Goal: Task Accomplishment & Management: Complete application form

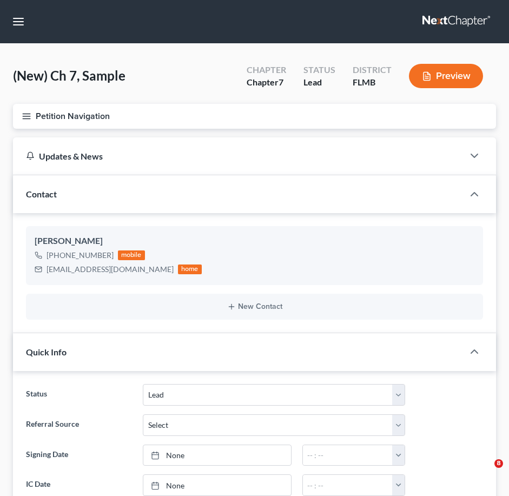
select select "4"
click at [460, 273] on icon "button" at bounding box center [457, 276] width 9 height 9
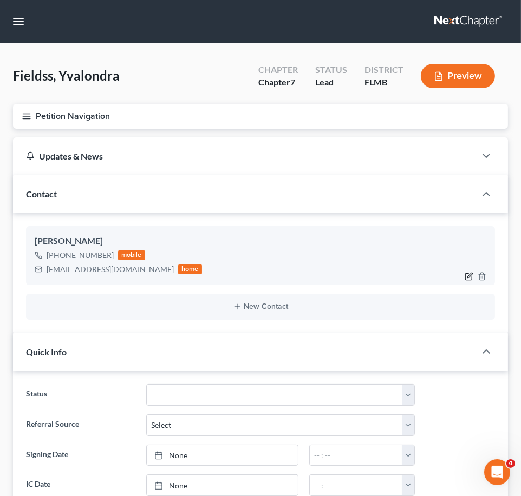
select select "0"
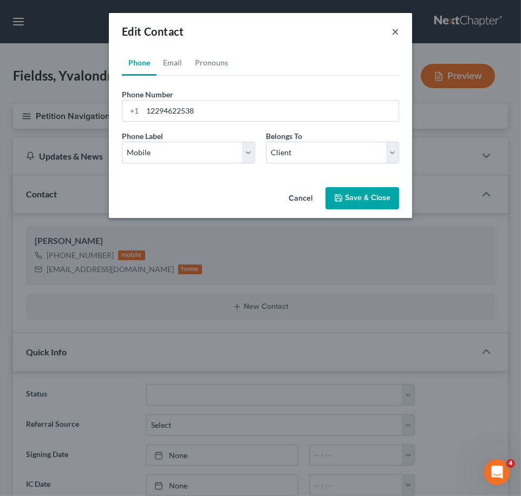
click at [393, 29] on button "×" at bounding box center [395, 31] width 8 height 13
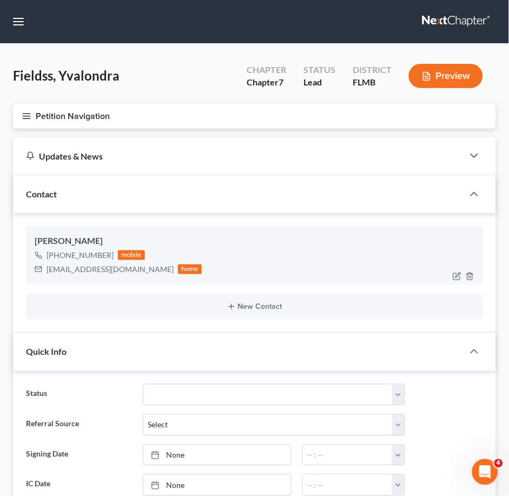
click at [104, 239] on div "[PERSON_NAME]" at bounding box center [255, 241] width 440 height 13
click at [53, 76] on span "Fieldss, Yvalondra" at bounding box center [66, 76] width 107 height 16
click at [52, 75] on span "Fieldss, Yvalondra" at bounding box center [66, 76] width 107 height 16
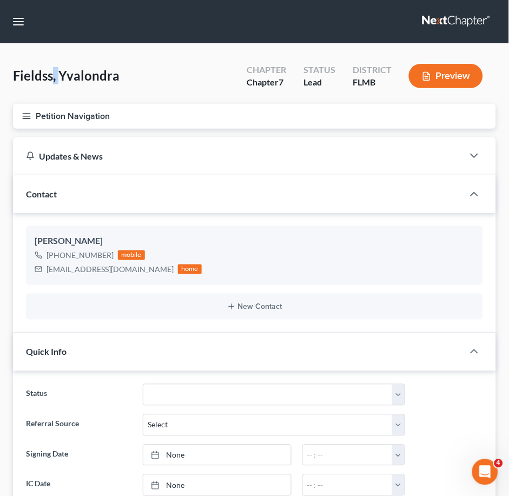
click at [53, 75] on span "Fieldss, Yvalondra" at bounding box center [66, 76] width 107 height 16
click at [53, 76] on span "Fieldss, Yvalondra" at bounding box center [66, 76] width 107 height 16
click at [49, 84] on div "Fieldss, Yvalondra Upgraded Chapter Chapter 7 Status Lead District FLMB Preview" at bounding box center [254, 80] width 483 height 47
click at [456, 272] on icon "button" at bounding box center [457, 276] width 9 height 9
select select "0"
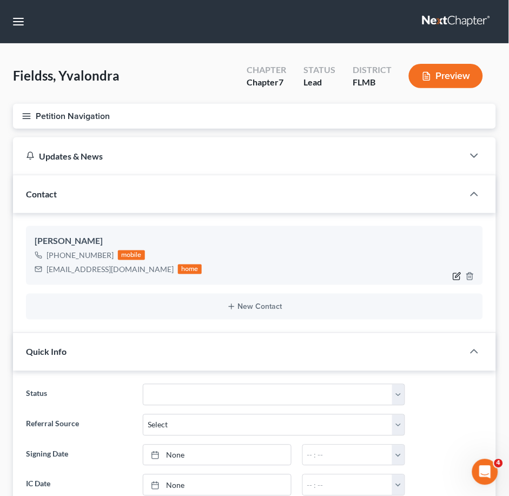
select select "0"
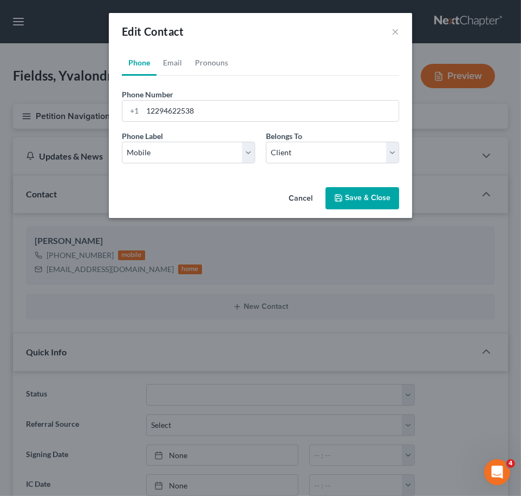
click at [298, 198] on button "Cancel" at bounding box center [300, 199] width 41 height 22
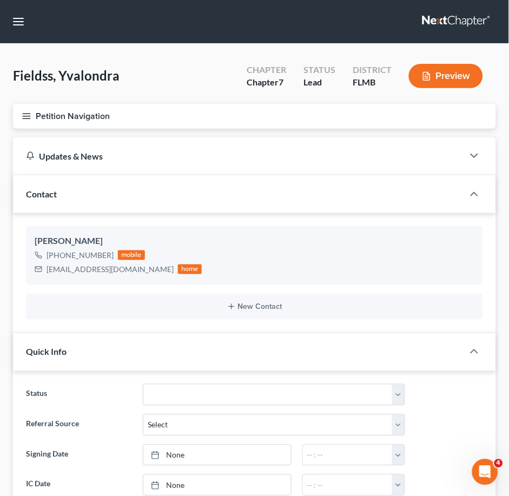
click at [50, 77] on span "Fieldss, Yvalondra" at bounding box center [66, 76] width 107 height 16
click at [177, 63] on div "Fieldss, Yvalondra Upgraded Chapter Chapter 7 Status Lead District FLMB Preview" at bounding box center [254, 80] width 483 height 47
click at [447, 17] on link at bounding box center [457, 21] width 69 height 19
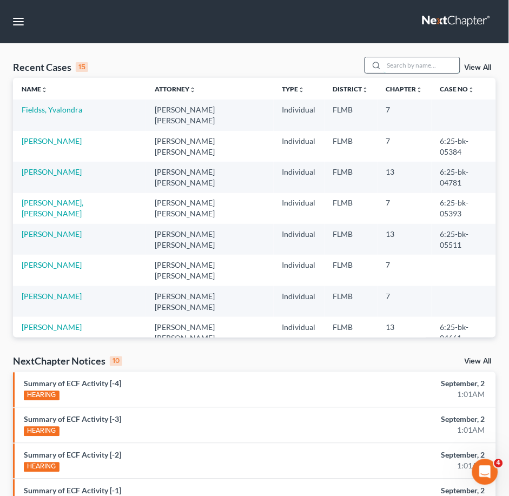
click at [404, 66] on input "search" at bounding box center [422, 65] width 76 height 16
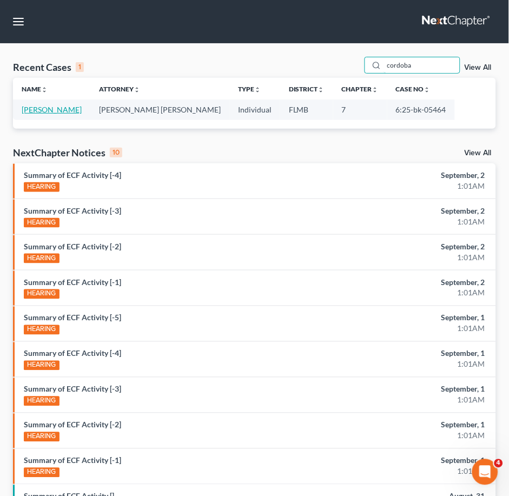
type input "cordoba"
click at [43, 109] on link "[PERSON_NAME]" at bounding box center [52, 109] width 60 height 9
select select "2"
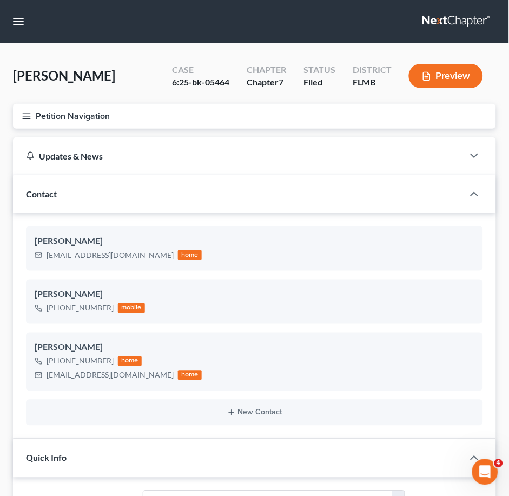
click at [28, 121] on button "Petition Navigation" at bounding box center [254, 116] width 483 height 25
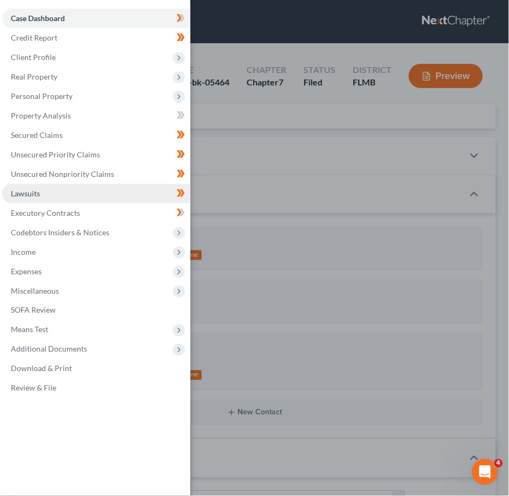
click at [47, 190] on link "Lawsuits" at bounding box center [96, 193] width 188 height 19
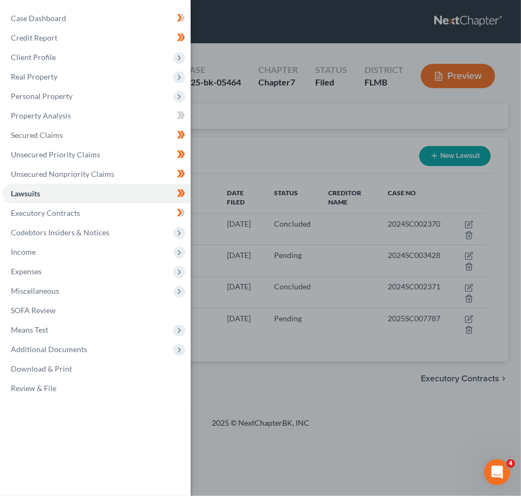
click at [248, 102] on div "Case Dashboard Payments Invoices Payments Payments Credit Report Client Profile" at bounding box center [260, 248] width 521 height 496
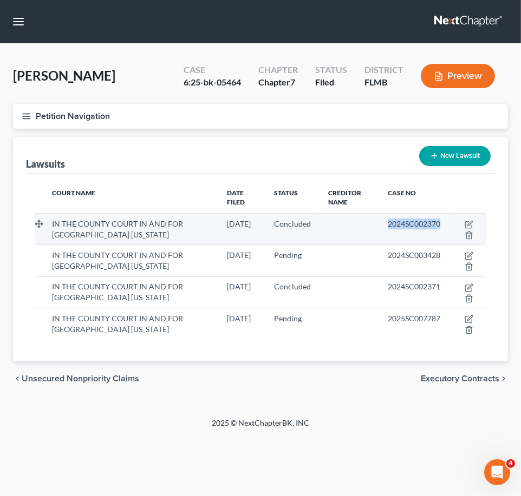
drag, startPoint x: 444, startPoint y: 222, endPoint x: 387, endPoint y: 228, distance: 57.6
click at [387, 228] on td "2024SC002370" at bounding box center [414, 228] width 70 height 31
copy span "2024SC002370"
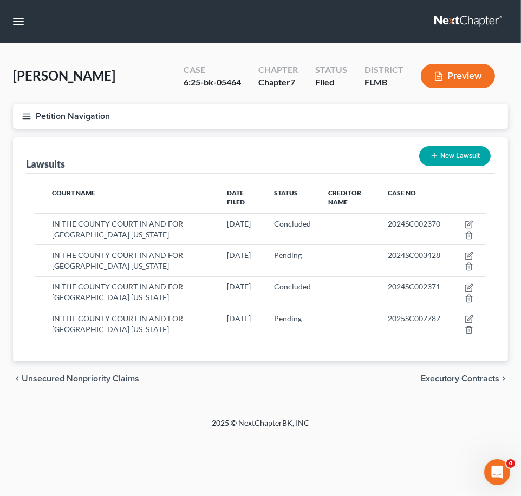
click at [416, 412] on div "Cordoba, Pablo Upgraded Case 6:25-bk-05464 Chapter Chapter 7 Status Filed Distr…" at bounding box center [260, 231] width 521 height 374
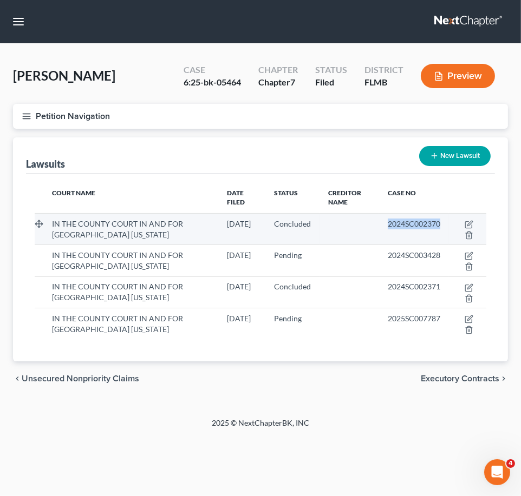
drag, startPoint x: 444, startPoint y: 225, endPoint x: 384, endPoint y: 234, distance: 60.2
click at [384, 234] on td "2024SC002370" at bounding box center [414, 228] width 70 height 31
copy span "2024SC002370"
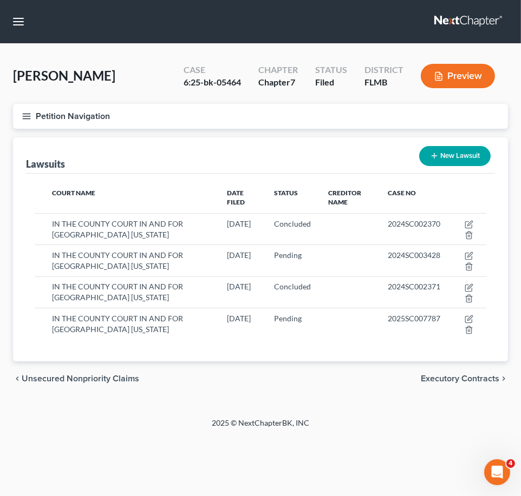
drag, startPoint x: 376, startPoint y: 445, endPoint x: 416, endPoint y: 401, distance: 59.4
click at [376, 445] on div "Home New Case Client Portal Fresh-Start.Law, P.A. xtina@fresh-start.law My Acco…" at bounding box center [260, 248] width 521 height 496
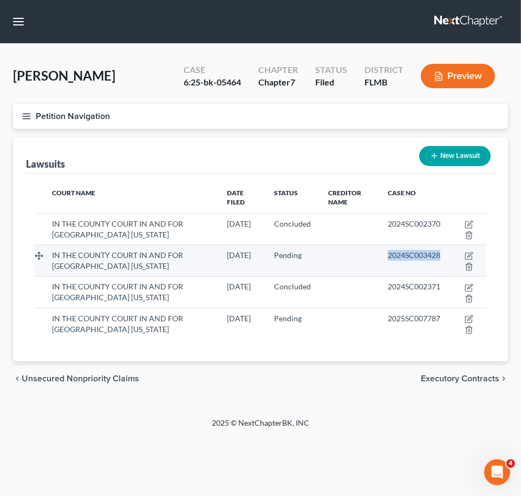
drag, startPoint x: 447, startPoint y: 254, endPoint x: 386, endPoint y: 259, distance: 60.8
click at [386, 259] on td "2024SC003428" at bounding box center [414, 260] width 70 height 31
copy span "2024SC003428"
click at [432, 265] on td "2024SC003428" at bounding box center [414, 260] width 70 height 31
drag, startPoint x: 444, startPoint y: 254, endPoint x: 385, endPoint y: 263, distance: 59.7
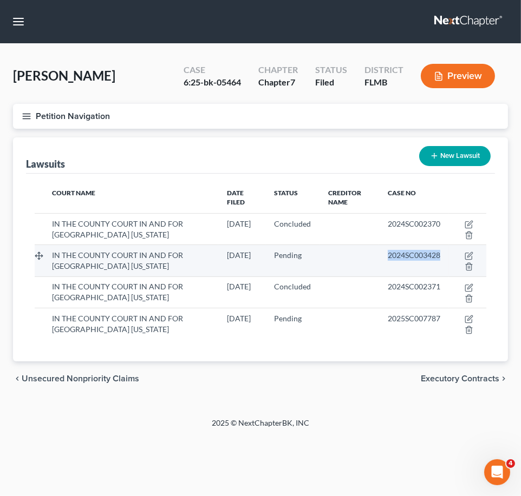
click at [385, 263] on td "2024SC003428" at bounding box center [414, 260] width 70 height 31
copy span "2024SC003428"
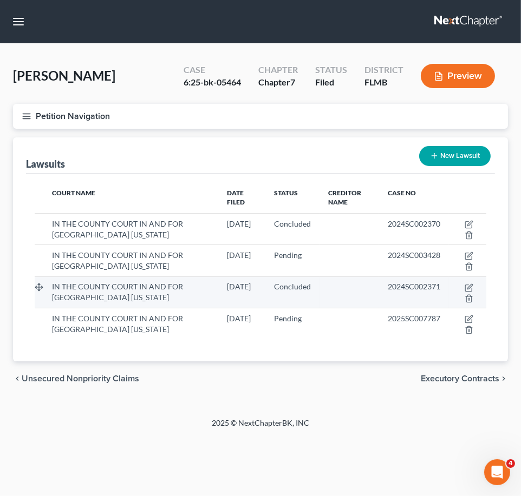
click at [445, 284] on td "2024SC002371" at bounding box center [414, 292] width 70 height 31
drag, startPoint x: 445, startPoint y: 284, endPoint x: 386, endPoint y: 286, distance: 58.5
click at [386, 286] on td "2024SC002371" at bounding box center [414, 292] width 70 height 31
copy span "2024SC002371"
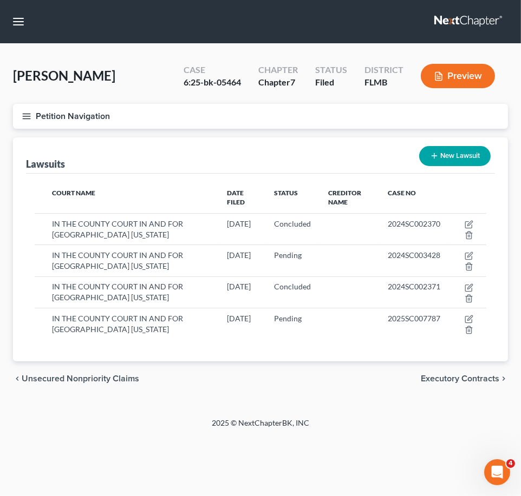
click at [309, 341] on div "Court Name Date Filed Status Creditor Name Case No IN THE COUNTY COURT IN AND F…" at bounding box center [260, 268] width 469 height 188
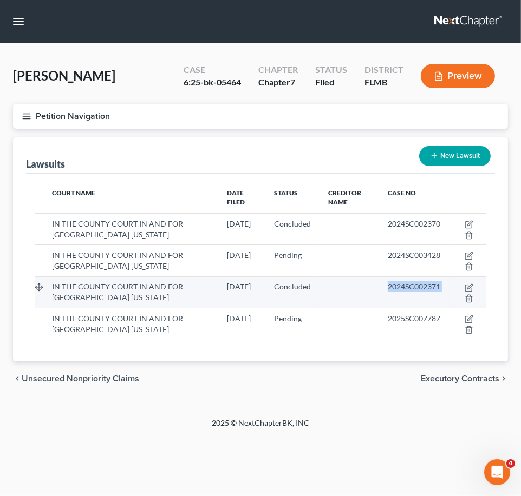
drag, startPoint x: 448, startPoint y: 289, endPoint x: 385, endPoint y: 290, distance: 62.3
click at [385, 290] on tr "IN THE COUNTY COURT IN AND FOR SEMINOLE COUNTY FLORIDA 04/16/2024 Concluded 202…" at bounding box center [260, 292] width 451 height 31
copy tr "2024SC002371"
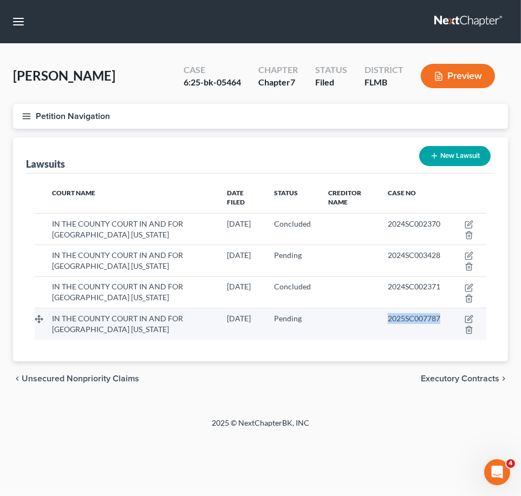
drag, startPoint x: 445, startPoint y: 317, endPoint x: 386, endPoint y: 326, distance: 59.6
click at [386, 326] on td "2025SC007787" at bounding box center [414, 324] width 70 height 31
copy span "2025SC007787"
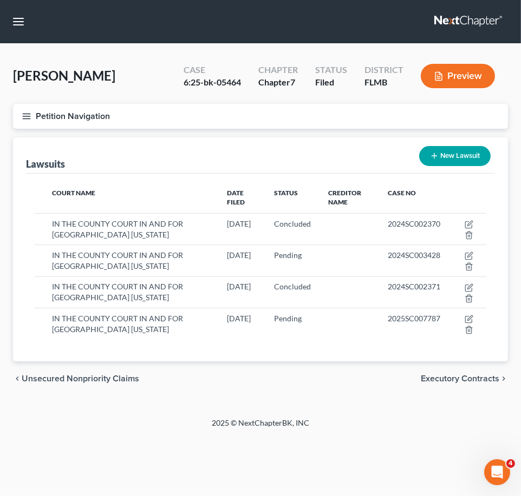
click at [358, 347] on div "Court Name Date Filed Status Creditor Name Case No IN THE COUNTY COURT IN AND F…" at bounding box center [260, 268] width 469 height 188
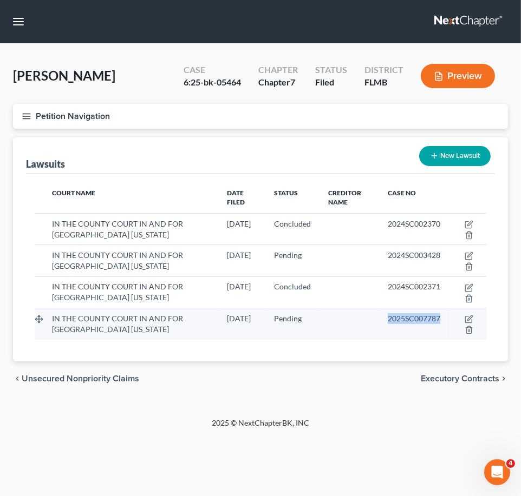
drag, startPoint x: 443, startPoint y: 318, endPoint x: 385, endPoint y: 320, distance: 57.4
click at [385, 320] on td "2025SC007787" at bounding box center [414, 324] width 70 height 31
copy span "2025SC007787"
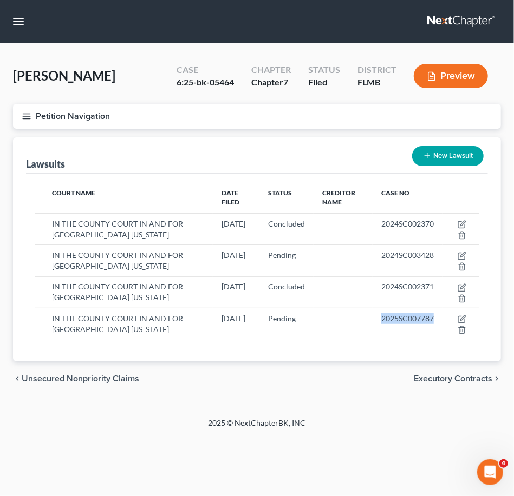
click at [435, 12] on link at bounding box center [461, 21] width 69 height 19
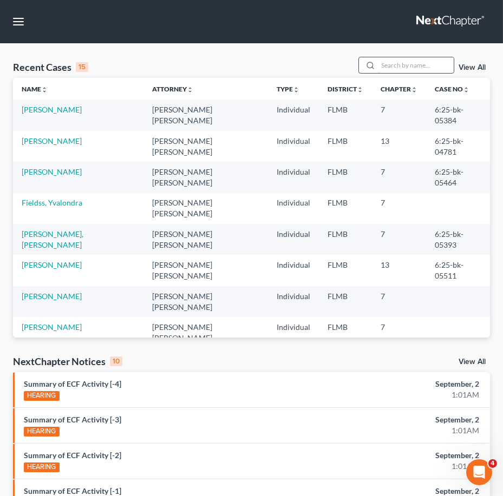
click at [407, 59] on input "search" at bounding box center [416, 65] width 76 height 16
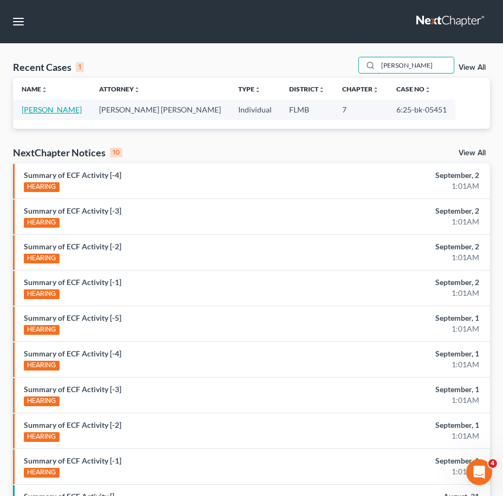
type input "denning"
click at [64, 109] on link "Denning, Michelle" at bounding box center [52, 109] width 60 height 9
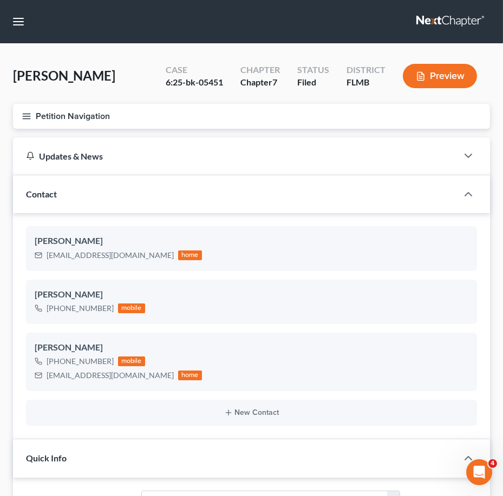
click at [31, 112] on button "Petition Navigation" at bounding box center [251, 116] width 477 height 25
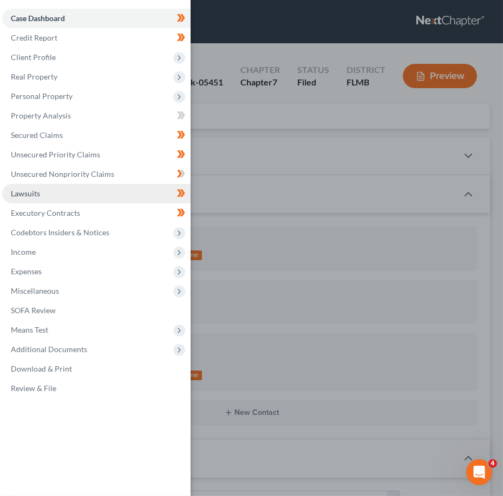
click at [32, 191] on span "Lawsuits" at bounding box center [25, 193] width 29 height 9
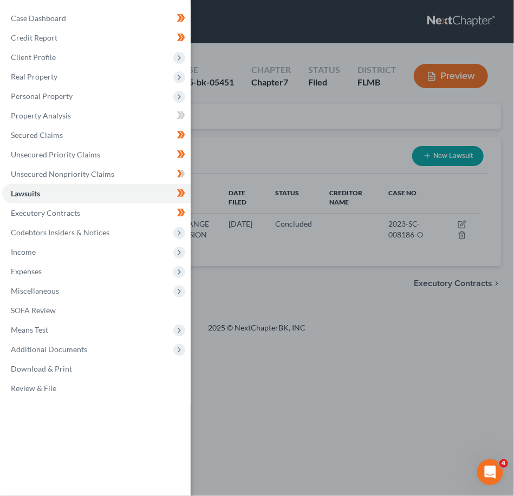
click at [268, 132] on div "Case Dashboard Payments Invoices Payments Payments Credit Report Client Profile" at bounding box center [257, 248] width 514 height 496
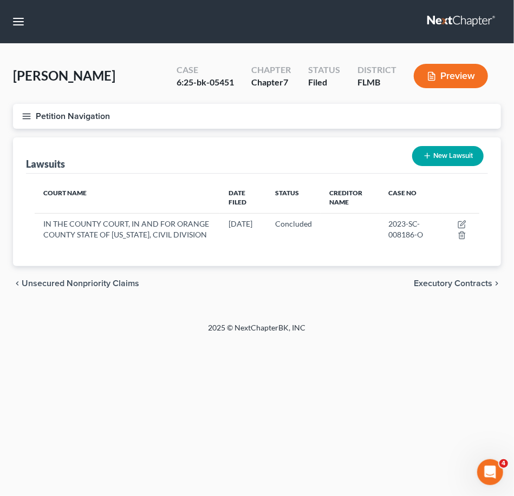
click at [471, 17] on link at bounding box center [461, 21] width 69 height 19
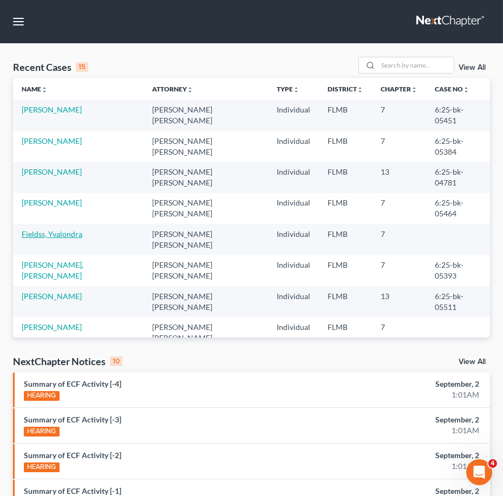
click at [55, 230] on link "Fieldss, Yvalondra" at bounding box center [52, 234] width 61 height 9
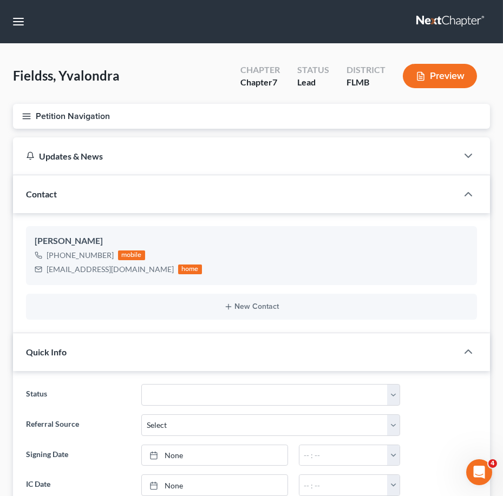
click at [27, 114] on icon "button" at bounding box center [27, 117] width 10 height 10
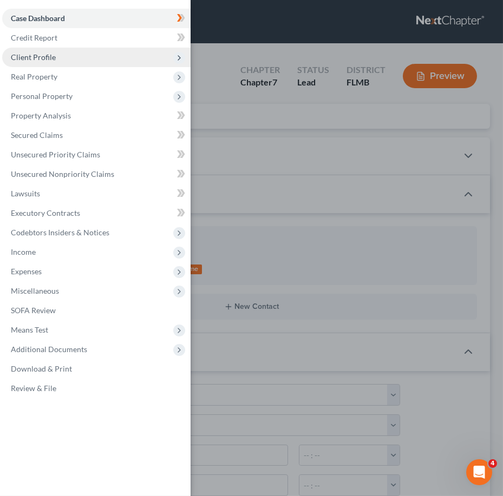
click at [43, 55] on span "Client Profile" at bounding box center [33, 57] width 45 height 9
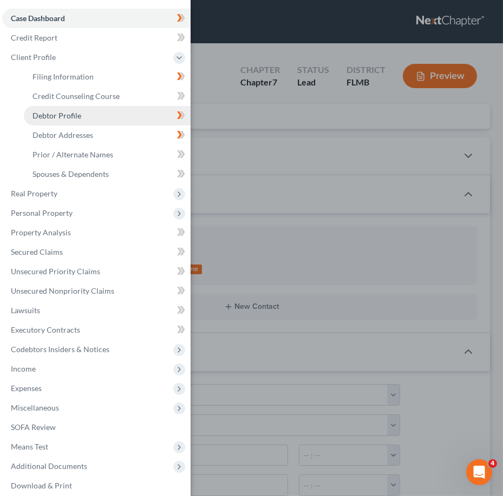
click at [87, 112] on link "Debtor Profile" at bounding box center [107, 115] width 167 height 19
select select "0"
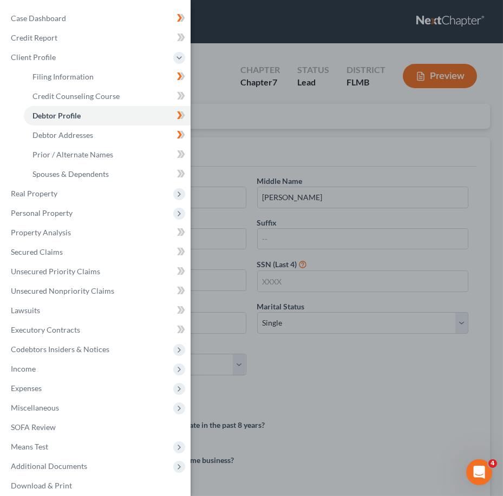
click at [305, 186] on div "Case Dashboard Payments Invoices Payments Payments Credit Report Client Profile" at bounding box center [251, 248] width 503 height 496
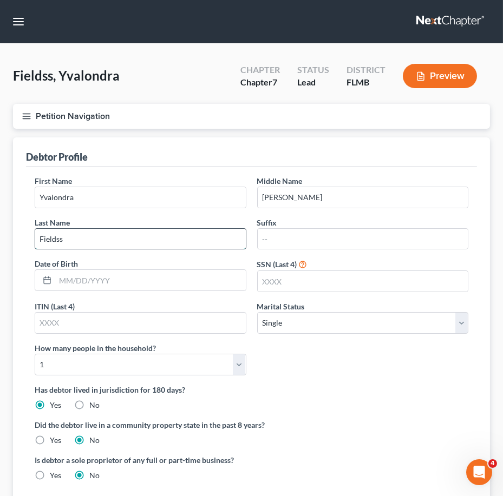
click at [74, 238] on input "Fieldss" at bounding box center [140, 239] width 211 height 21
type input "Fields"
click at [189, 154] on div "Debtor Profile" at bounding box center [251, 151] width 451 height 29
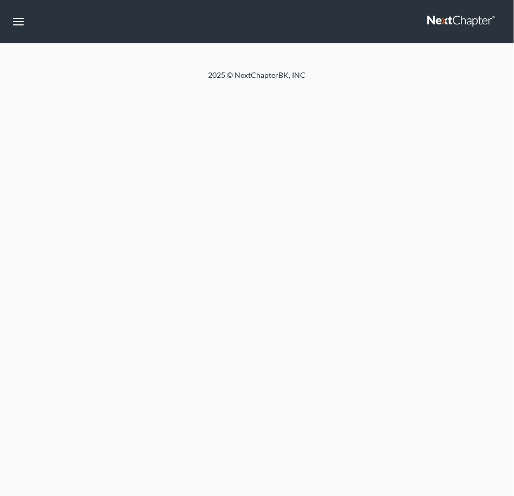
select select "0"
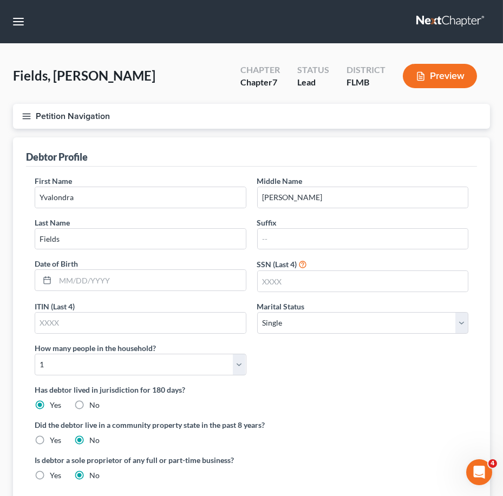
click at [448, 21] on link at bounding box center [450, 21] width 69 height 19
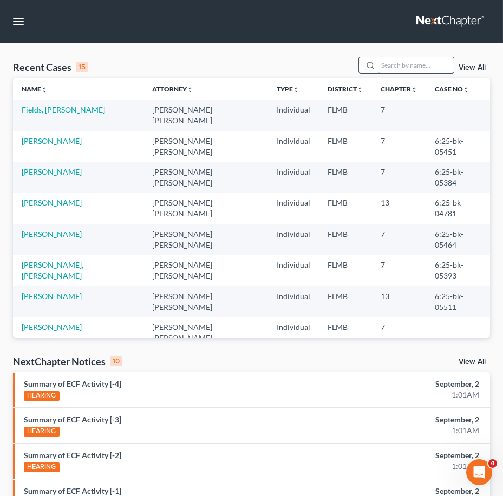
click at [414, 63] on input "search" at bounding box center [416, 65] width 76 height 16
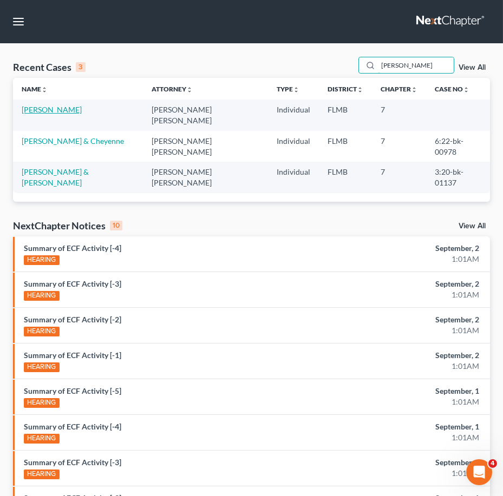
type input "[PERSON_NAME]"
click at [37, 105] on link "[PERSON_NAME]" at bounding box center [52, 109] width 60 height 9
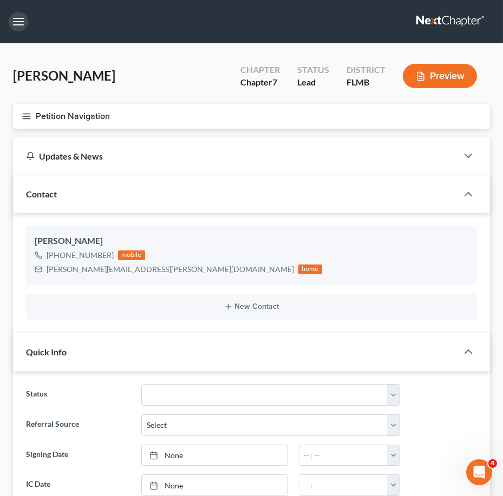
click at [12, 23] on button "button" at bounding box center [18, 21] width 19 height 19
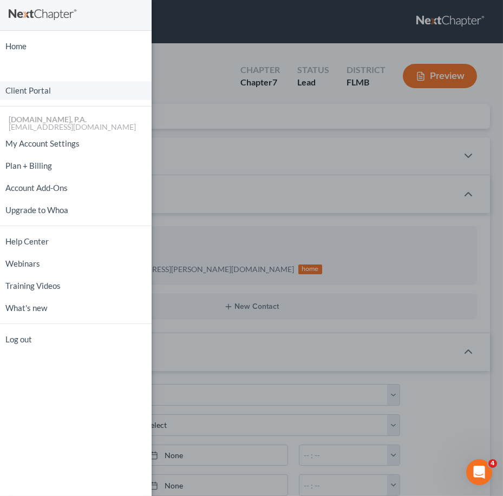
click at [26, 90] on link "Client Portal" at bounding box center [76, 90] width 152 height 19
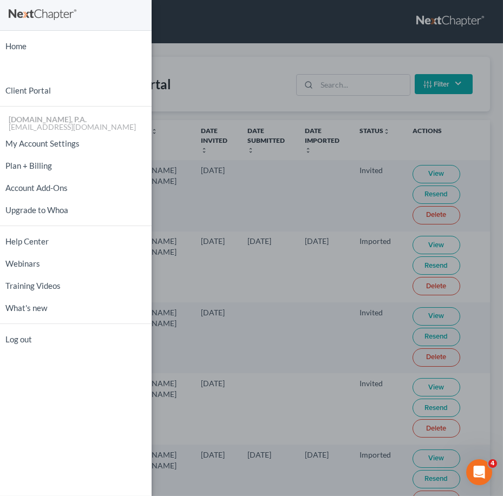
click at [332, 82] on div "Home New Case Client Portal Fresh-Start.Law, P.A. xtina@fresh-start.law My Acco…" at bounding box center [251, 248] width 503 height 496
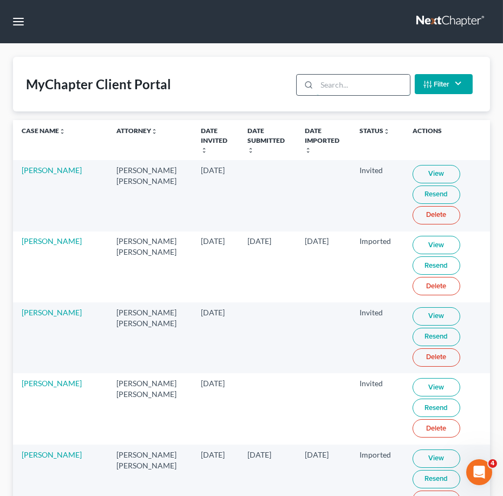
click at [332, 81] on input "search" at bounding box center [363, 85] width 93 height 21
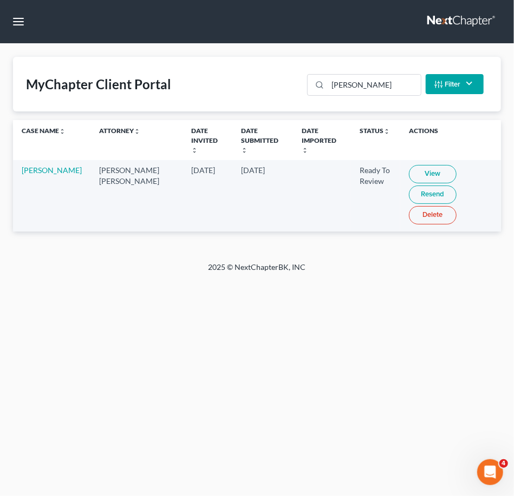
click at [409, 165] on link "View" at bounding box center [433, 174] width 48 height 18
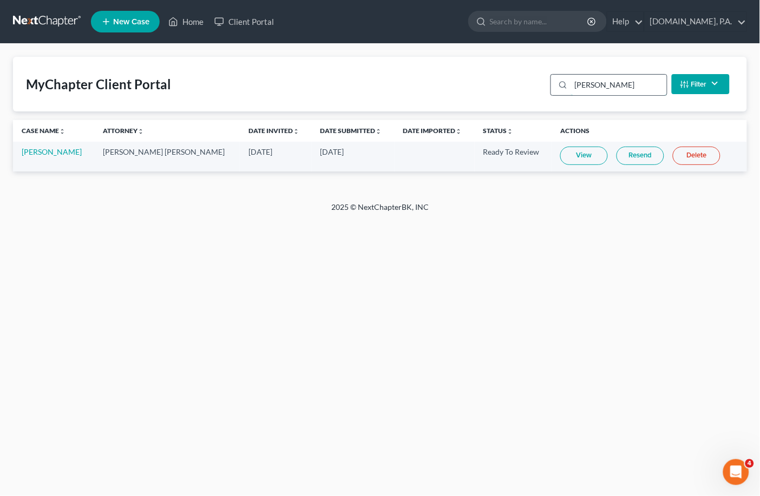
click at [513, 83] on input "allen" at bounding box center [619, 85] width 96 height 21
drag, startPoint x: 598, startPoint y: 83, endPoint x: 565, endPoint y: 88, distance: 33.3
click at [513, 88] on div "allen" at bounding box center [609, 85] width 117 height 22
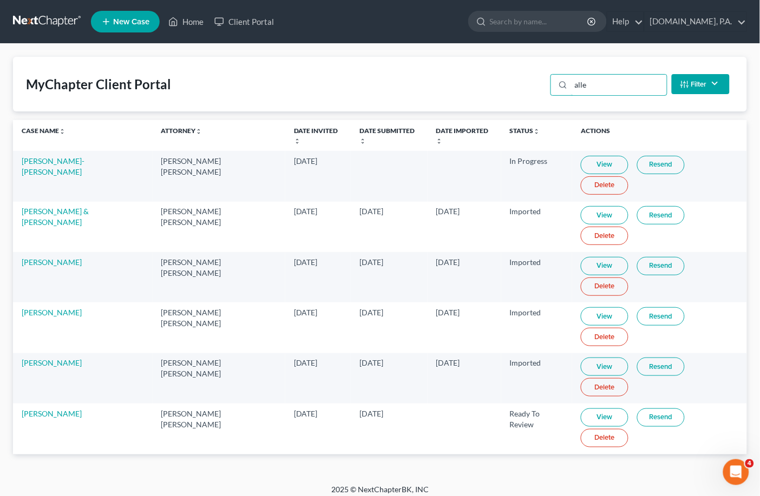
type input "allen"
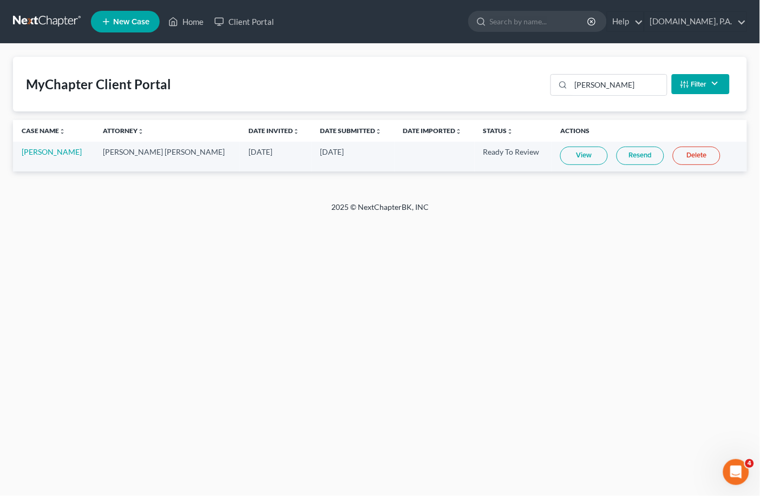
click at [26, 24] on link at bounding box center [47, 21] width 69 height 19
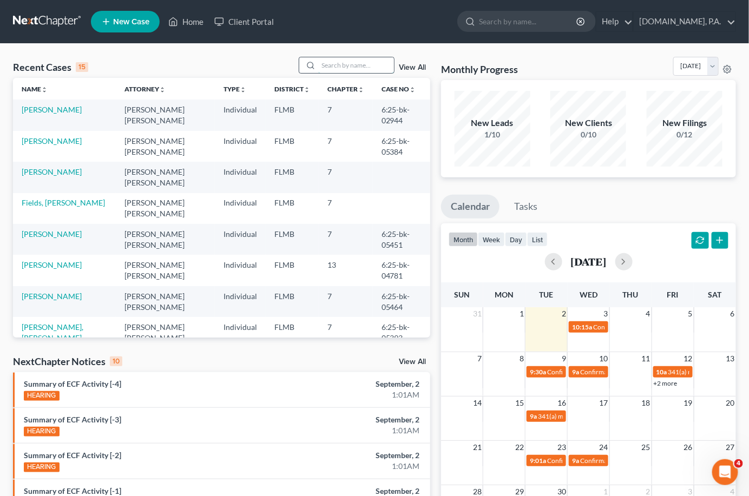
click at [346, 65] on input "search" at bounding box center [356, 65] width 76 height 16
click at [45, 168] on link "[PERSON_NAME]" at bounding box center [52, 171] width 60 height 9
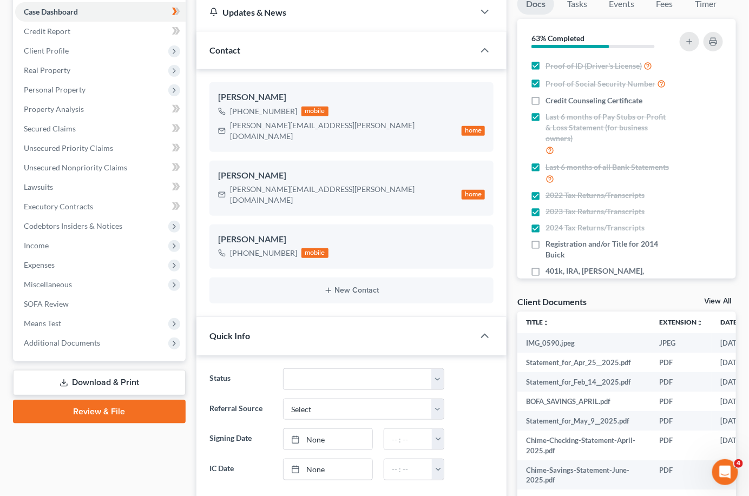
scroll to position [144, 0]
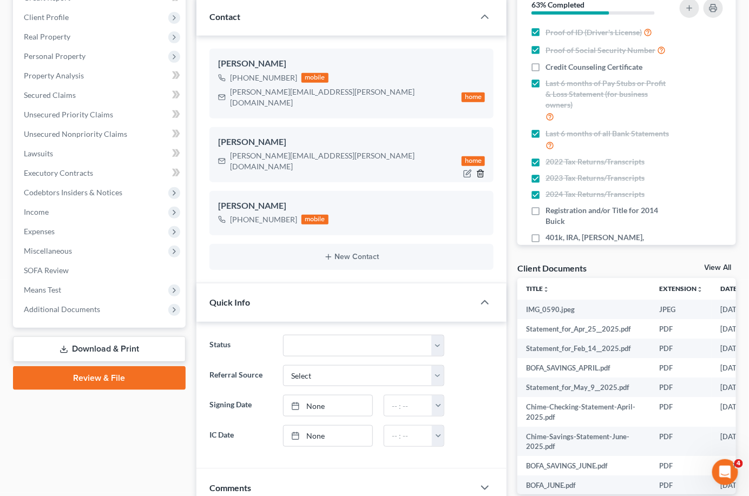
click at [482, 173] on line "button" at bounding box center [482, 174] width 0 height 2
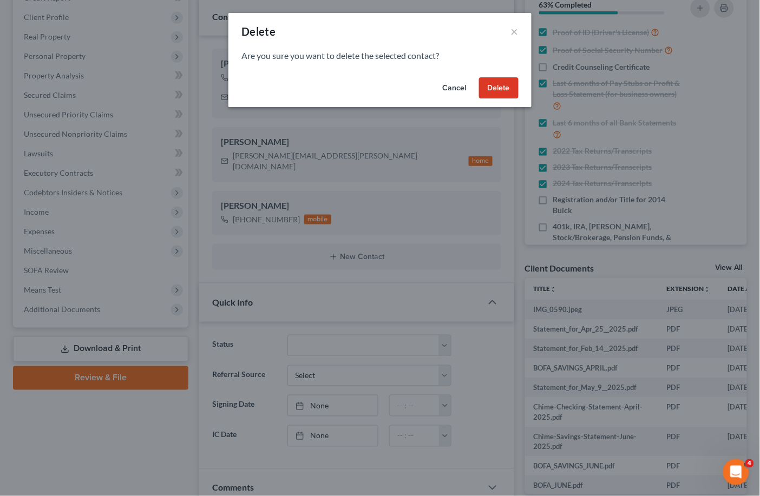
click at [498, 91] on button "Delete" at bounding box center [499, 88] width 40 height 22
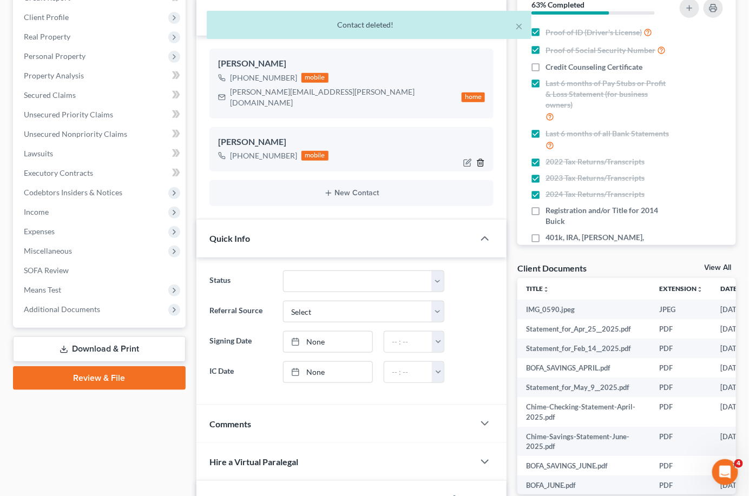
click at [481, 159] on icon "button" at bounding box center [480, 163] width 9 height 9
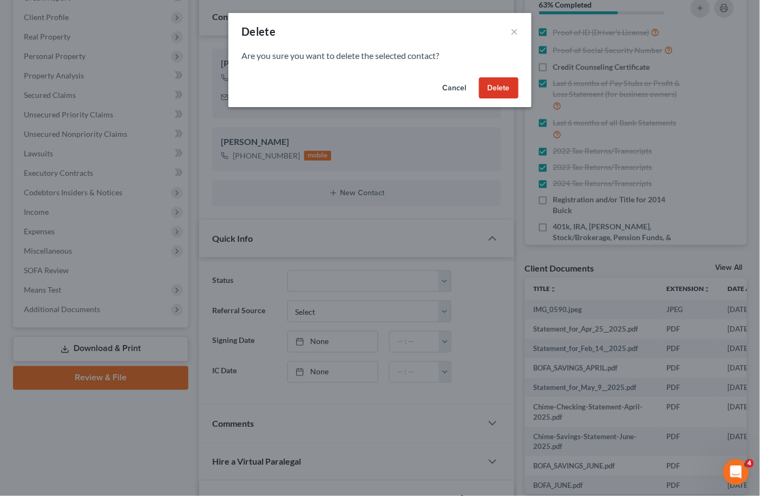
click at [496, 82] on button "Delete" at bounding box center [499, 88] width 40 height 22
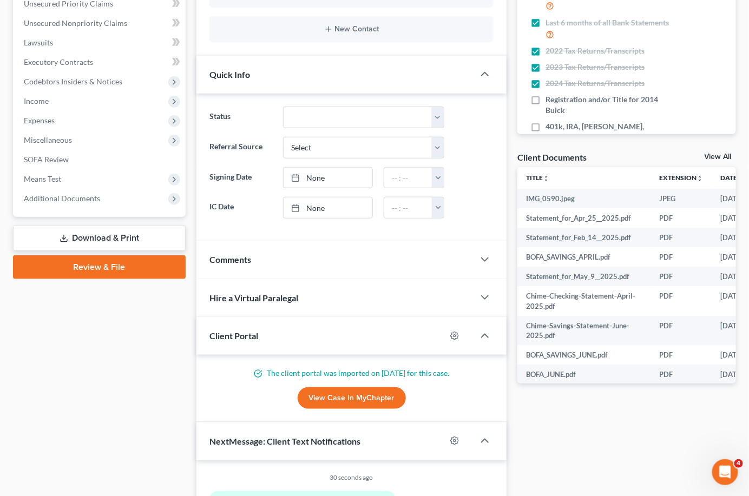
scroll to position [64, 0]
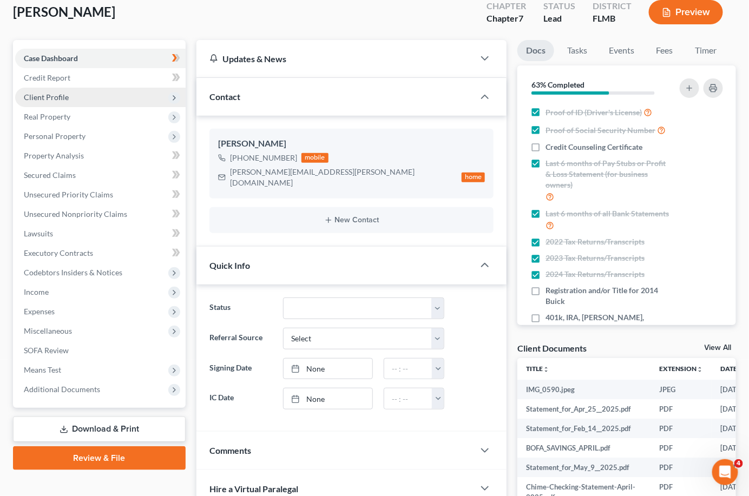
click at [48, 94] on span "Client Profile" at bounding box center [46, 97] width 45 height 9
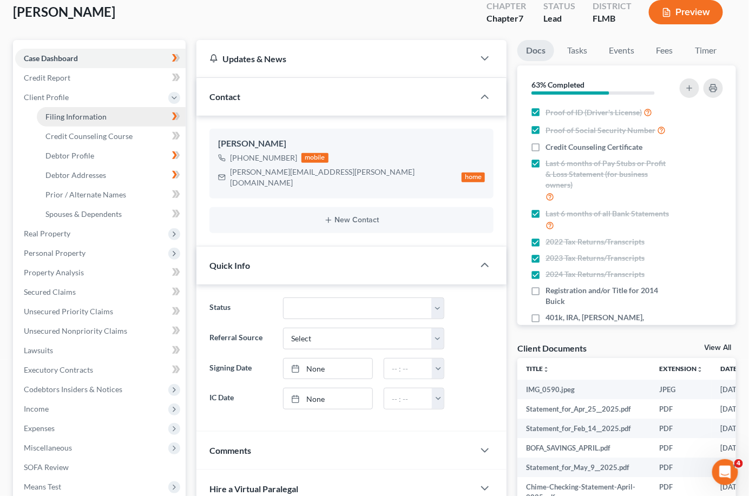
click at [81, 115] on span "Filing Information" at bounding box center [75, 116] width 61 height 9
select select "1"
select select "0"
select select "9"
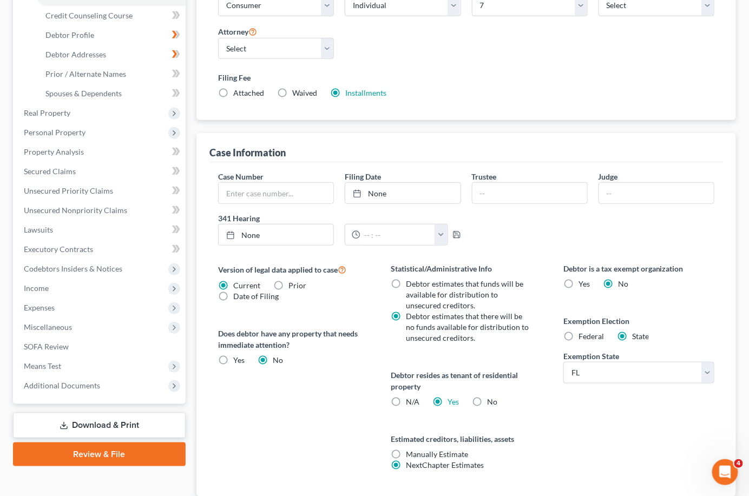
scroll to position [217, 0]
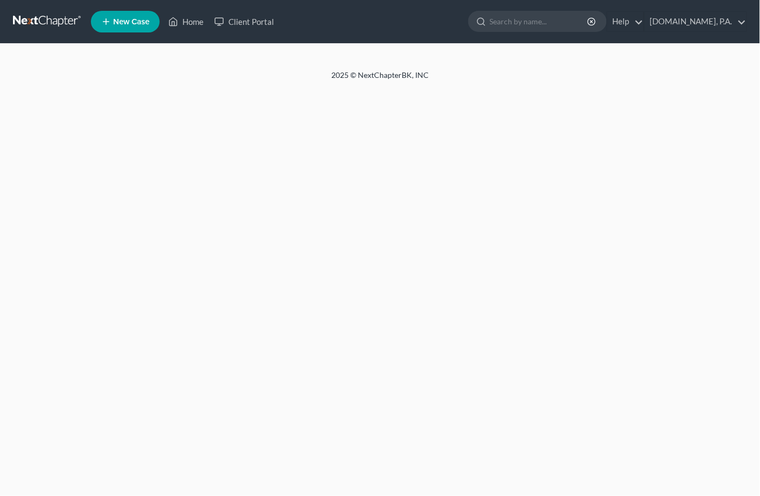
select select "1"
select select "0"
select select "15"
select select "0"
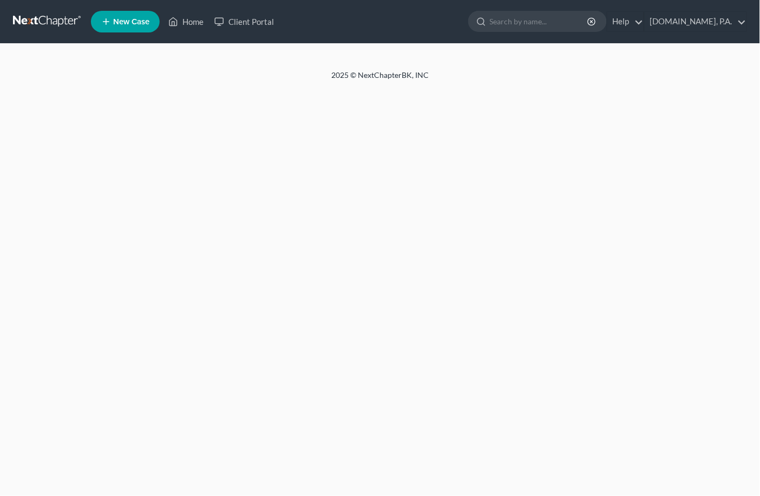
select select "9"
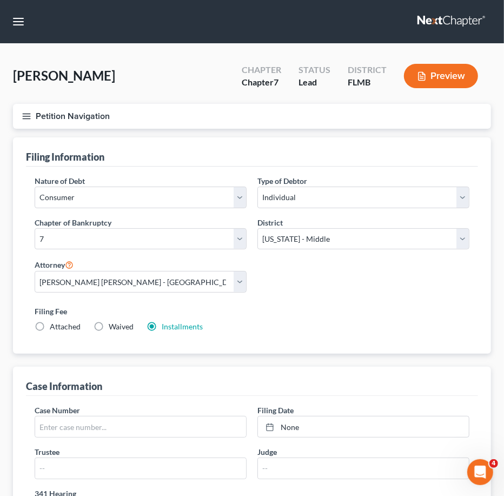
click at [467, 17] on link at bounding box center [452, 21] width 69 height 19
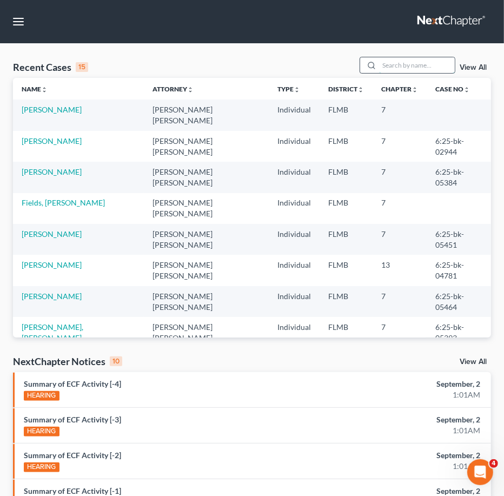
click at [411, 67] on input "search" at bounding box center [417, 65] width 76 height 16
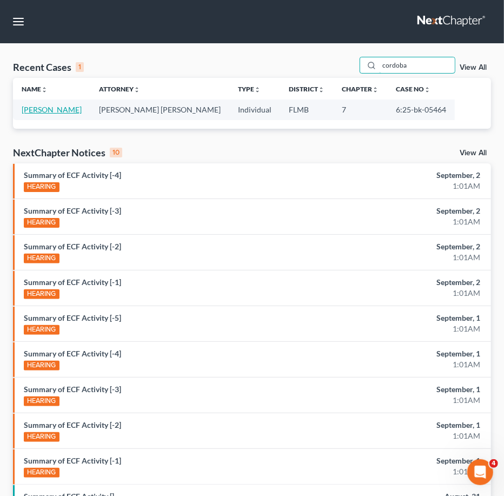
type input "cordoba"
click at [47, 109] on link "[PERSON_NAME]" at bounding box center [52, 109] width 60 height 9
select select "2"
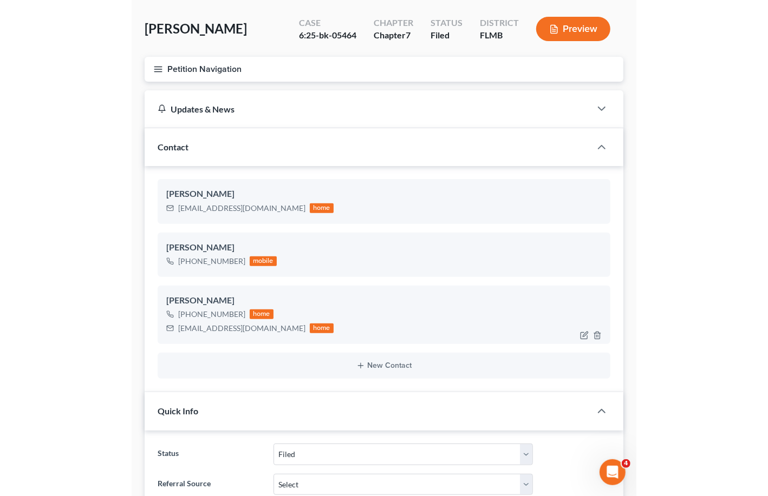
scroll to position [72, 0]
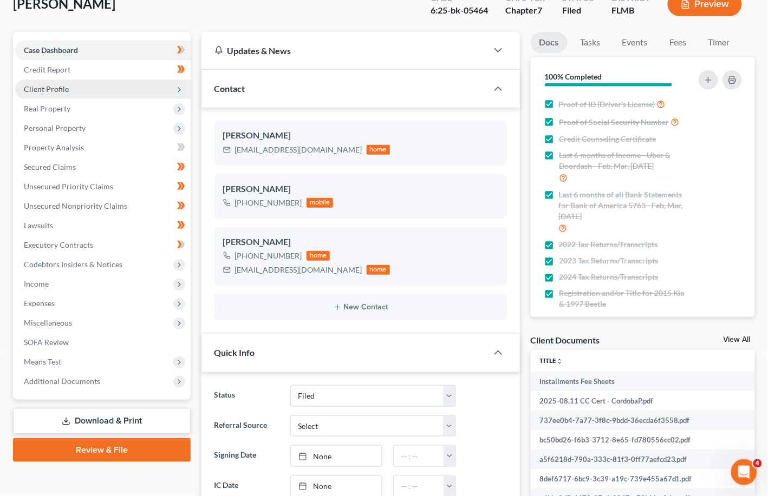
click at [58, 89] on span "Client Profile" at bounding box center [46, 88] width 45 height 9
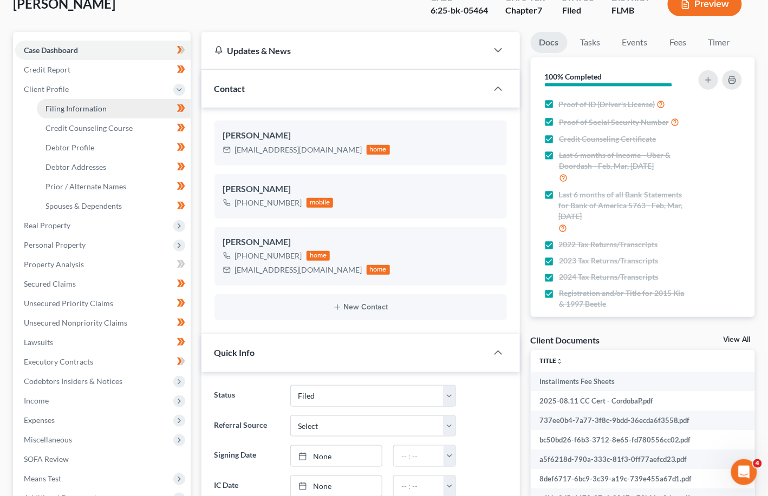
click at [87, 107] on span "Filing Information" at bounding box center [75, 108] width 61 height 9
select select "1"
select select "0"
select select "9"
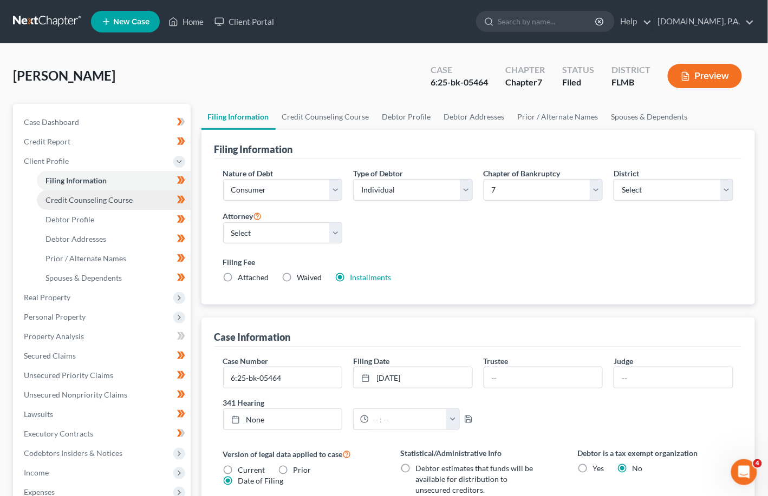
click at [84, 205] on link "Credit Counseling Course" at bounding box center [114, 200] width 154 height 19
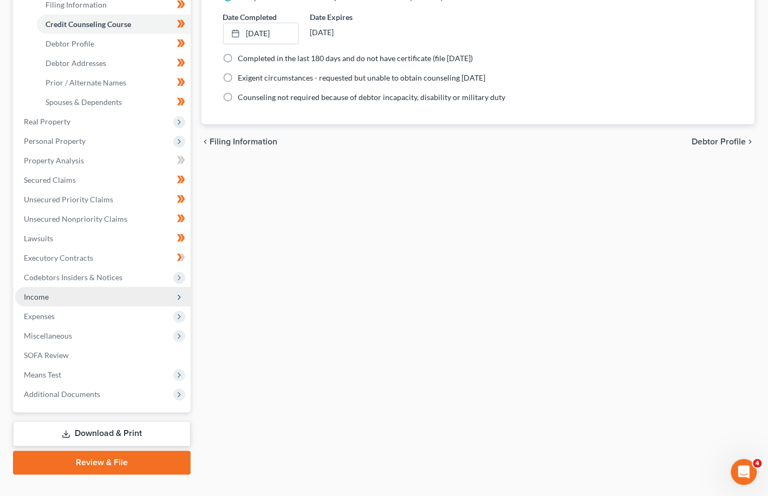
scroll to position [195, 0]
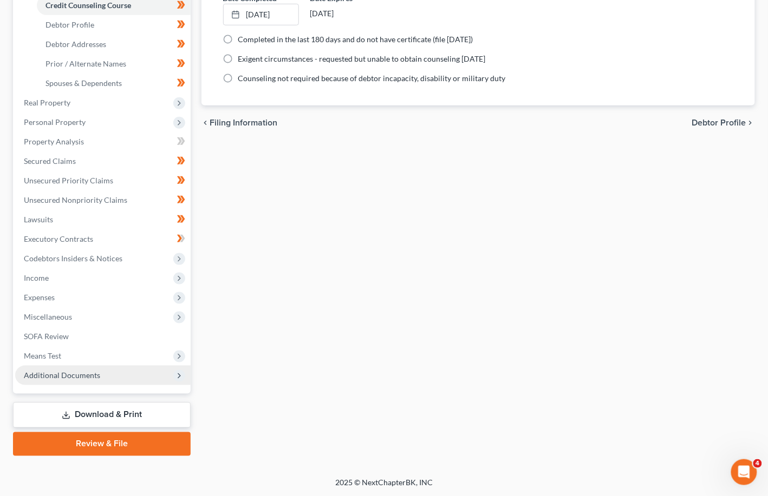
click at [75, 373] on span "Additional Documents" at bounding box center [62, 375] width 76 height 9
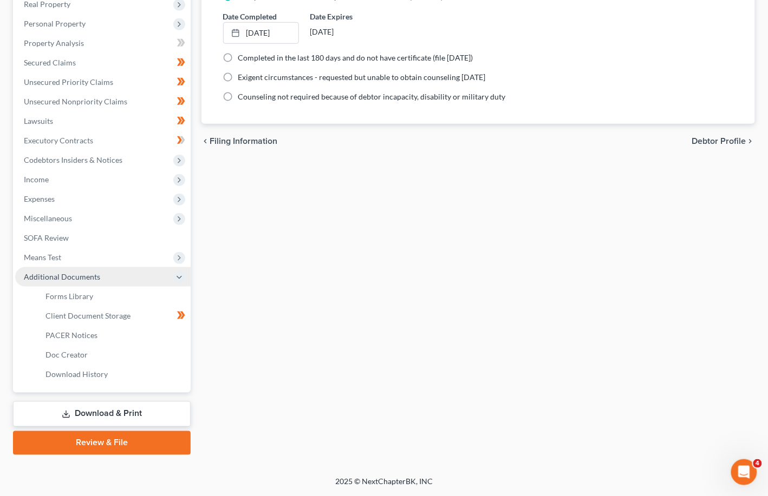
scroll to position [175, 0]
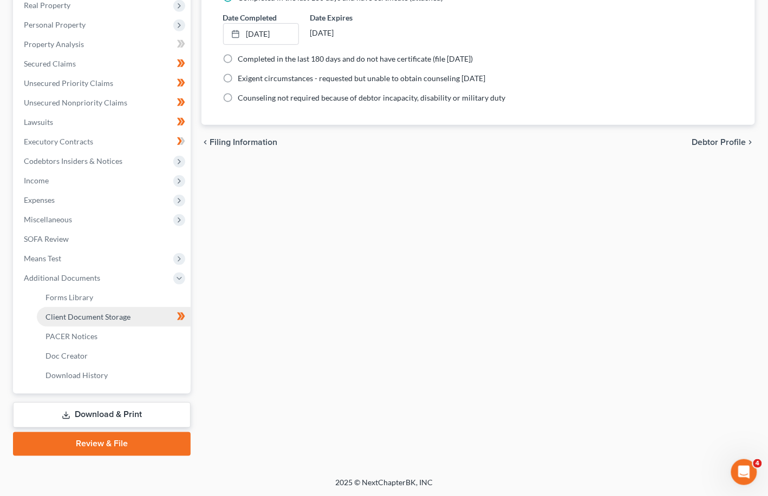
click at [102, 317] on span "Client Document Storage" at bounding box center [87, 316] width 85 height 9
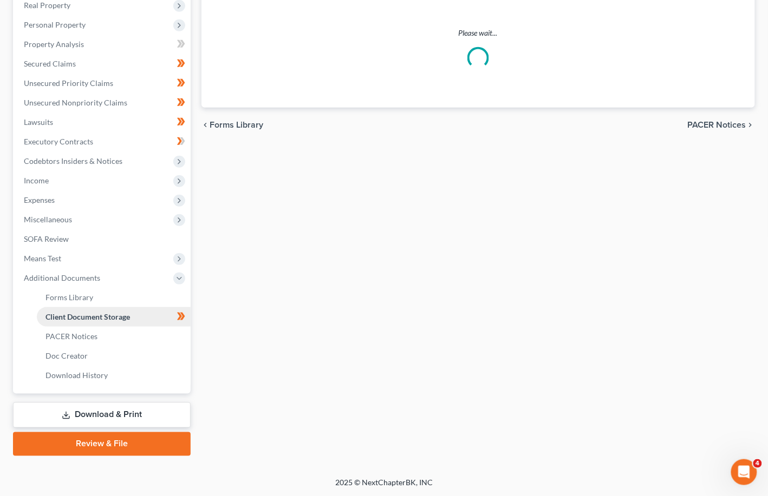
select select "9"
select select "4"
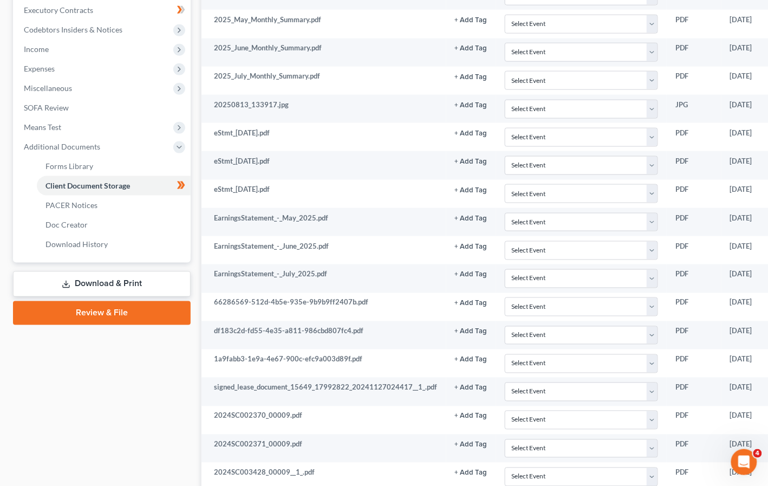
scroll to position [70, 0]
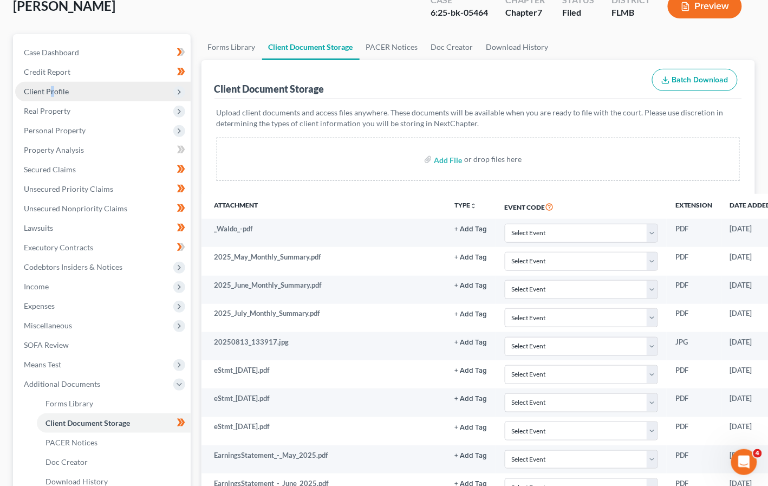
click at [52, 93] on span "Client Profile" at bounding box center [46, 91] width 45 height 9
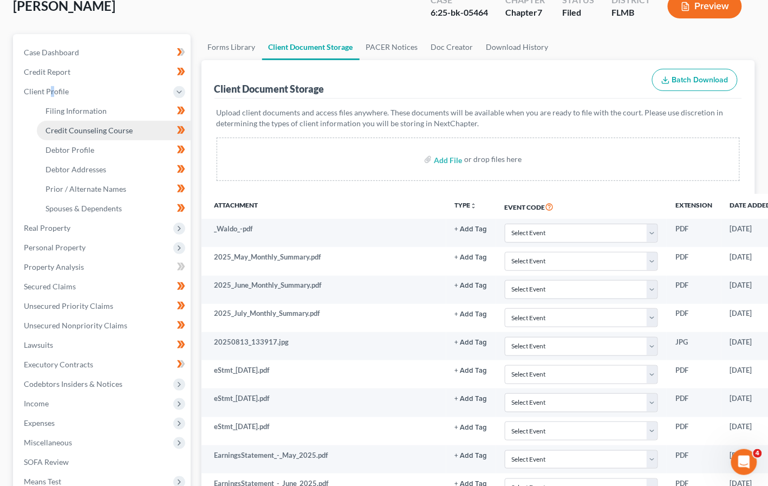
click at [85, 129] on span "Credit Counseling Course" at bounding box center [88, 130] width 87 height 9
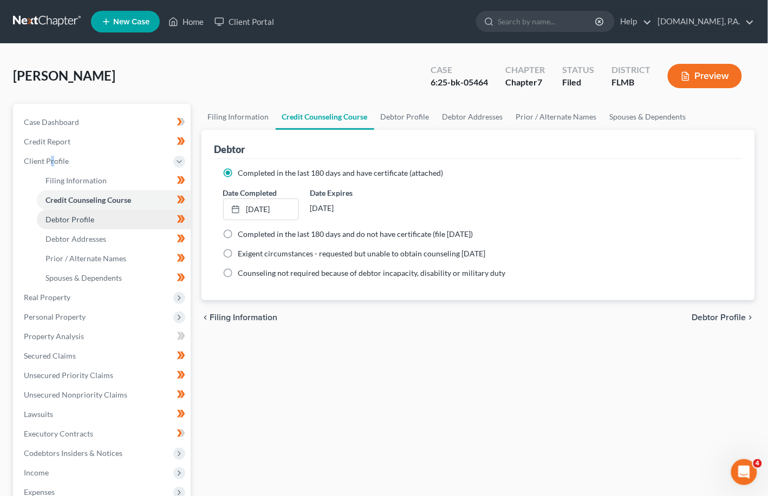
click at [83, 222] on span "Debtor Profile" at bounding box center [69, 219] width 49 height 9
select select "0"
select select "1"
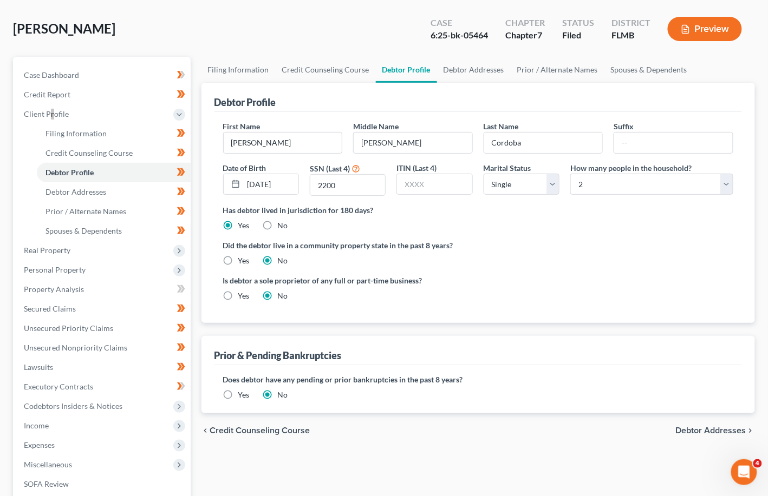
scroll to position [72, 0]
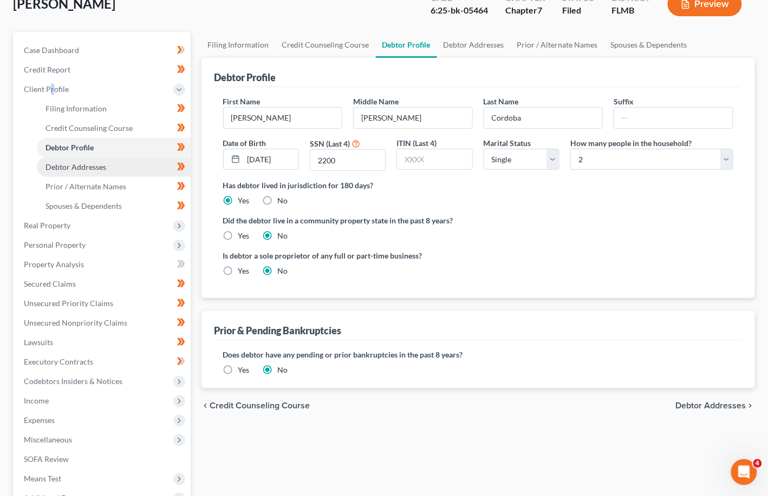
click at [77, 169] on span "Debtor Addresses" at bounding box center [75, 166] width 61 height 9
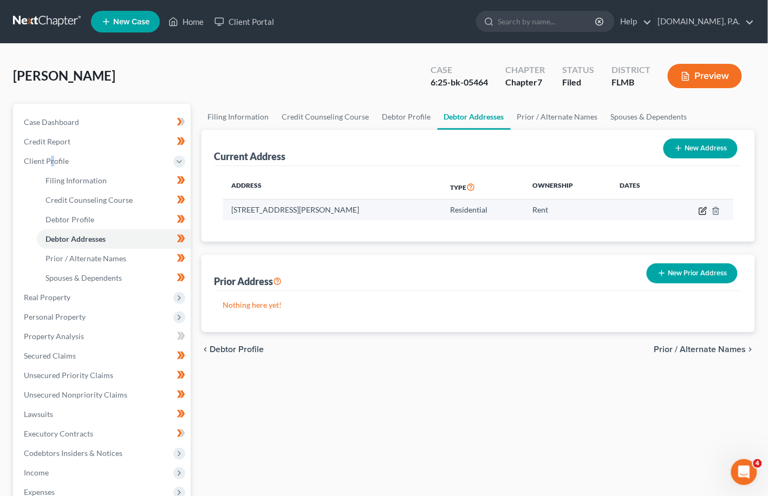
click at [515, 207] on icon "button" at bounding box center [702, 211] width 9 height 9
select select "9"
select select "56"
select select "0"
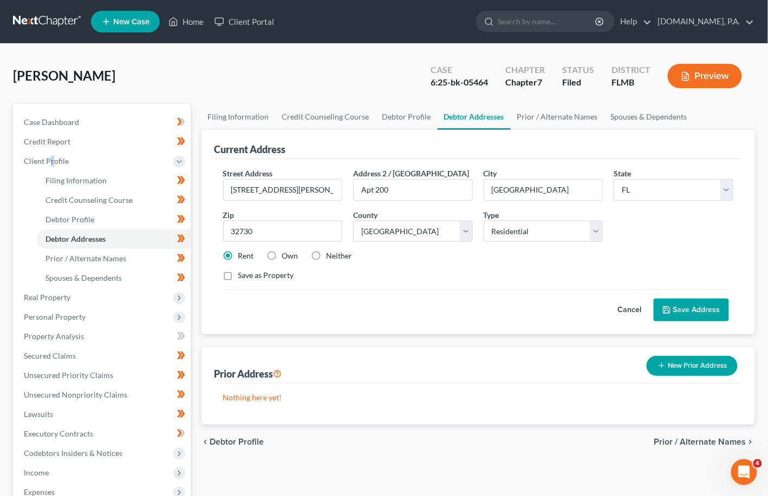
click at [515, 307] on button "Save Address" at bounding box center [690, 310] width 75 height 23
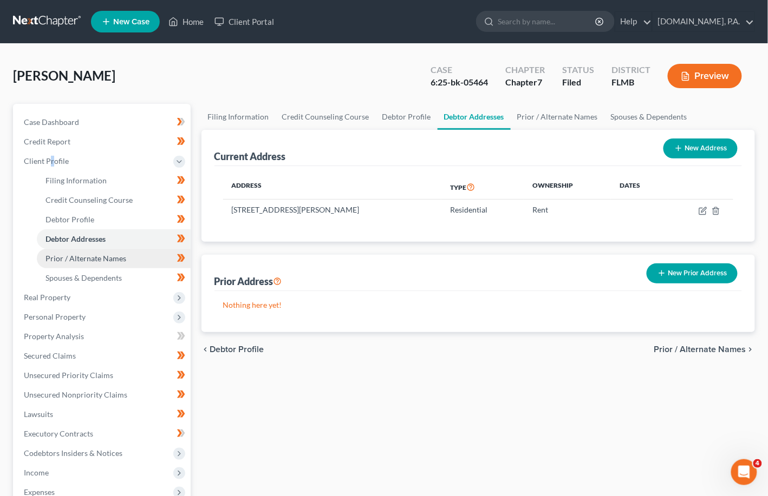
click at [100, 255] on span "Prior / Alternate Names" at bounding box center [85, 258] width 81 height 9
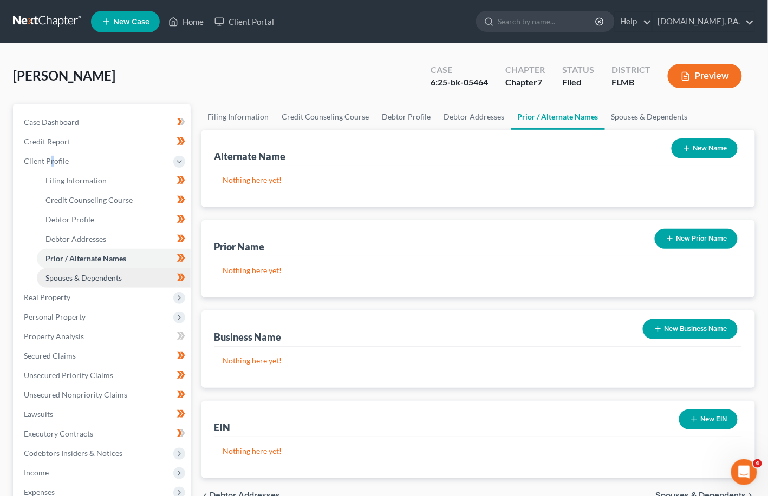
click at [79, 272] on link "Spouses & Dependents" at bounding box center [114, 277] width 154 height 19
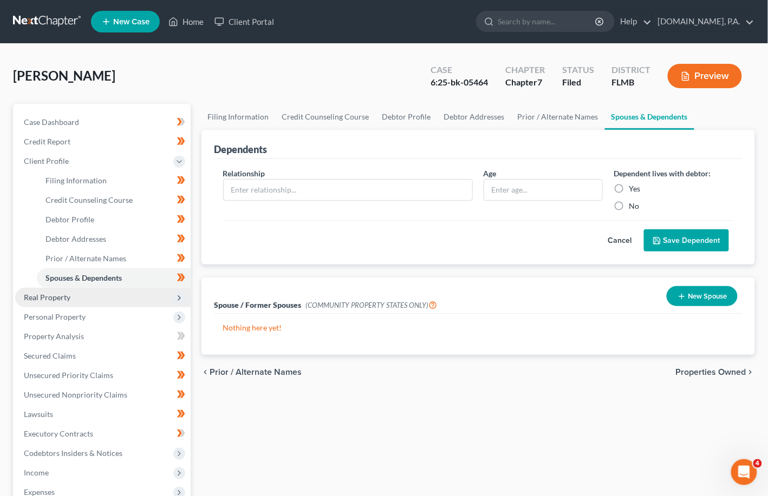
click at [60, 291] on span "Real Property" at bounding box center [102, 297] width 175 height 19
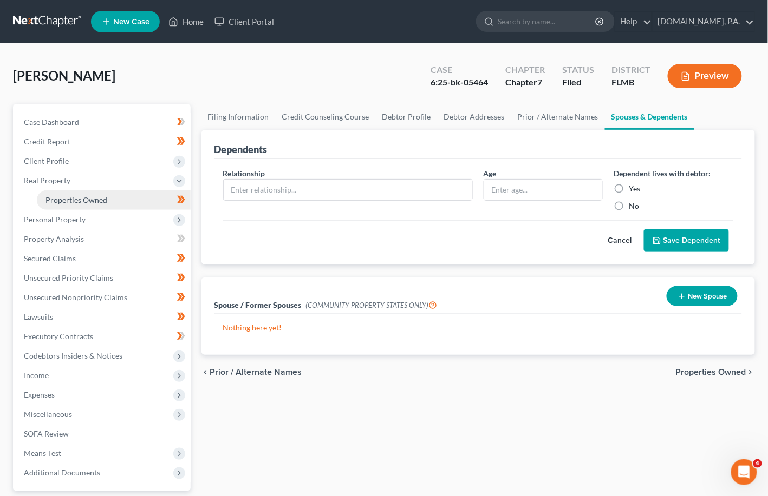
click at [70, 205] on link "Properties Owned" at bounding box center [114, 200] width 154 height 19
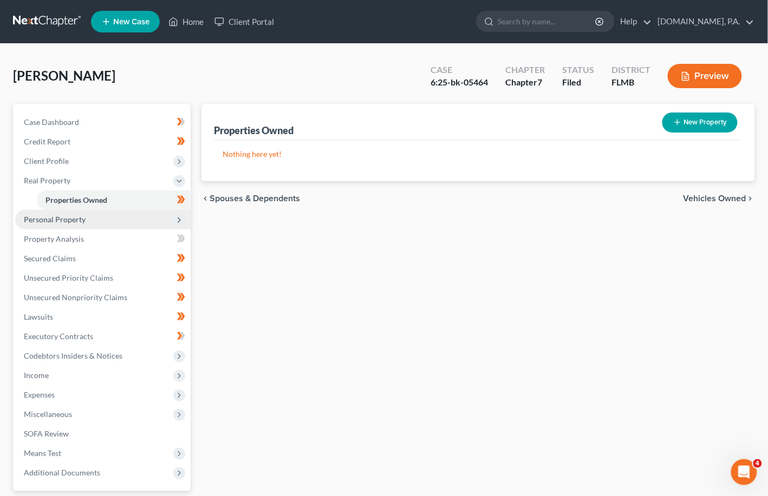
click at [72, 215] on span "Personal Property" at bounding box center [55, 219] width 62 height 9
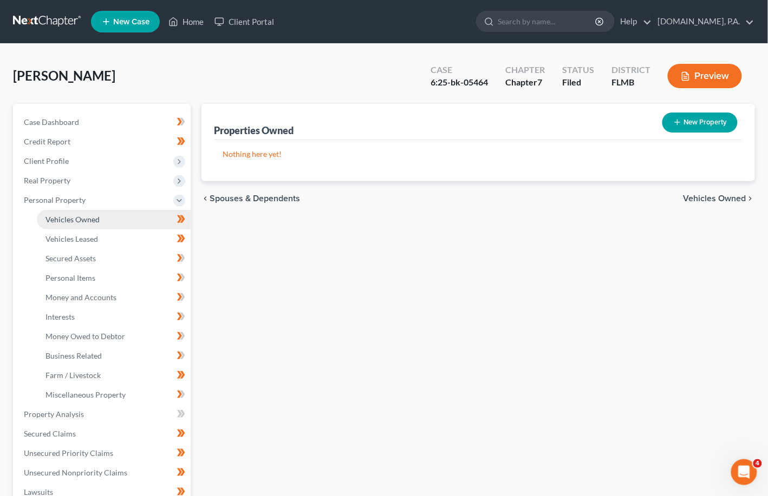
click at [74, 217] on span "Vehicles Owned" at bounding box center [72, 219] width 54 height 9
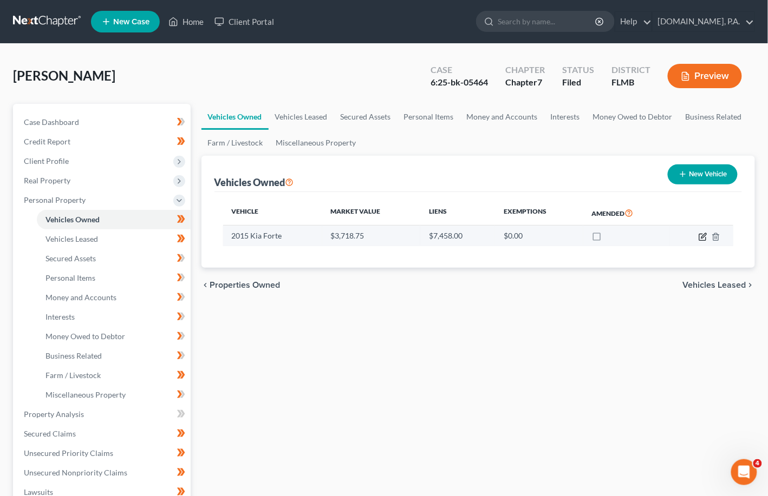
click at [515, 235] on icon "button" at bounding box center [703, 235] width 5 height 5
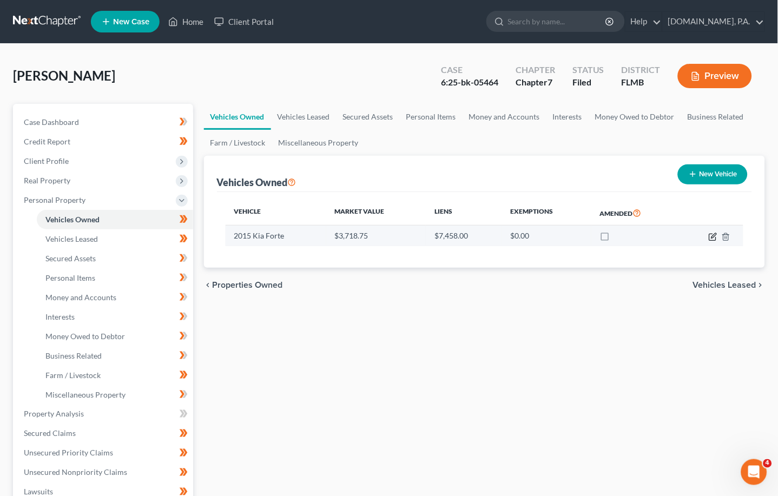
select select "0"
select select "11"
select select "3"
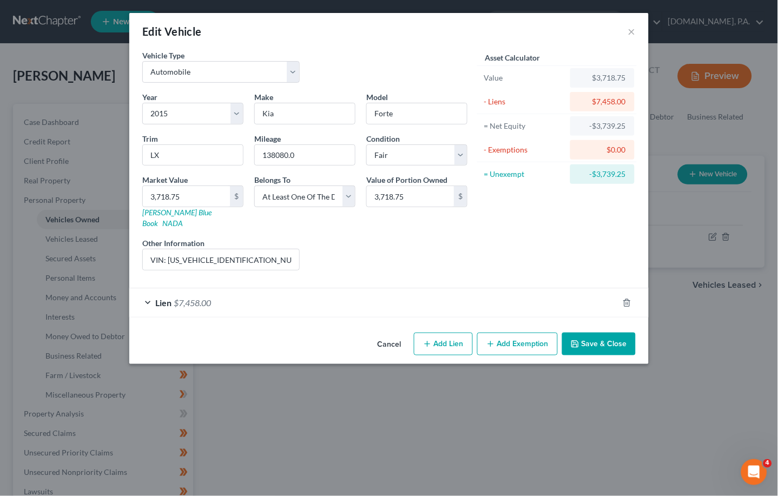
click at [148, 296] on div "Lien $7,458.00" at bounding box center [373, 303] width 489 height 29
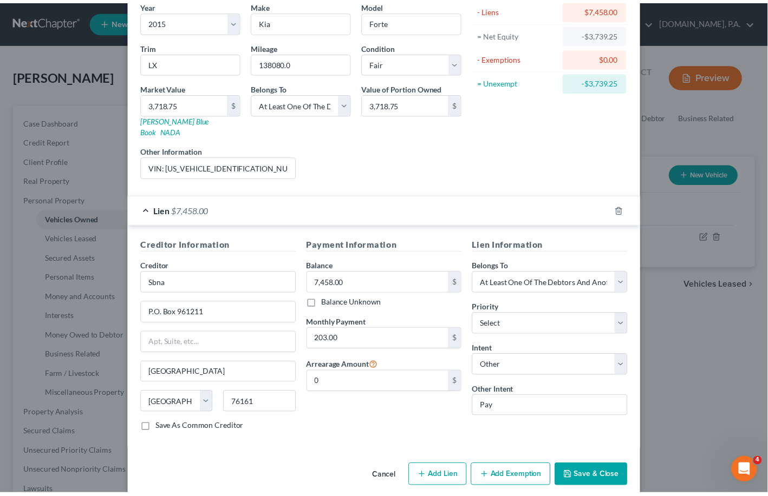
scroll to position [96, 0]
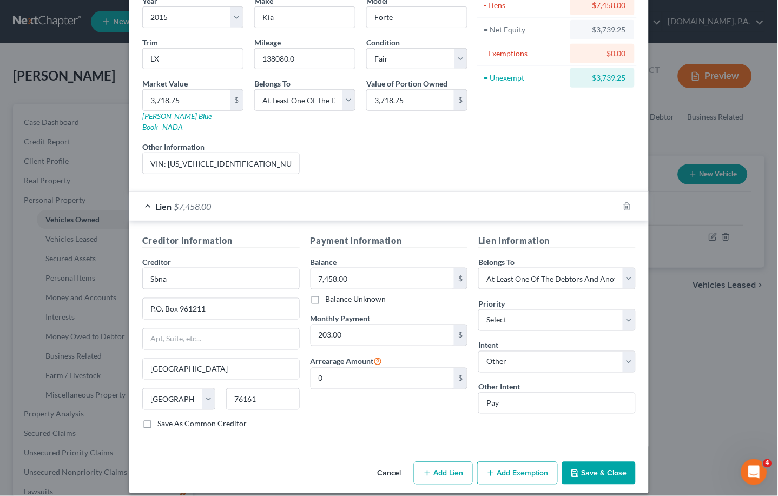
click at [515, 463] on button "Save & Close" at bounding box center [599, 473] width 74 height 23
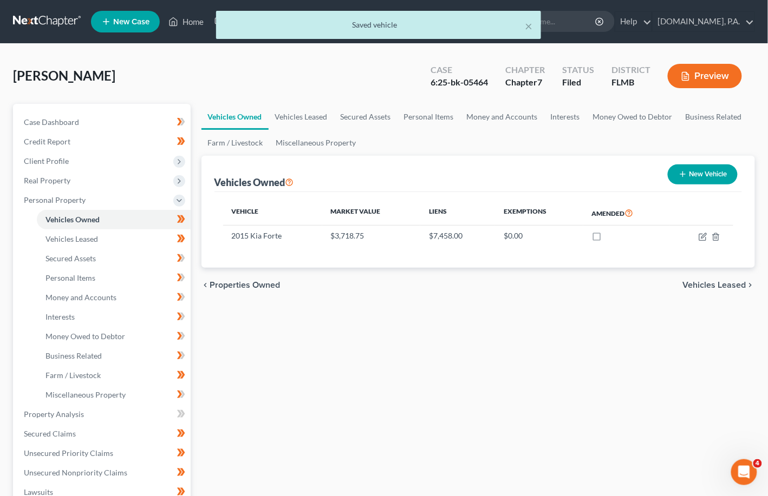
click at [515, 285] on span "Vehicles Leased" at bounding box center [714, 285] width 63 height 9
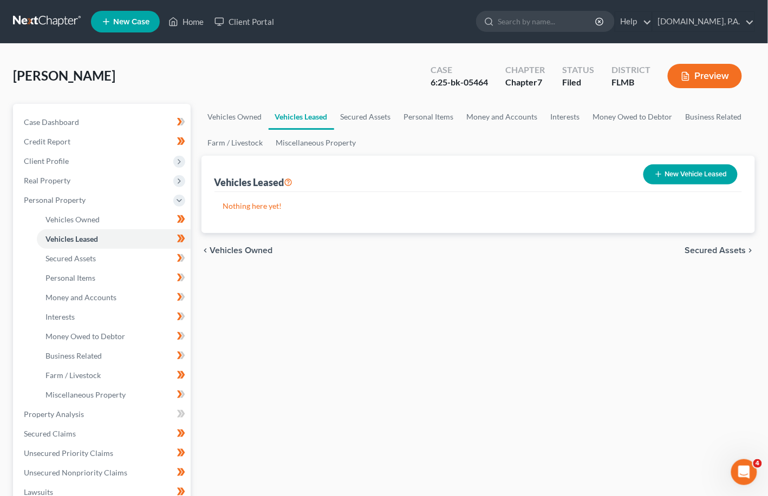
click at [515, 248] on span "Secured Assets" at bounding box center [715, 250] width 61 height 9
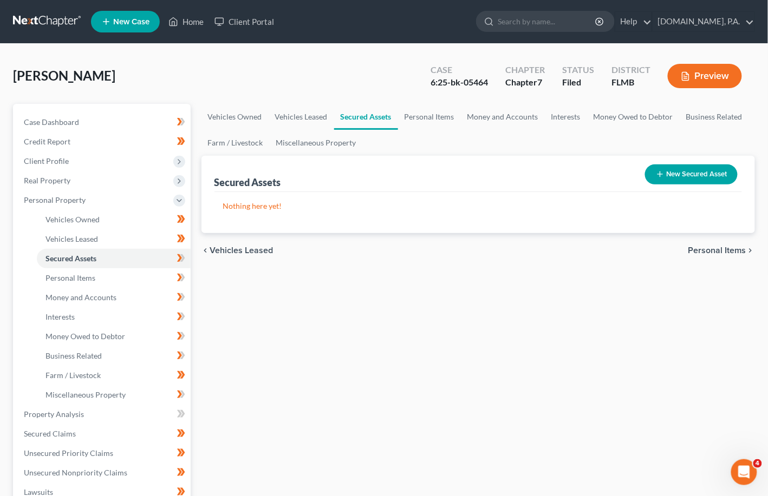
click at [515, 248] on span "Personal Items" at bounding box center [717, 250] width 58 height 9
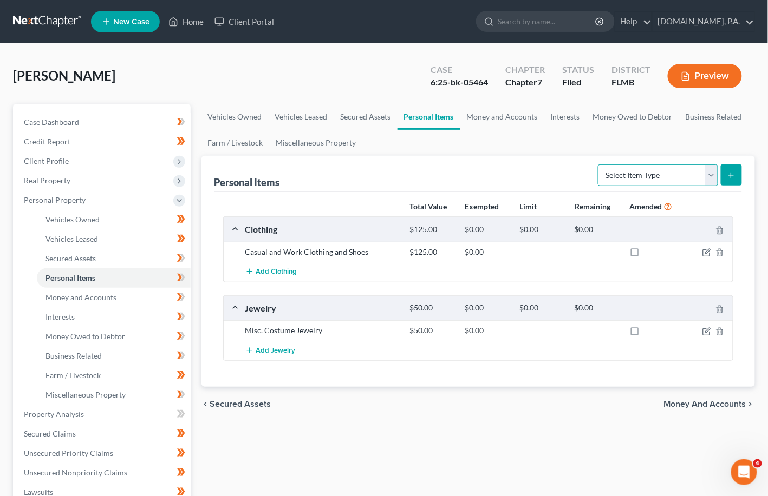
click at [515, 173] on select "Select Item Type Clothing Collectibles Of Value Electronics Firearms Household …" at bounding box center [658, 176] width 120 height 22
click at [490, 143] on ul "Vehicles Owned Vehicles Leased Secured Assets Personal Items Money and Accounts…" at bounding box center [478, 130] width 554 height 52
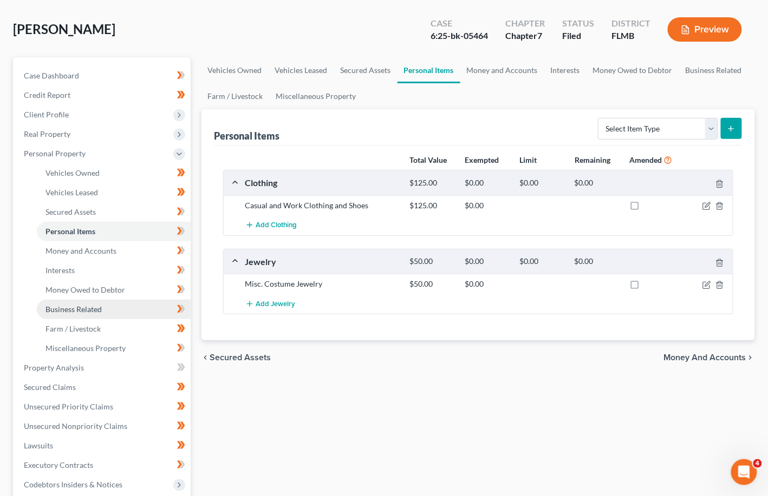
scroll to position [72, 0]
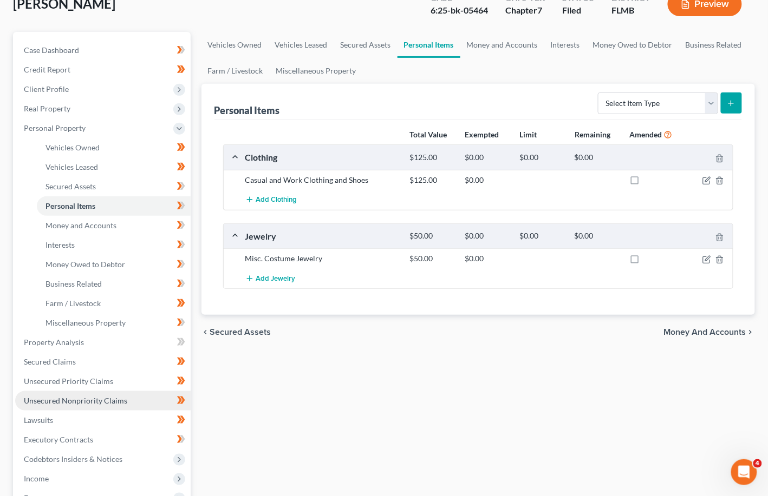
click at [93, 403] on span "Unsecured Nonpriority Claims" at bounding box center [75, 400] width 103 height 9
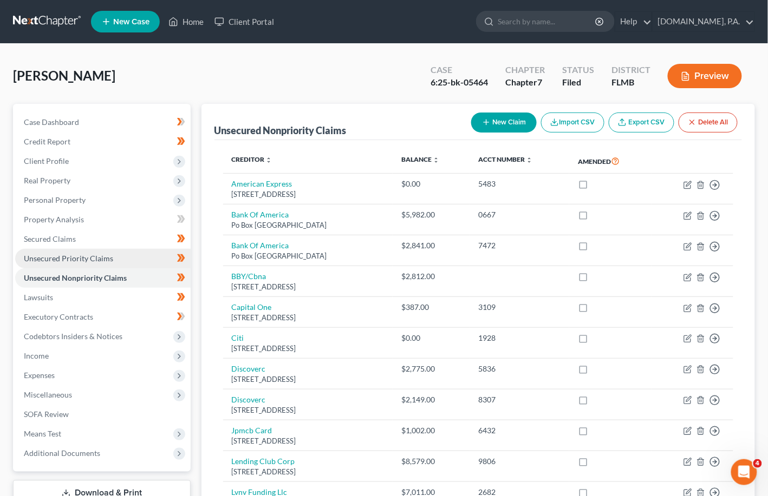
click at [93, 259] on span "Unsecured Priority Claims" at bounding box center [68, 258] width 89 height 9
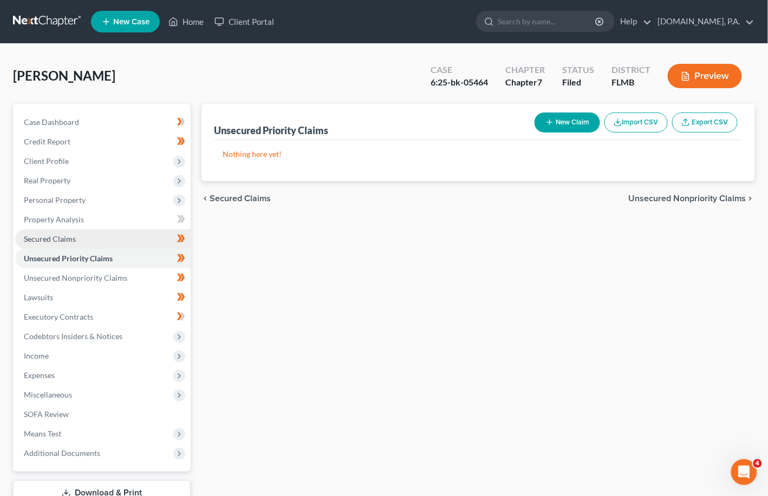
click at [50, 238] on span "Secured Claims" at bounding box center [50, 238] width 52 height 9
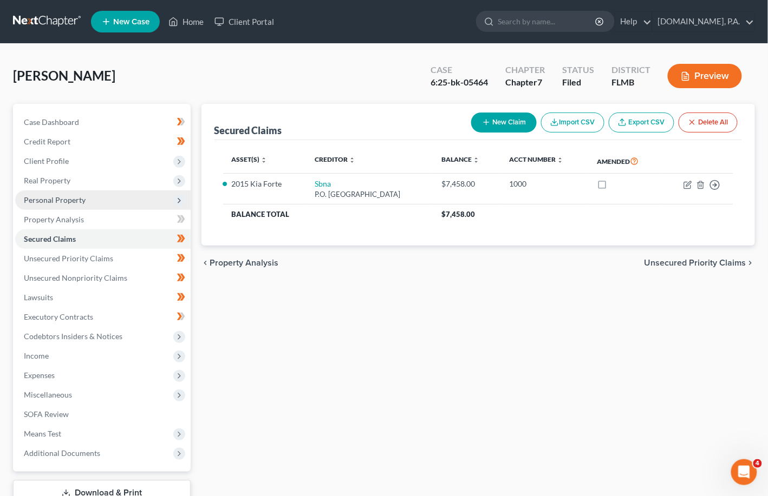
click at [45, 198] on span "Personal Property" at bounding box center [55, 199] width 62 height 9
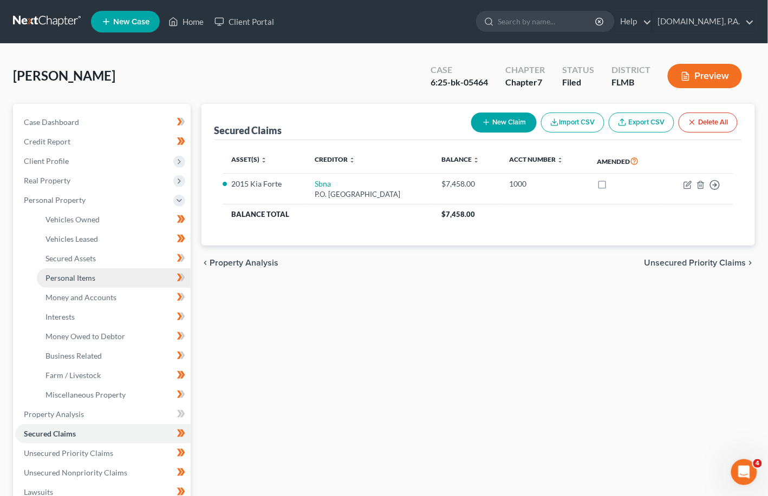
click at [70, 278] on span "Personal Items" at bounding box center [70, 277] width 50 height 9
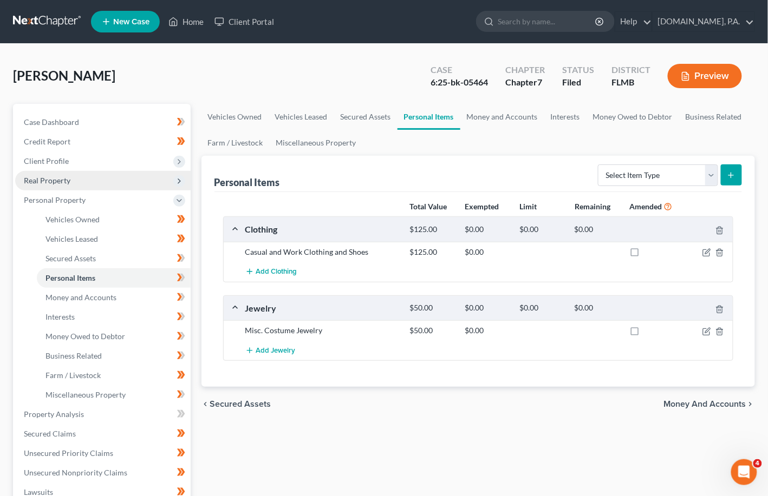
click at [51, 181] on span "Real Property" at bounding box center [47, 180] width 47 height 9
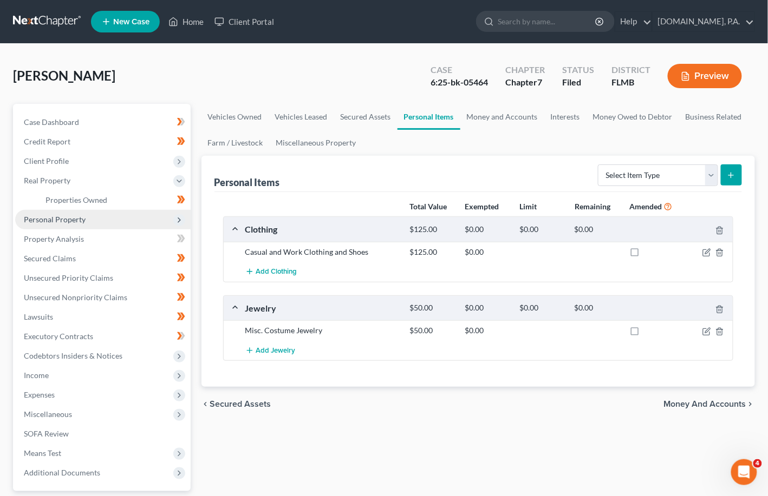
click at [57, 221] on span "Personal Property" at bounding box center [55, 219] width 62 height 9
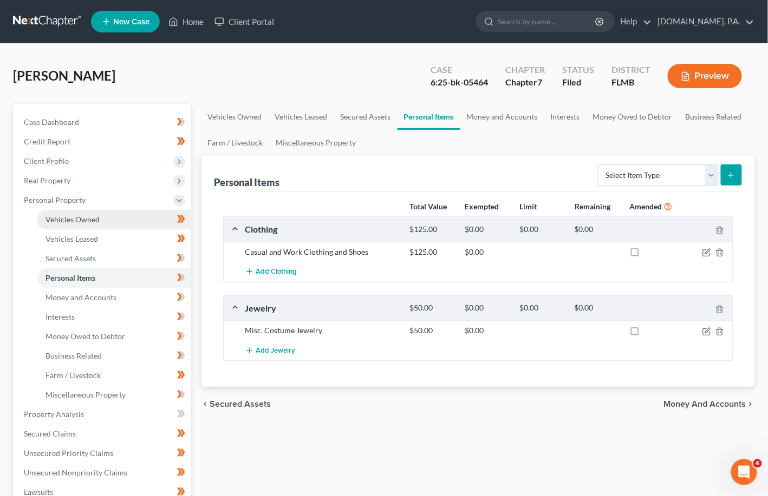
click at [69, 220] on span "Vehicles Owned" at bounding box center [72, 219] width 54 height 9
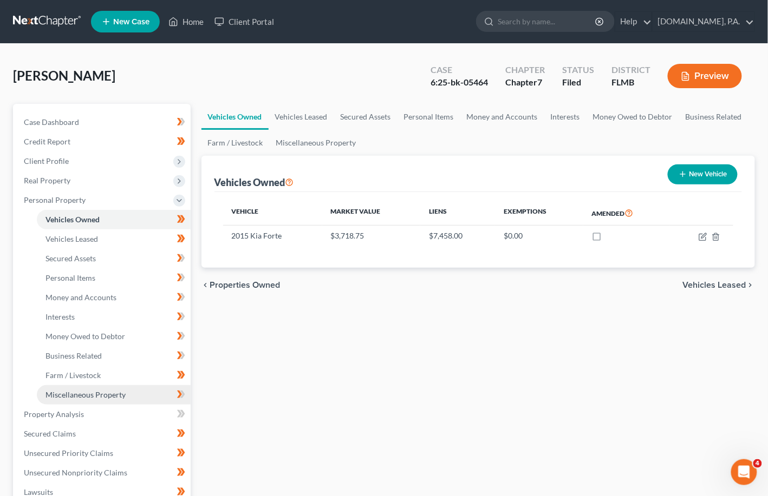
click at [72, 398] on span "Miscellaneous Property" at bounding box center [85, 394] width 80 height 9
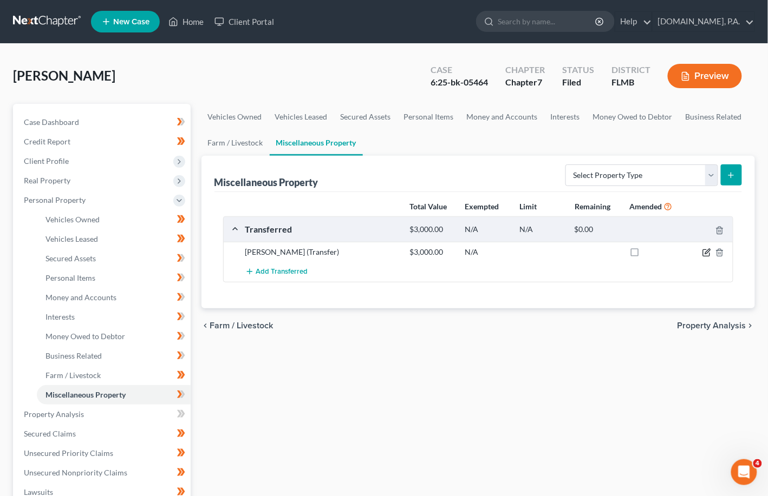
click at [515, 252] on icon "button" at bounding box center [706, 252] width 9 height 9
select select "Ordinary ([DATE])"
select select "9"
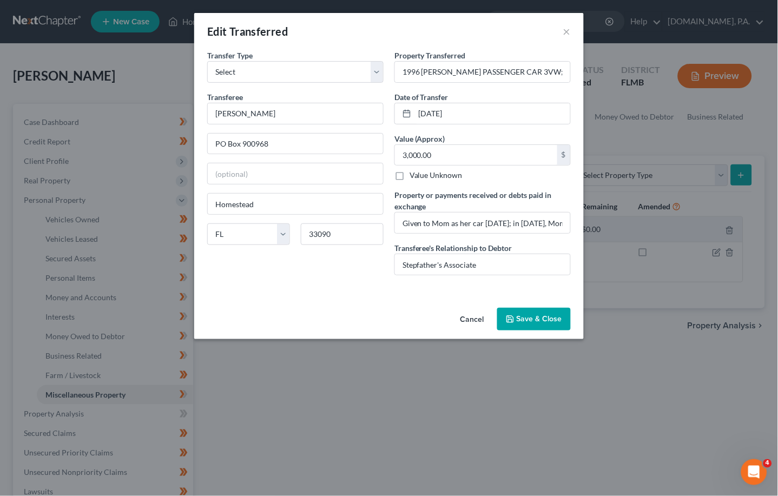
click at [475, 317] on button "Cancel" at bounding box center [472, 320] width 41 height 22
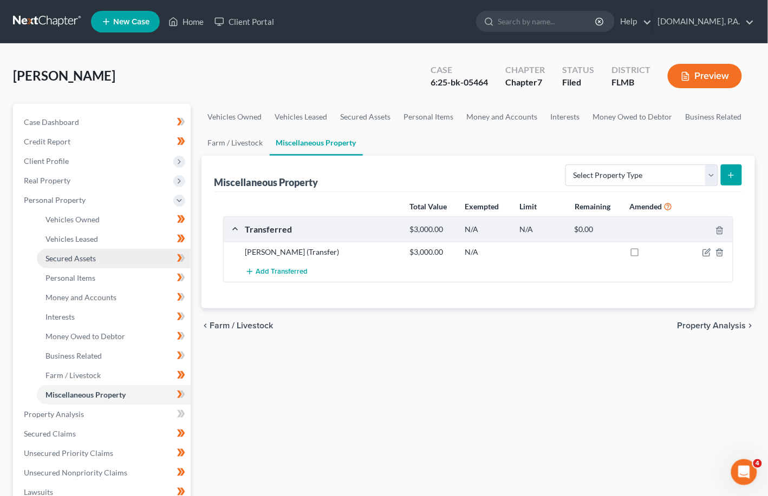
click at [74, 254] on span "Secured Assets" at bounding box center [70, 258] width 50 height 9
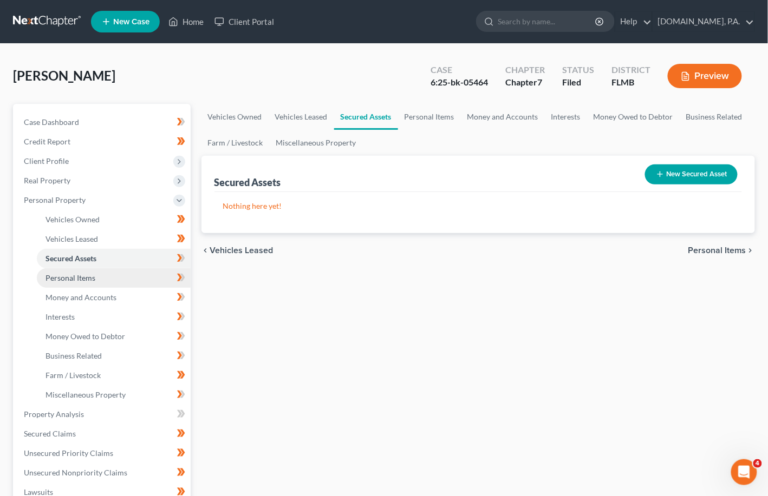
click at [78, 273] on span "Personal Items" at bounding box center [70, 277] width 50 height 9
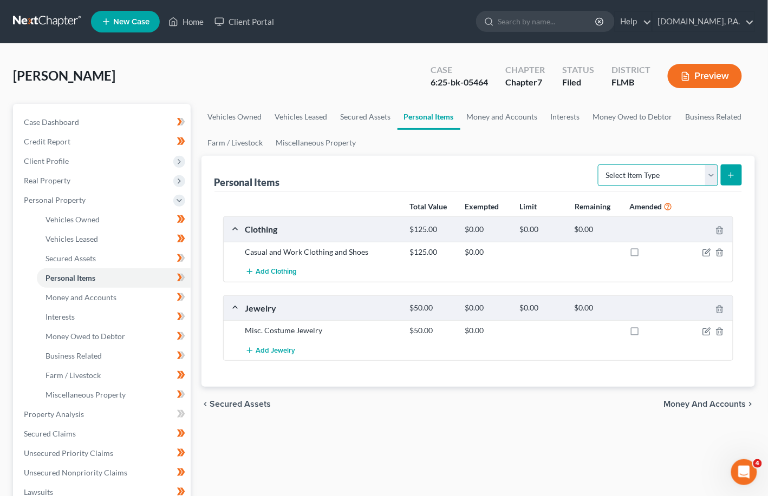
click at [515, 176] on select "Select Item Type Clothing Collectibles Of Value Electronics Firearms Household …" at bounding box center [658, 176] width 120 height 22
select select "household_goods"
click at [515, 165] on select "Select Item Type Clothing Collectibles Of Value Electronics Firearms Household …" at bounding box center [658, 176] width 120 height 22
click at [515, 176] on select "Select Item Type Clothing Collectibles Of Value Electronics Firearms Household …" at bounding box center [658, 176] width 120 height 22
click at [515, 165] on select "Select Item Type Clothing Collectibles Of Value Electronics Firearms Household …" at bounding box center [658, 176] width 120 height 22
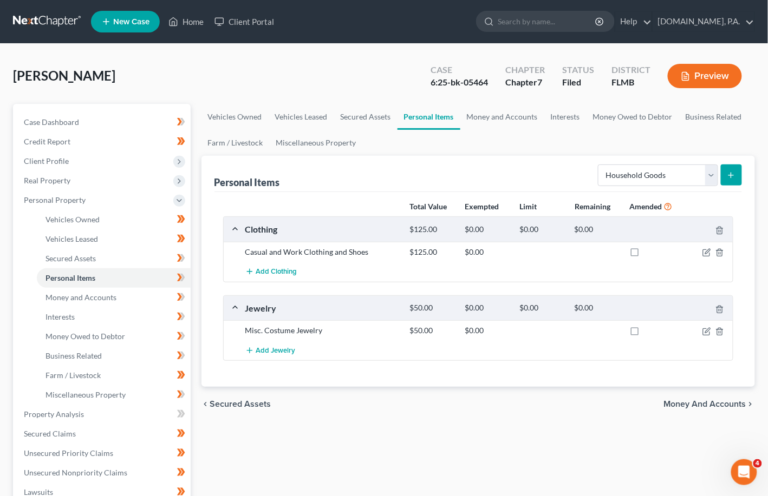
click at [515, 174] on div "Personal Items Select Item Type Clothing Collectibles Of Value Electronics Fire…" at bounding box center [478, 174] width 528 height 36
click at [515, 176] on select "Select Item Type Clothing Collectibles Of Value Electronics Firearms Household …" at bounding box center [658, 176] width 120 height 22
click at [515, 176] on button "submit" at bounding box center [730, 175] width 21 height 21
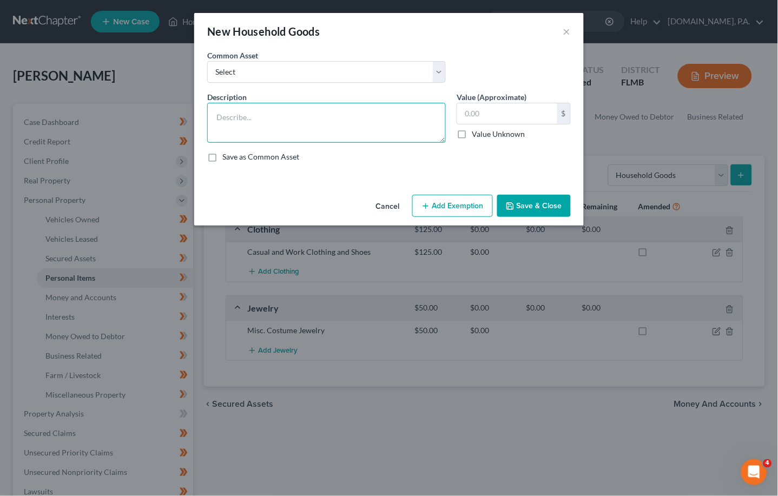
click at [219, 109] on textarea at bounding box center [326, 123] width 239 height 40
click at [316, 117] on textarea "1 Bookshelf, 1 Desk, 1 Kitchen Dining Rm w/chairs," at bounding box center [326, 123] width 239 height 40
click at [390, 116] on textarea "1 Bookshelf, 1 Desk, 1 Kitchen Dining Rm w/chairs," at bounding box center [326, 123] width 239 height 40
type textarea "1 Bookshelf, 1 Desk, 1 Kitchen Dining Rm w/chairs, 1 King bed, 1 Nightstand, 1 …"
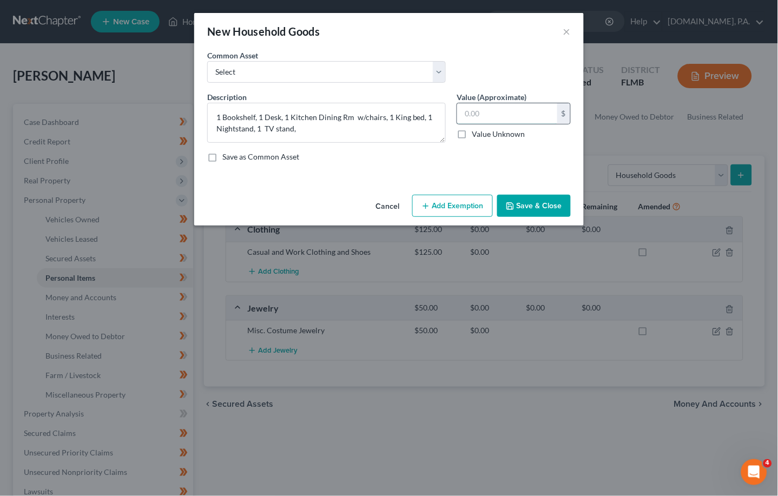
click at [481, 111] on input "text" at bounding box center [507, 113] width 100 height 21
click at [481, 113] on input "250" at bounding box center [507, 113] width 100 height 21
click at [489, 108] on input "250" at bounding box center [507, 113] width 100 height 21
type input "250.00"
click at [388, 172] on div "An exemption set must first be selected from the Filing Information section. Co…" at bounding box center [389, 120] width 390 height 141
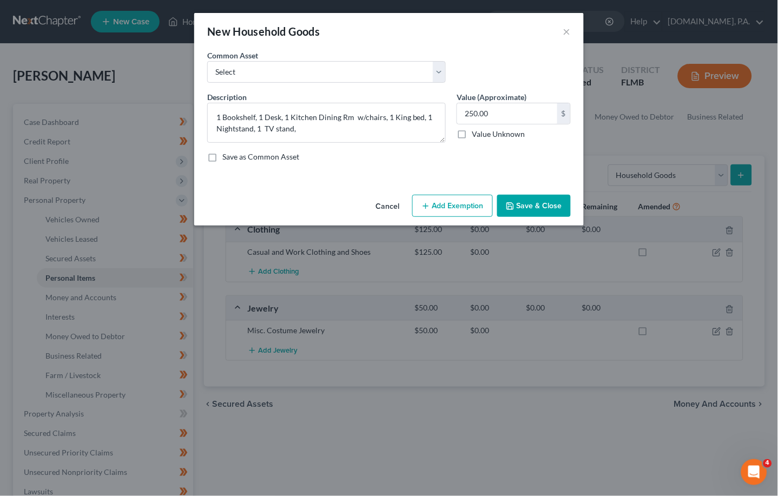
click at [515, 200] on button "Save & Close" at bounding box center [534, 206] width 74 height 23
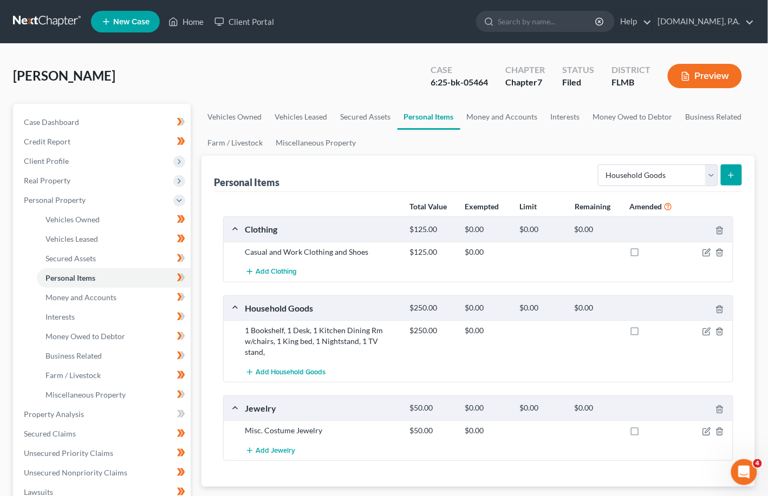
scroll to position [72, 0]
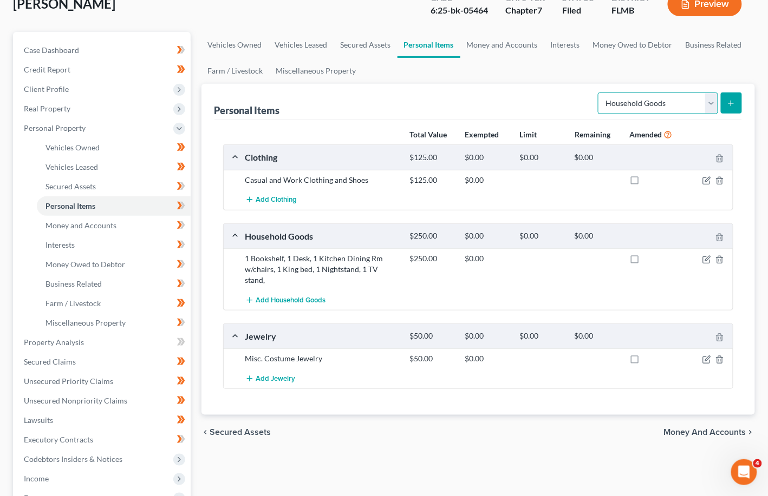
click at [515, 101] on select "Select Item Type Clothing Collectibles Of Value Electronics Firearms Household …" at bounding box center [658, 104] width 120 height 22
select select "electronics"
click at [515, 93] on select "Select Item Type Clothing Collectibles Of Value Electronics Firearms Household …" at bounding box center [658, 104] width 120 height 22
click at [515, 101] on icon "submit" at bounding box center [730, 103] width 9 height 9
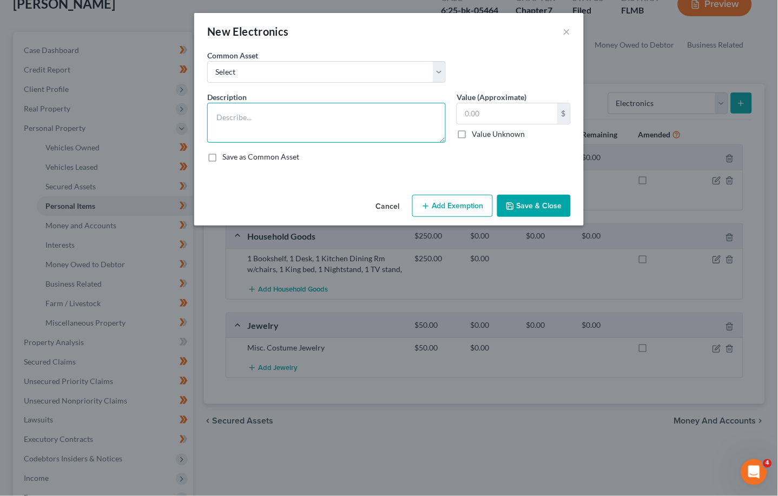
click at [231, 117] on textarea at bounding box center [326, 123] width 239 height 40
type textarea "1 TV, 1 Gaming Console, 1 Cell Phone"
click at [477, 114] on input "text" at bounding box center [507, 113] width 100 height 21
click at [399, 165] on div "Description * 1 TV, 1 Gaming Console, 1 Cell Phone Value (Approximate) 200.00 $…" at bounding box center [389, 131] width 375 height 80
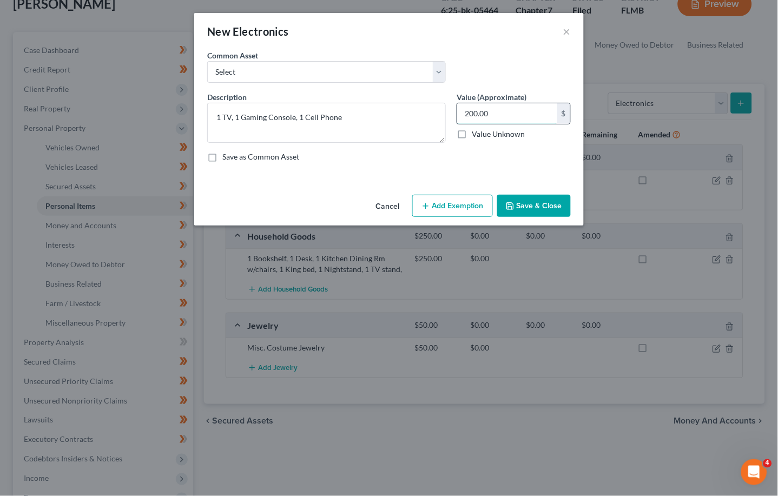
click at [507, 109] on input "200.00" at bounding box center [507, 113] width 100 height 21
type input "150.00"
click at [515, 203] on button "Save & Close" at bounding box center [534, 206] width 74 height 23
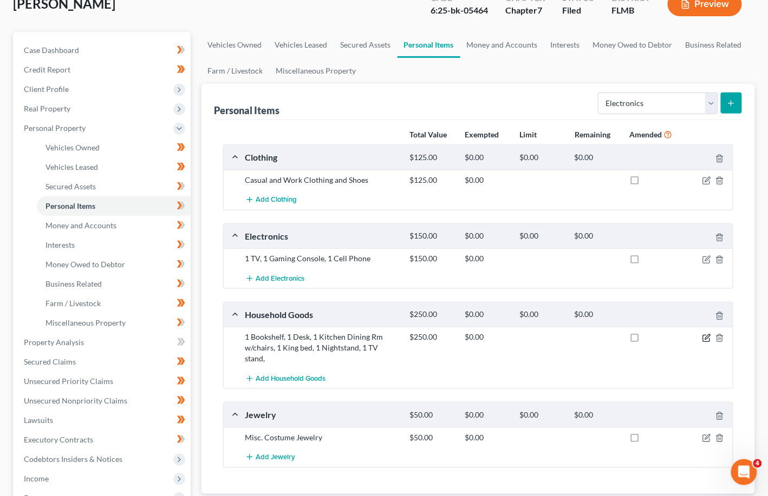
click at [515, 339] on icon "button" at bounding box center [706, 338] width 9 height 9
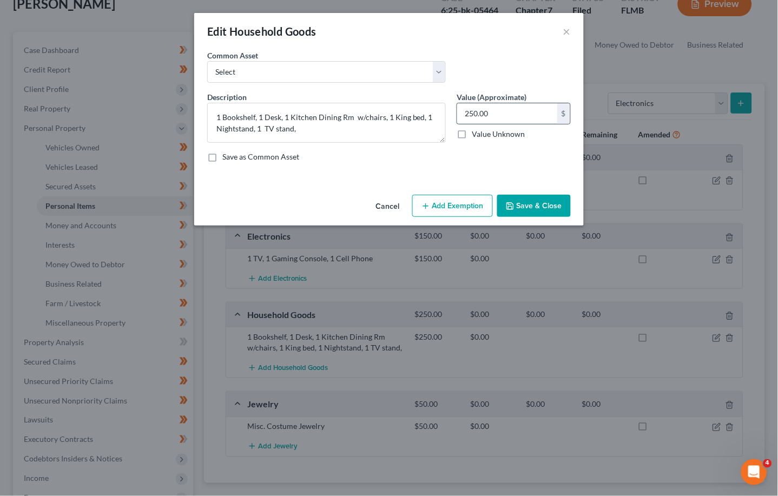
click at [495, 113] on input "250.00" at bounding box center [507, 113] width 100 height 21
click at [405, 117] on textarea "1 Bookshelf, 1 Desk, 1 Kitchen Dining Rm w/chairs, 1 King bed, 1 Nightstand, 1 …" at bounding box center [326, 123] width 239 height 40
type textarea "1 Bookshelf, 1 Desk, 1 Kitchen Dining Rm w/chairs, 1 bed, 1 Nightstand, 1 TV st…"
click at [509, 114] on input "250.00" at bounding box center [507, 113] width 100 height 21
type input "200.00"
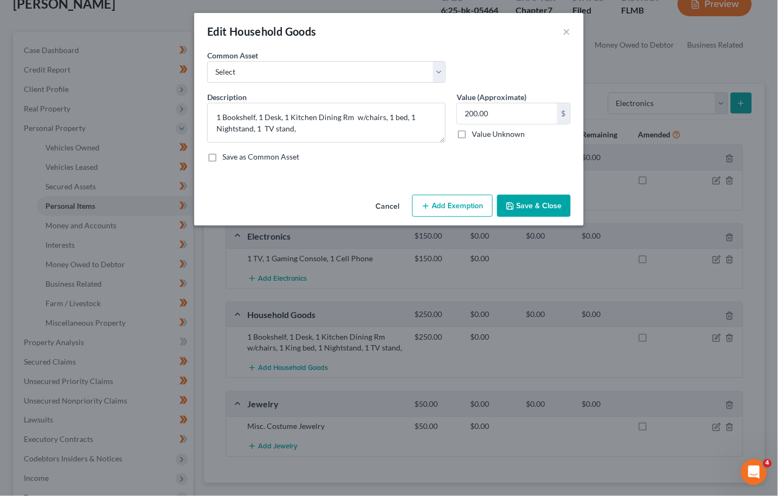
click at [515, 199] on button "Save & Close" at bounding box center [534, 206] width 74 height 23
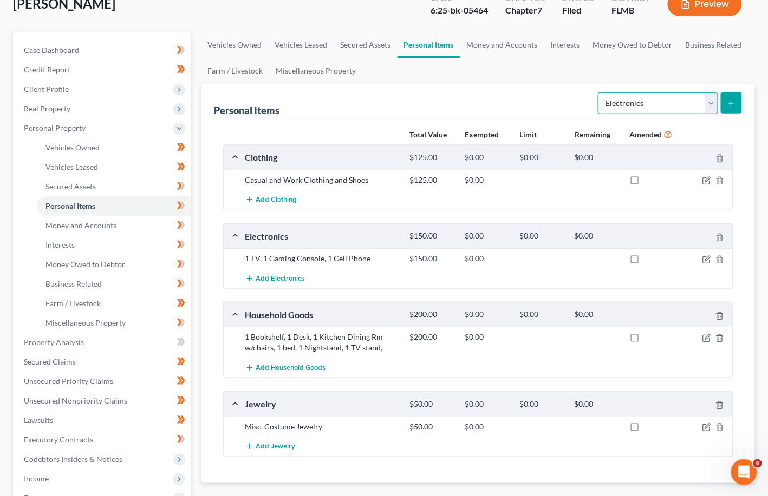
click at [515, 101] on select "Select Item Type Clothing Collectibles Of Value Electronics Firearms Household …" at bounding box center [658, 104] width 120 height 22
select select "pets"
click at [515, 93] on select "Select Item Type Clothing Collectibles Of Value Electronics Firearms Household …" at bounding box center [658, 104] width 120 height 22
click at [515, 104] on icon "submit" at bounding box center [730, 103] width 9 height 9
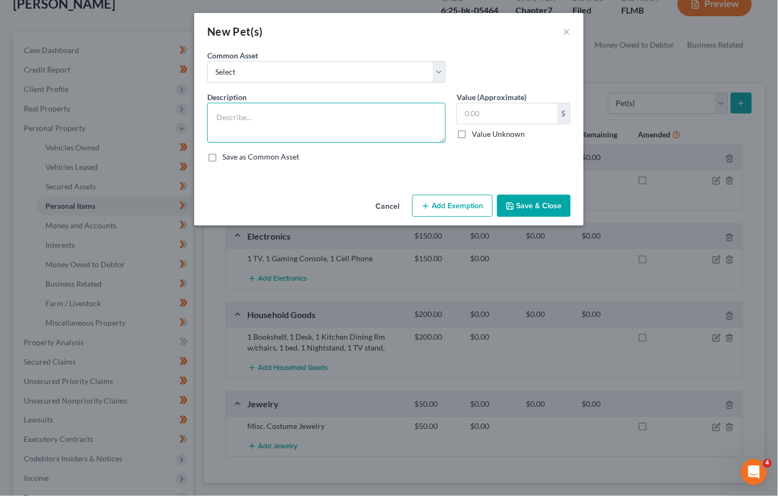
click at [221, 114] on textarea at bounding box center [326, 123] width 239 height 40
type textarea "1 dog"
click at [475, 115] on input "text" at bounding box center [507, 113] width 100 height 21
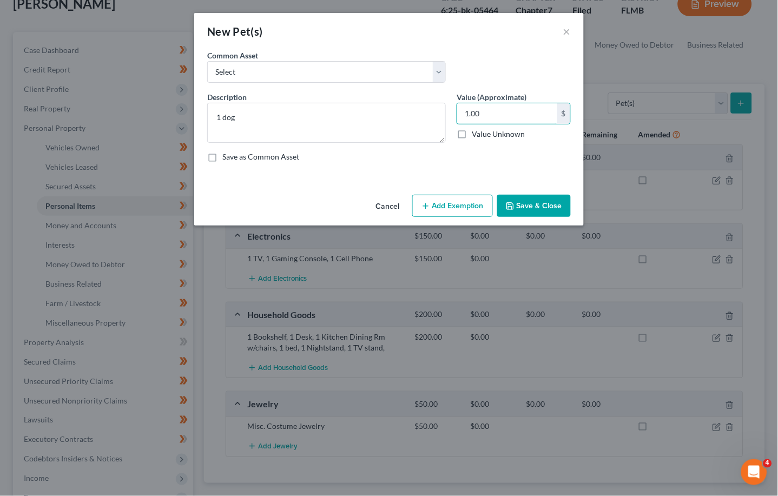
type input "1.00"
click at [515, 210] on button "Save & Close" at bounding box center [534, 206] width 74 height 23
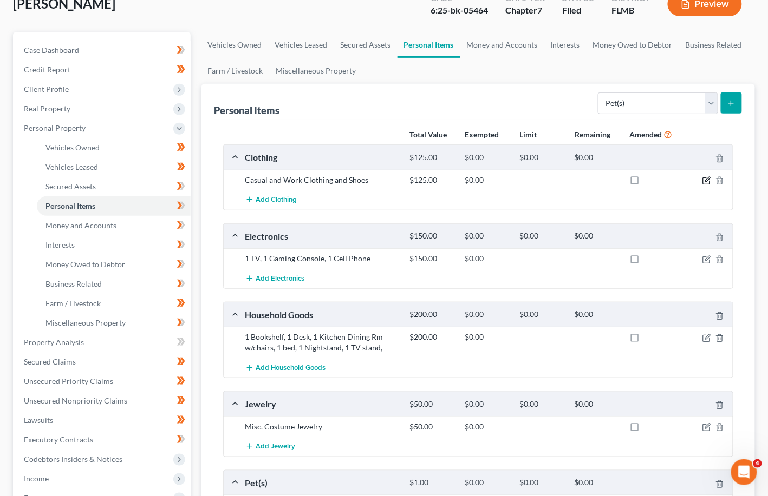
click at [515, 182] on icon "button" at bounding box center [706, 180] width 9 height 9
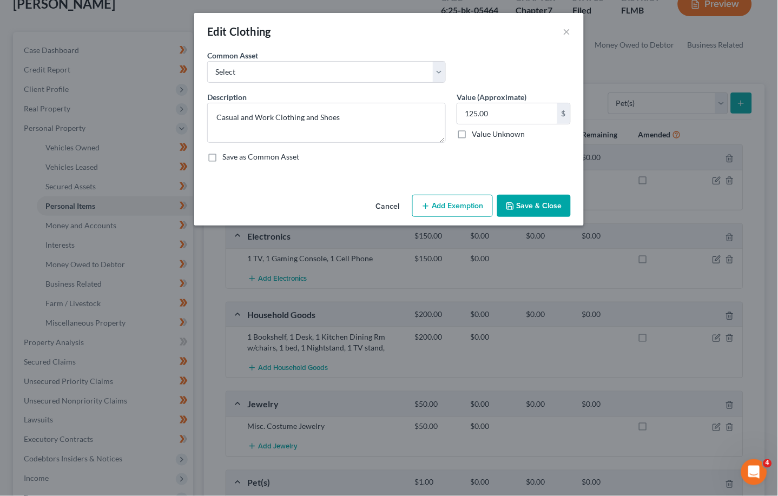
click at [454, 209] on button "Add Exemption" at bounding box center [452, 206] width 81 height 23
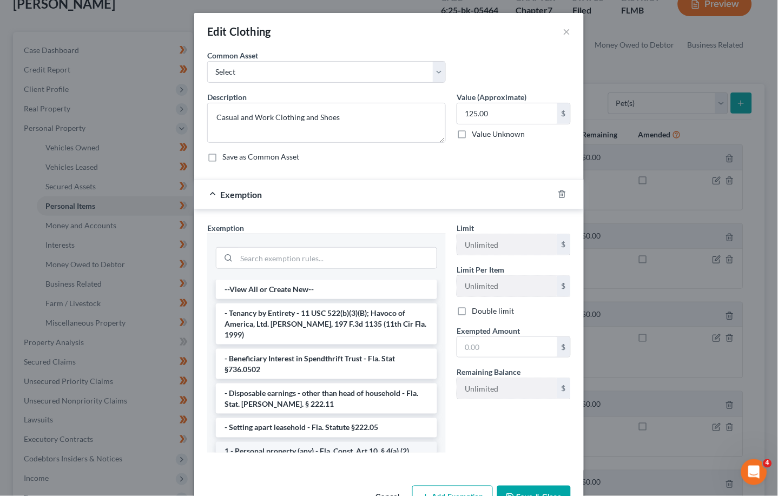
click at [297, 442] on li "1 - Personal property (any) - Fla. Const. Art.10, § 4(a) (2)" at bounding box center [326, 451] width 221 height 19
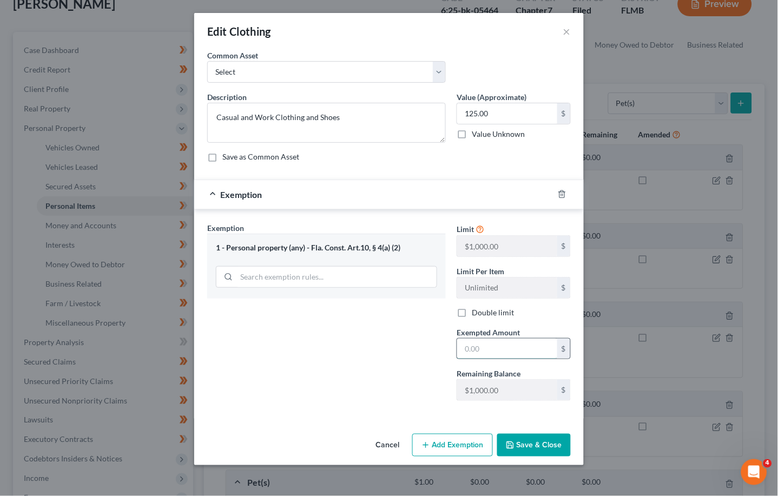
click at [477, 349] on input "text" at bounding box center [507, 349] width 100 height 21
type input "125.00"
click at [515, 441] on button "Save & Close" at bounding box center [534, 445] width 74 height 23
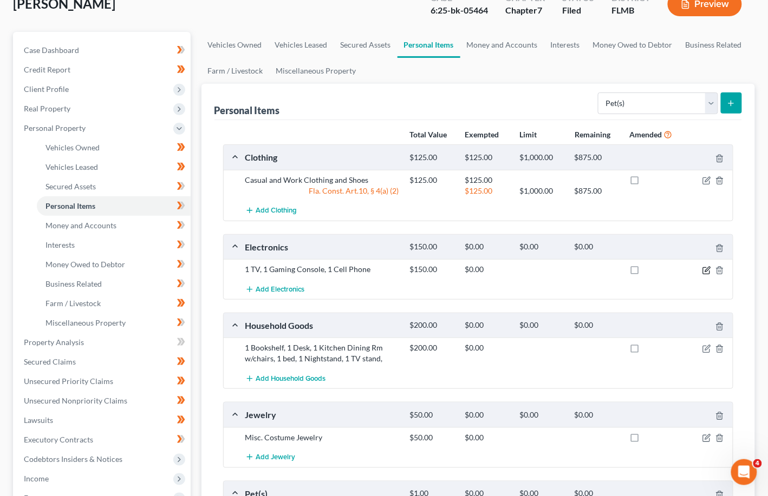
click at [515, 270] on icon "button" at bounding box center [707, 269] width 5 height 5
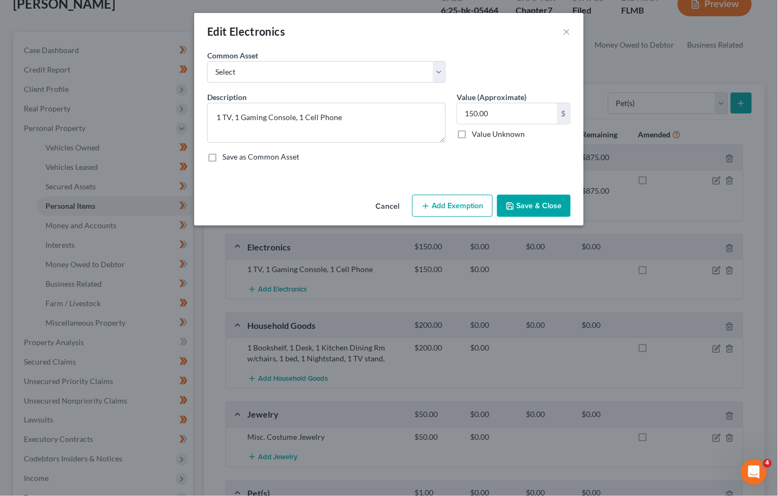
click at [450, 207] on button "Add Exemption" at bounding box center [452, 206] width 81 height 23
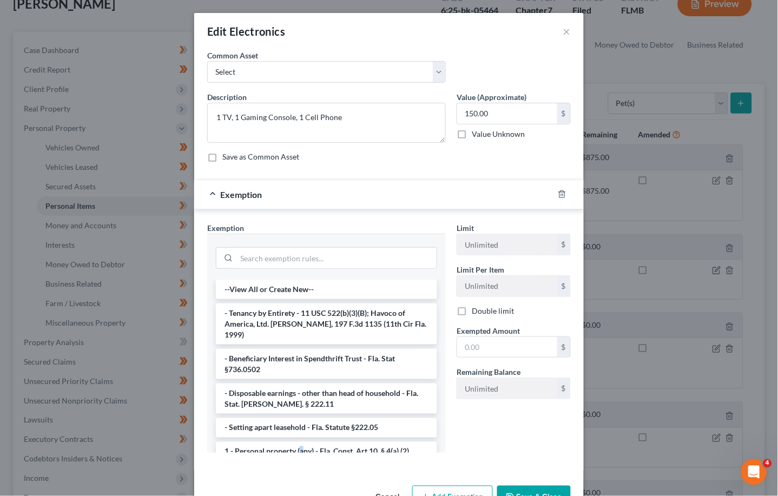
click at [296, 442] on li "1 - Personal property (any) - Fla. Const. Art.10, § 4(a) (2)" at bounding box center [326, 451] width 221 height 19
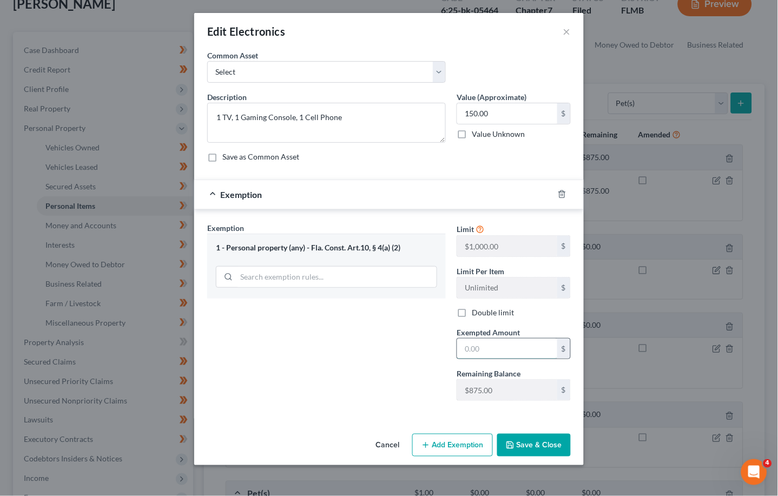
click at [488, 346] on input "text" at bounding box center [507, 349] width 100 height 21
type input "150.00"
click at [515, 448] on button "Save & Close" at bounding box center [534, 445] width 74 height 23
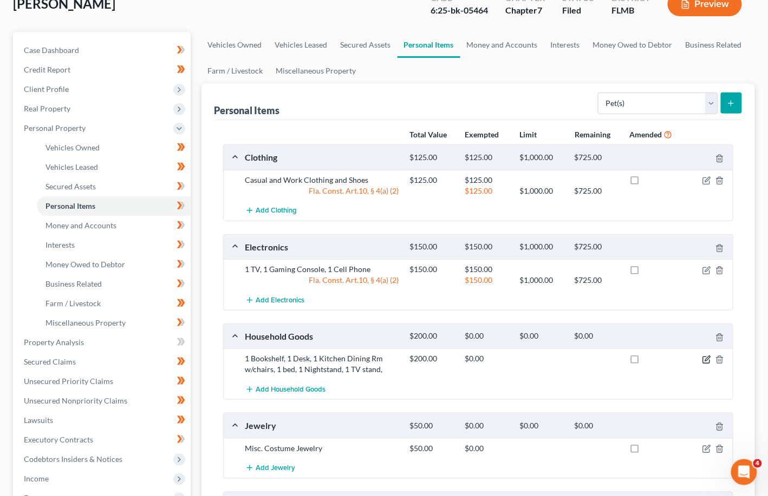
click at [515, 361] on icon "button" at bounding box center [706, 360] width 9 height 9
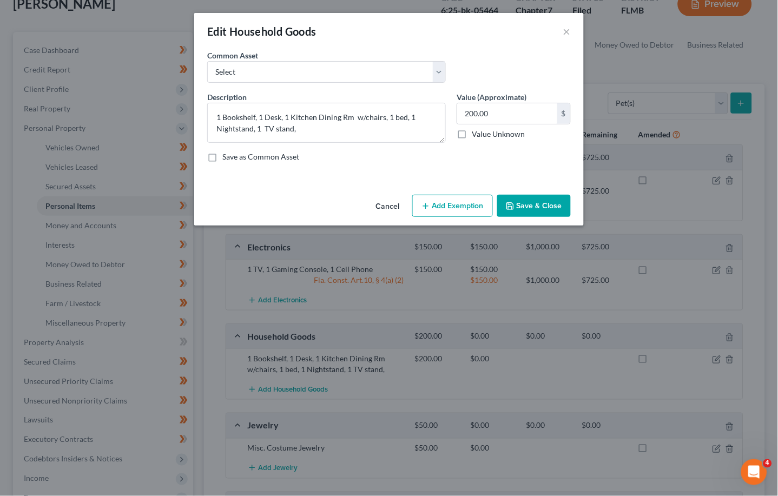
click at [454, 209] on button "Add Exemption" at bounding box center [452, 206] width 81 height 23
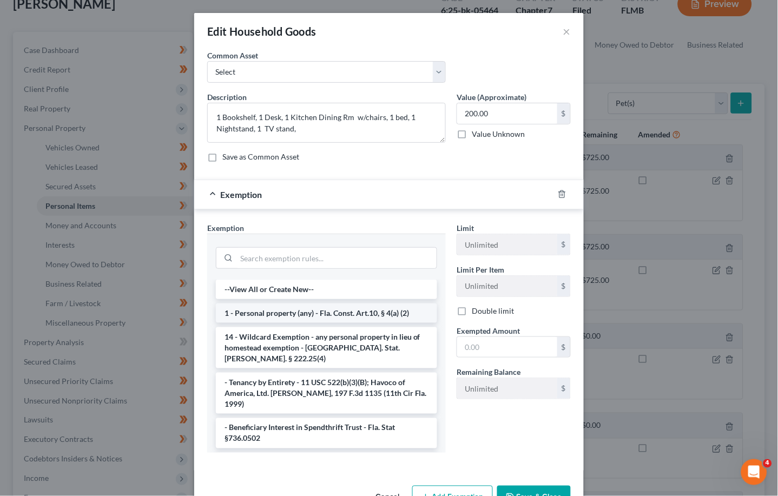
click at [283, 315] on li "1 - Personal property (any) - Fla. Const. Art.10, § 4(a) (2)" at bounding box center [326, 313] width 221 height 19
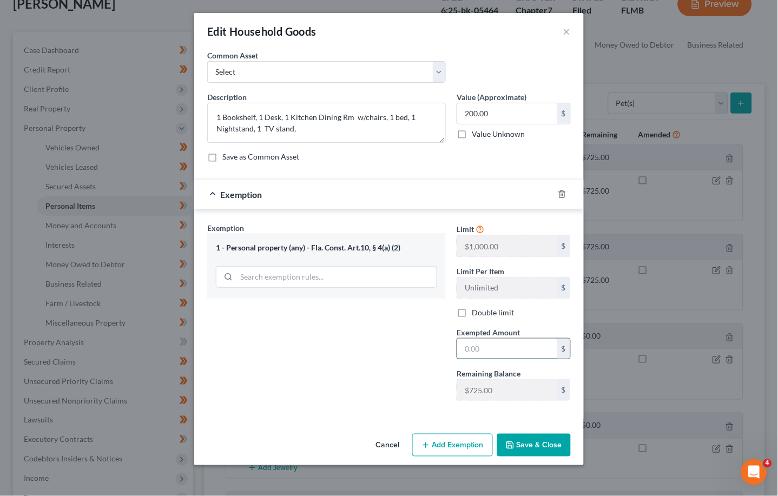
click at [479, 350] on input "text" at bounding box center [507, 349] width 100 height 21
type input "200.00"
click at [515, 439] on button "Save & Close" at bounding box center [534, 445] width 74 height 23
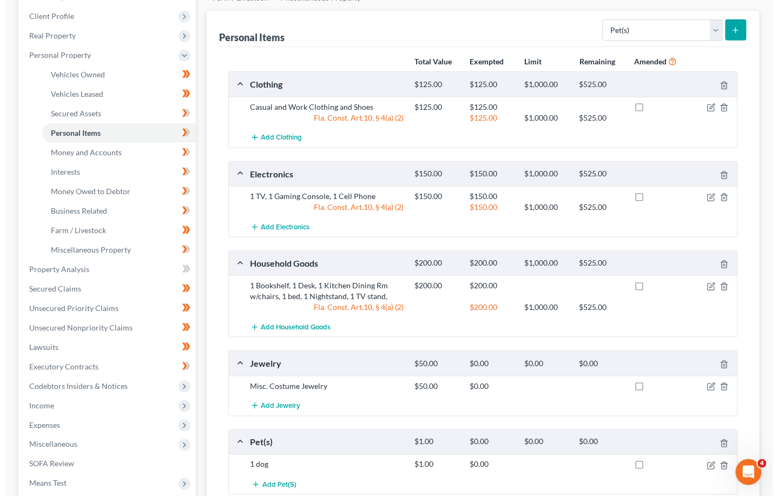
scroll to position [217, 0]
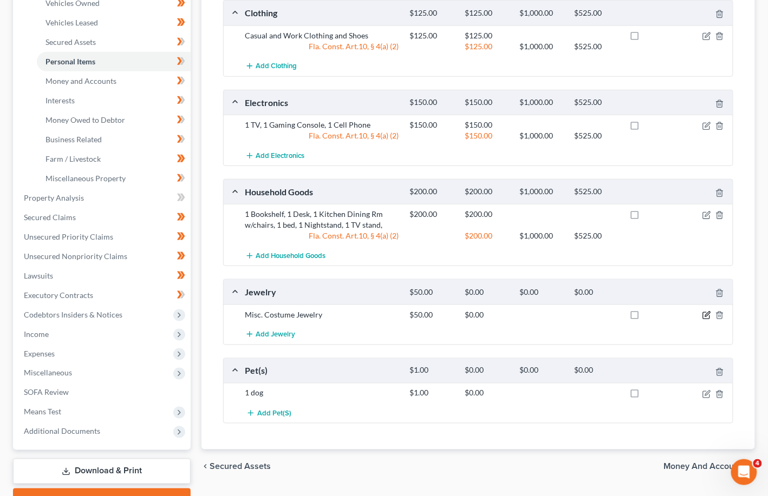
click at [515, 316] on icon "button" at bounding box center [706, 316] width 6 height 6
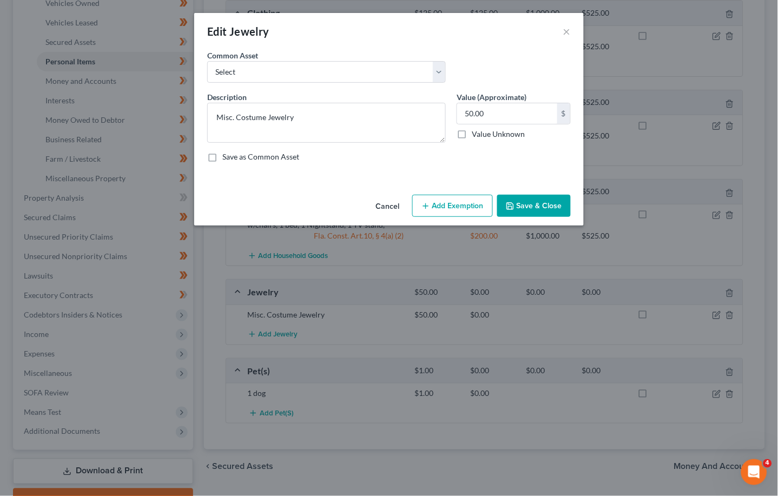
click at [432, 208] on button "Add Exemption" at bounding box center [452, 206] width 81 height 23
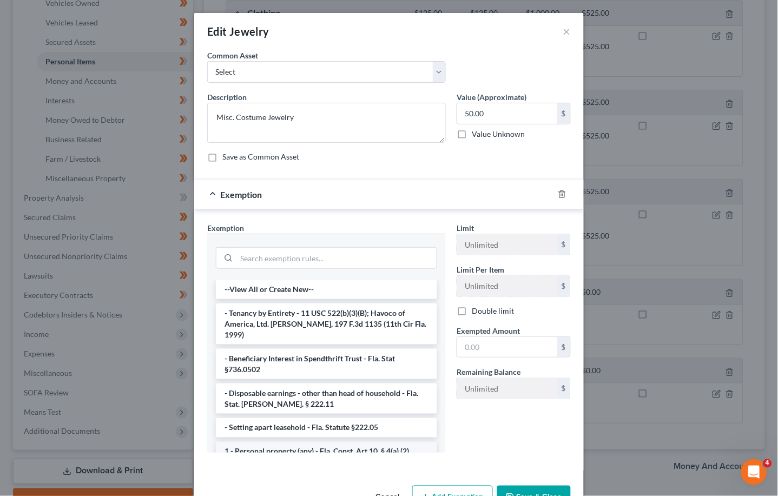
click at [291, 442] on li "1 - Personal property (any) - Fla. Const. Art.10, § 4(a) (2)" at bounding box center [326, 451] width 221 height 19
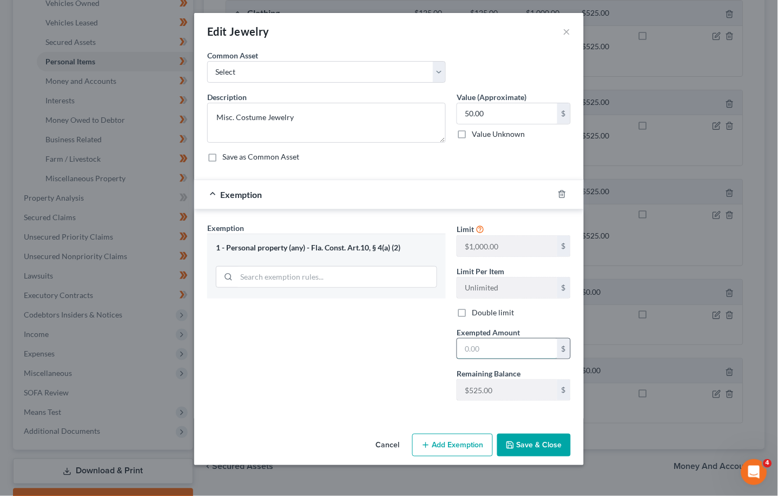
click at [468, 351] on input "text" at bounding box center [507, 349] width 100 height 21
type input "50.00"
click at [515, 442] on button "Save & Close" at bounding box center [534, 445] width 74 height 23
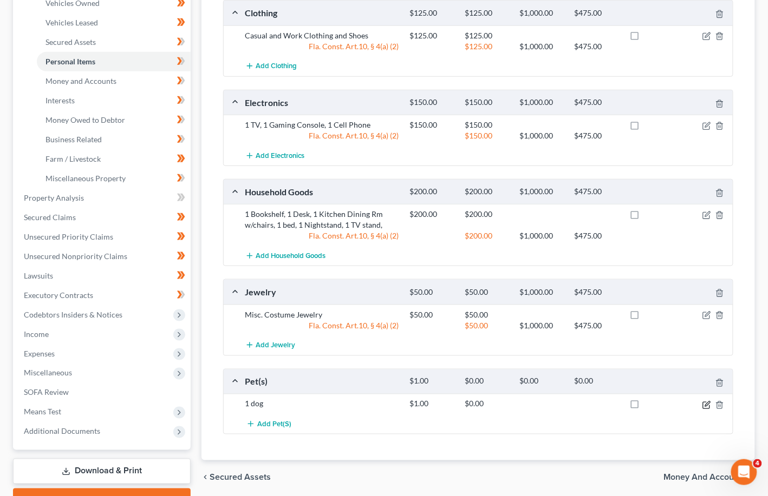
click at [515, 404] on icon "button" at bounding box center [706, 405] width 9 height 9
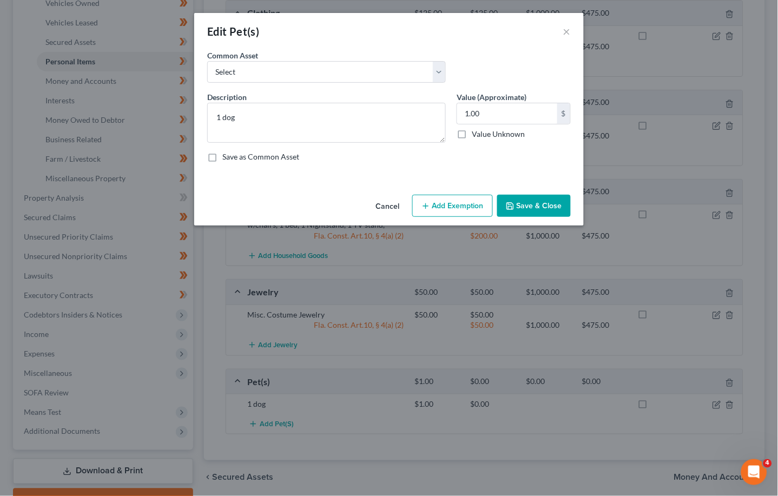
click at [430, 204] on icon "button" at bounding box center [426, 206] width 9 height 9
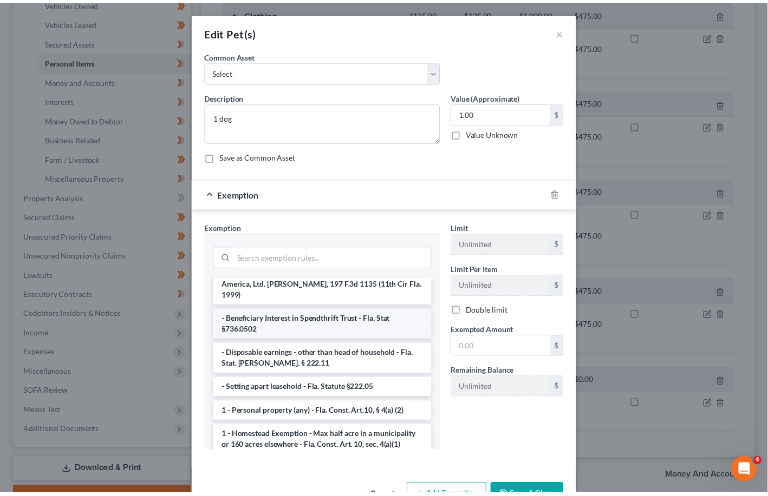
scroll to position [72, 0]
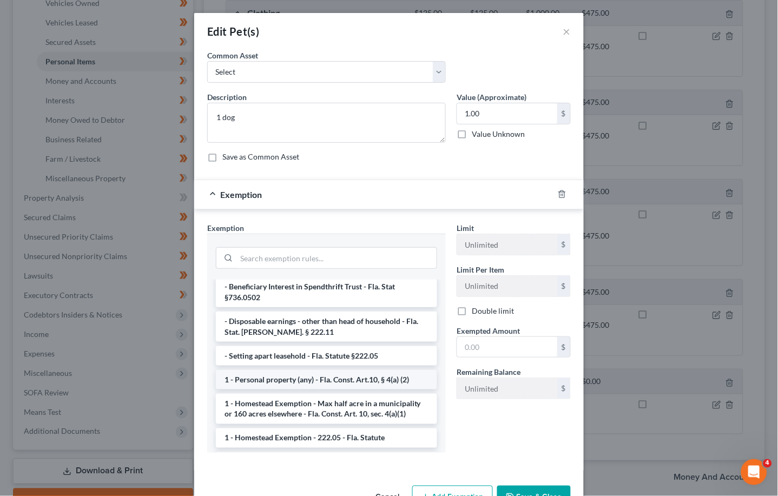
click at [300, 370] on li "1 - Personal property (any) - Fla. Const. Art.10, § 4(a) (2)" at bounding box center [326, 379] width 221 height 19
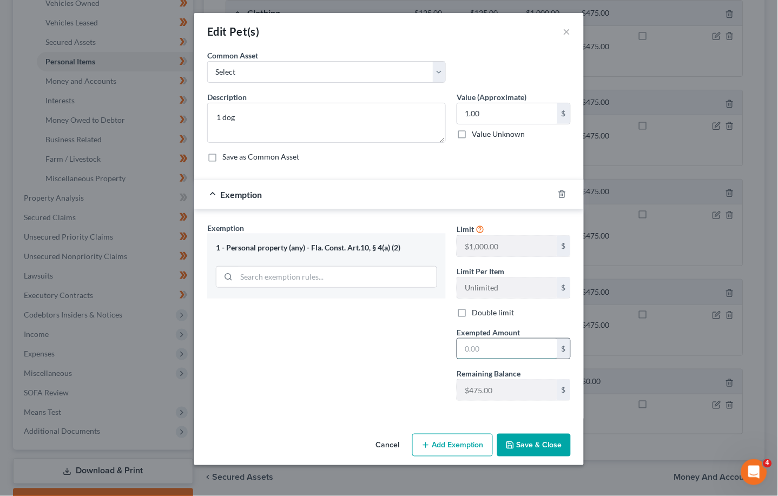
click at [481, 351] on input "text" at bounding box center [507, 349] width 100 height 21
type input "1.00"
click at [515, 443] on button "Save & Close" at bounding box center [534, 445] width 74 height 23
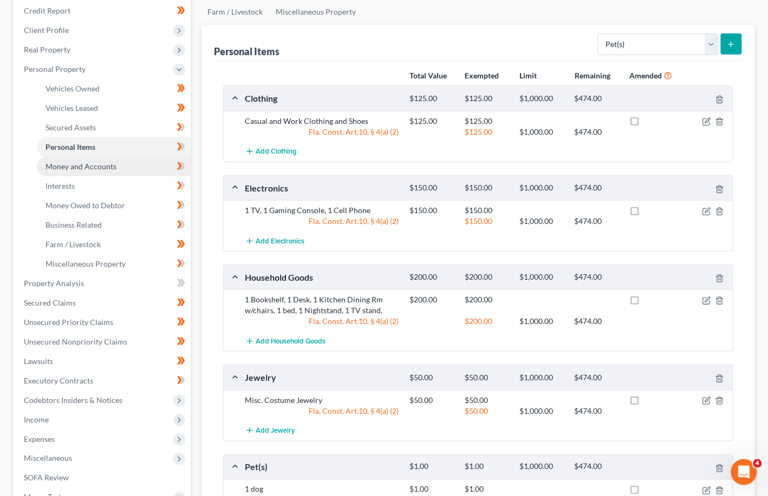
scroll to position [128, 0]
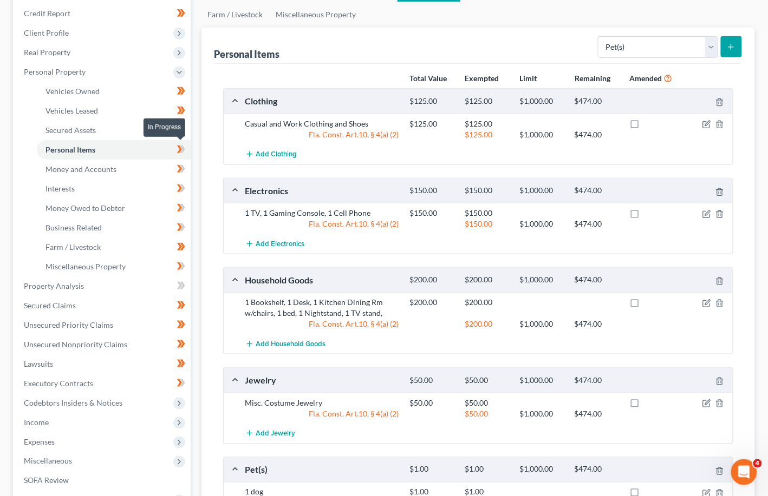
click at [184, 149] on icon at bounding box center [181, 150] width 8 height 14
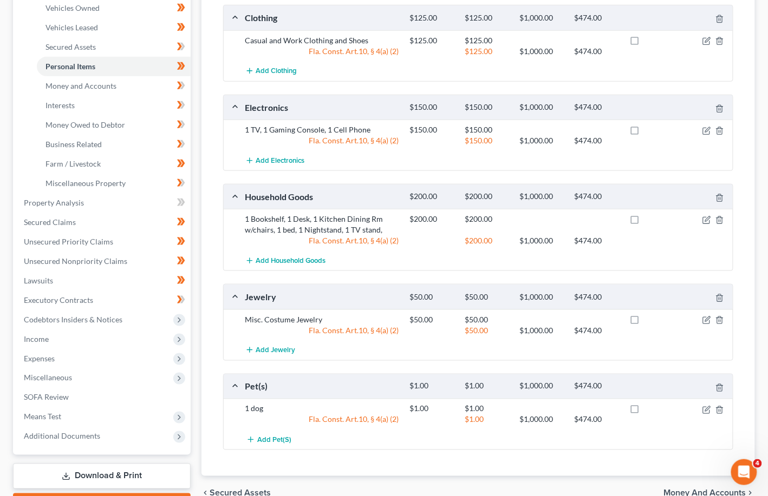
scroll to position [273, 0]
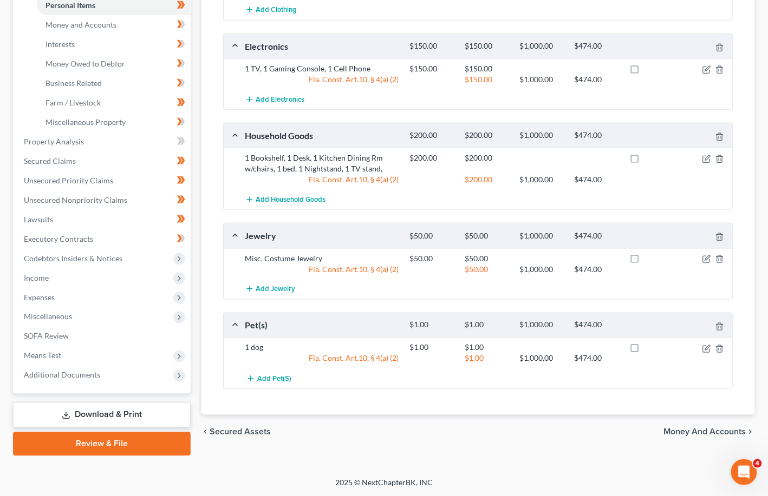
click at [515, 430] on span "Money and Accounts" at bounding box center [705, 432] width 82 height 9
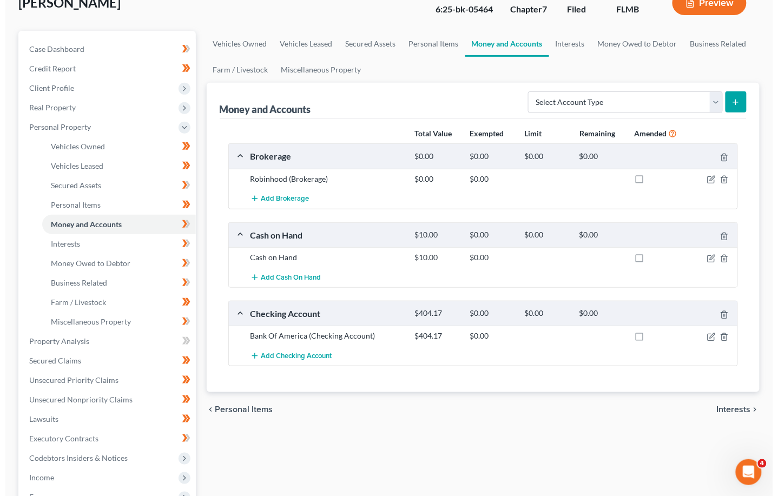
scroll to position [144, 0]
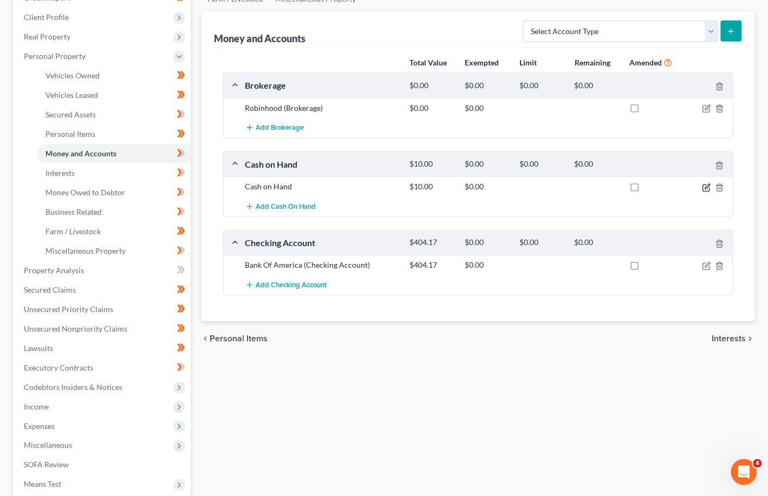
click at [515, 185] on icon "button" at bounding box center [706, 188] width 9 height 9
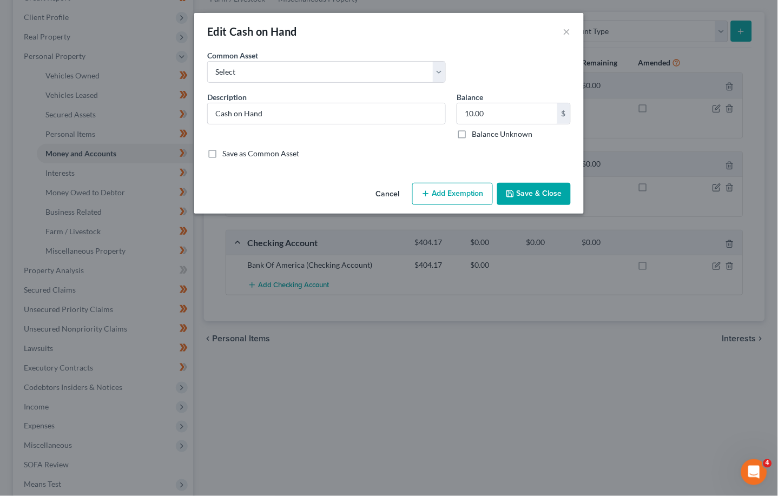
click at [457, 194] on button "Add Exemption" at bounding box center [452, 194] width 81 height 23
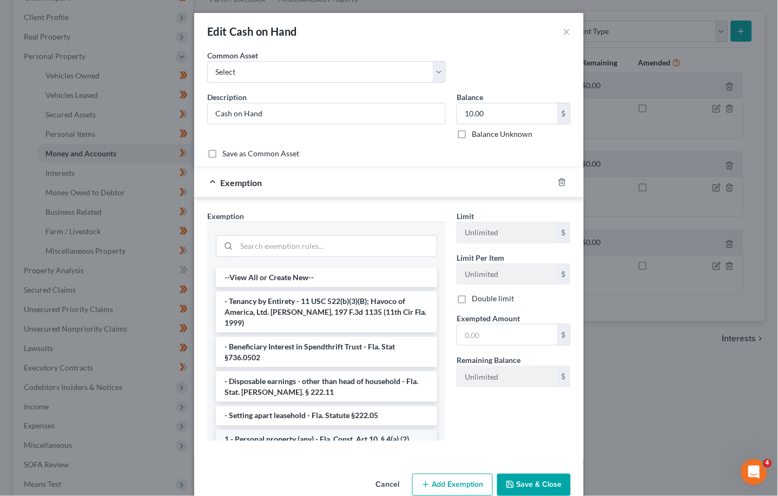
click at [292, 430] on li "1 - Personal property (any) - Fla. Const. Art.10, § 4(a) (2)" at bounding box center [326, 439] width 221 height 19
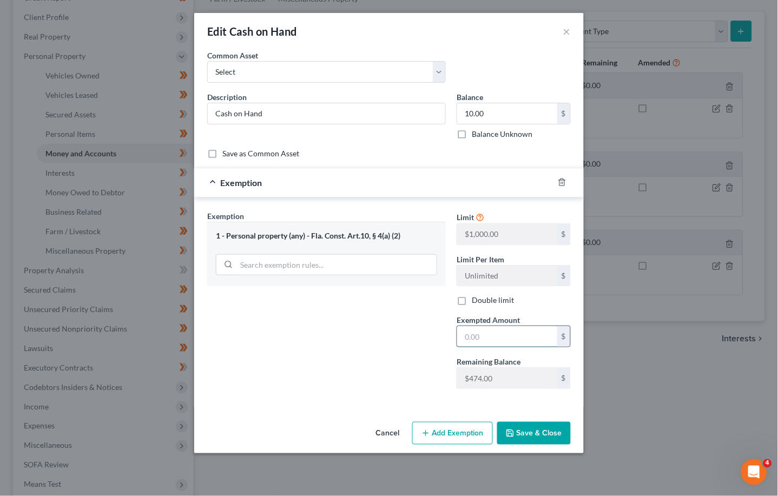
click at [466, 337] on input "text" at bounding box center [507, 336] width 100 height 21
type input "10.00"
click at [515, 436] on button "Save & Close" at bounding box center [534, 433] width 74 height 23
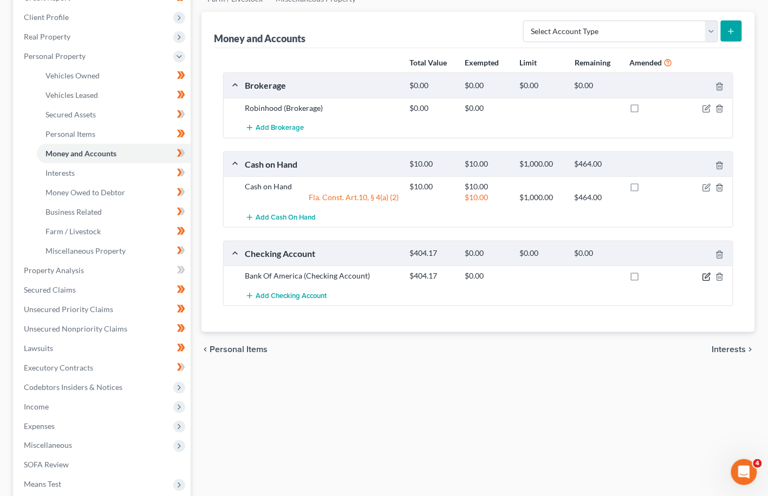
click at [515, 273] on icon "button" at bounding box center [706, 277] width 9 height 9
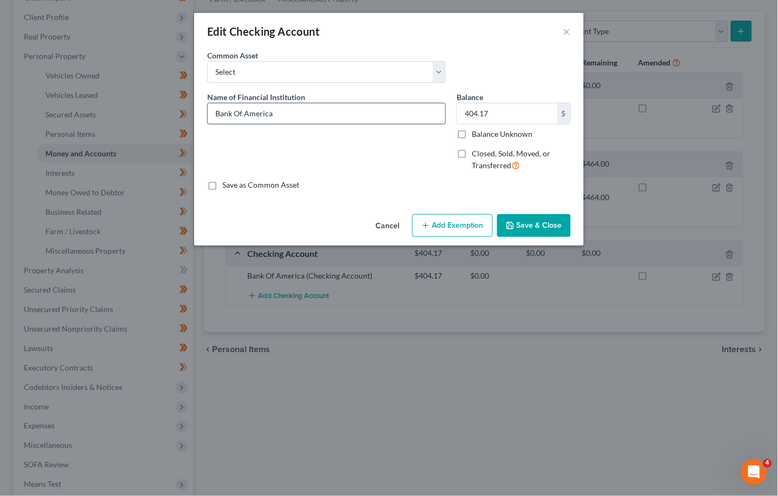
click at [301, 112] on input "Bank Of America" at bounding box center [327, 113] width 238 height 21
type input "Bank Of America - 5763"
type input "570.30"
click at [385, 172] on div "Name of Financial Institution * Bank Of America - 5763" at bounding box center [327, 135] width 250 height 89
click at [451, 226] on button "Add Exemption" at bounding box center [452, 225] width 81 height 23
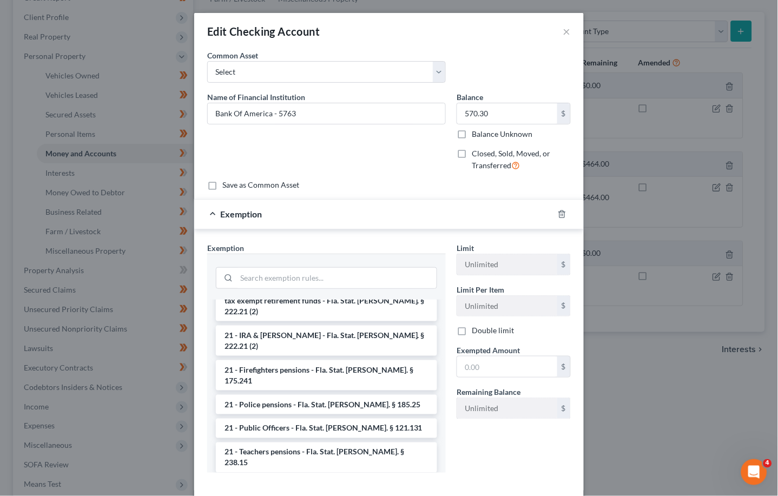
scroll to position [505, 0]
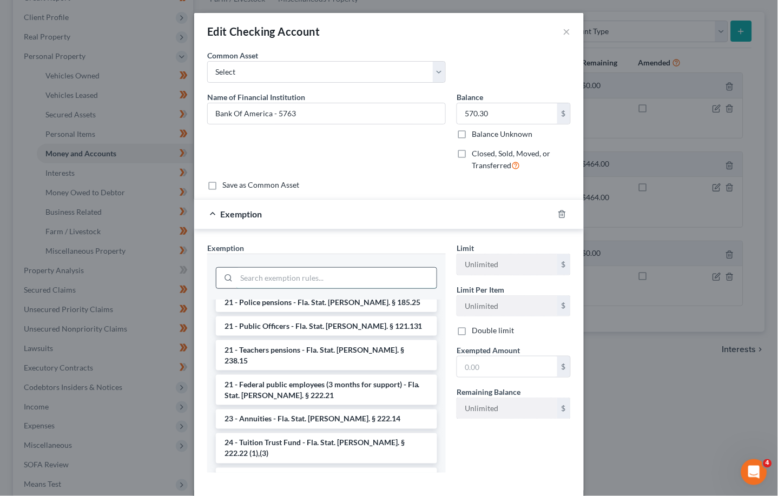
click at [280, 273] on input "search" at bounding box center [337, 278] width 200 height 21
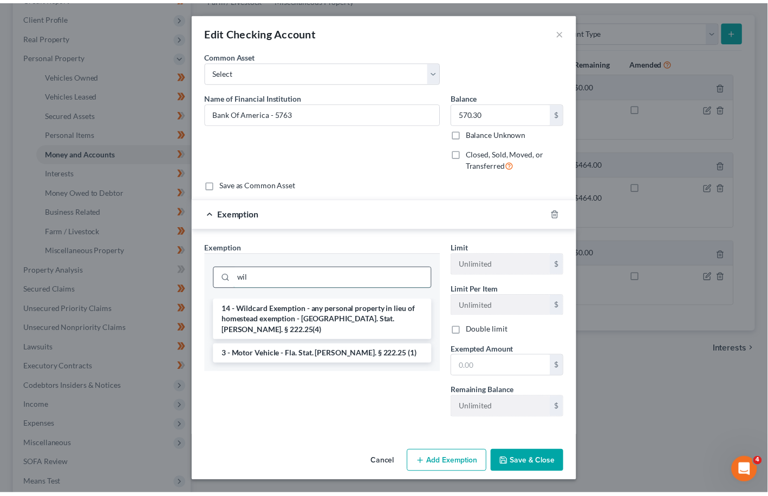
scroll to position [0, 0]
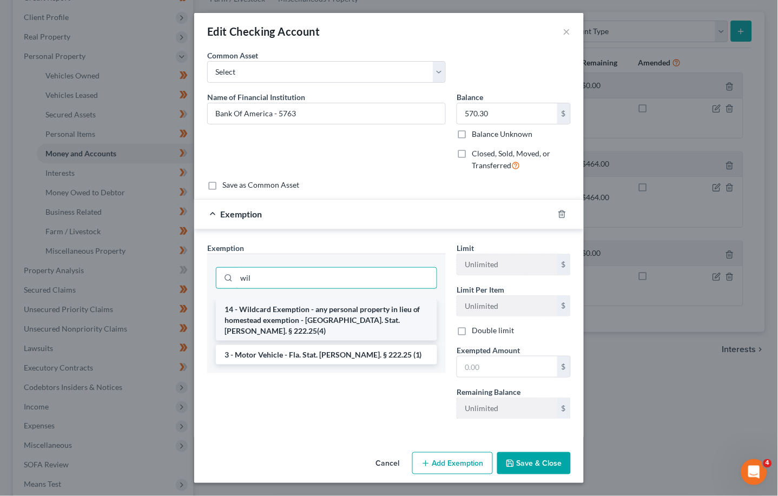
type input "wil"
click at [291, 311] on li "14 - Wildcard Exemption - any personal property in lieu of homestead exemption …" at bounding box center [326, 320] width 221 height 41
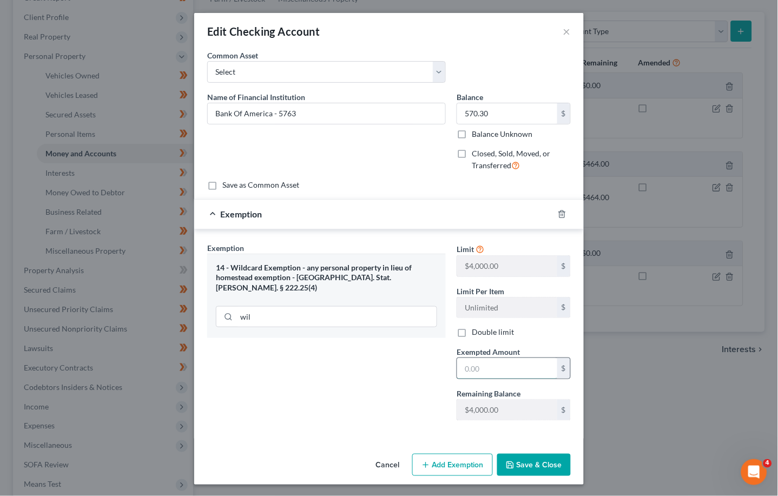
click at [474, 366] on input "text" at bounding box center [507, 368] width 100 height 21
type input "570.30"
click at [515, 460] on button "Save & Close" at bounding box center [534, 465] width 74 height 23
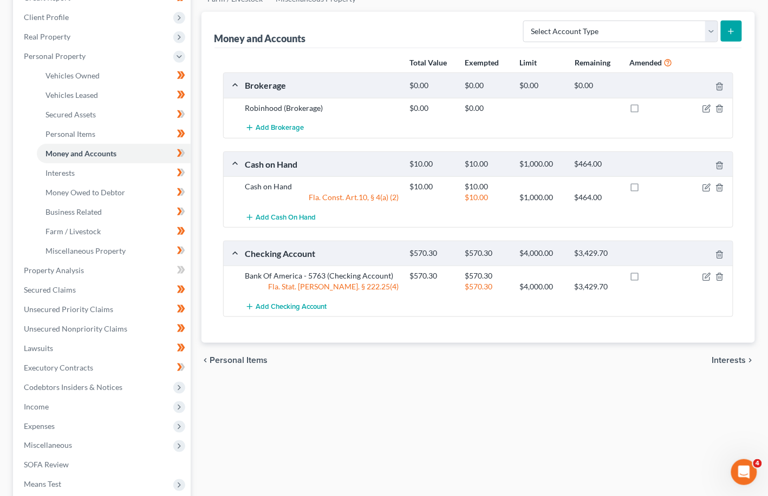
click at [515, 361] on span "Interests" at bounding box center [729, 360] width 34 height 9
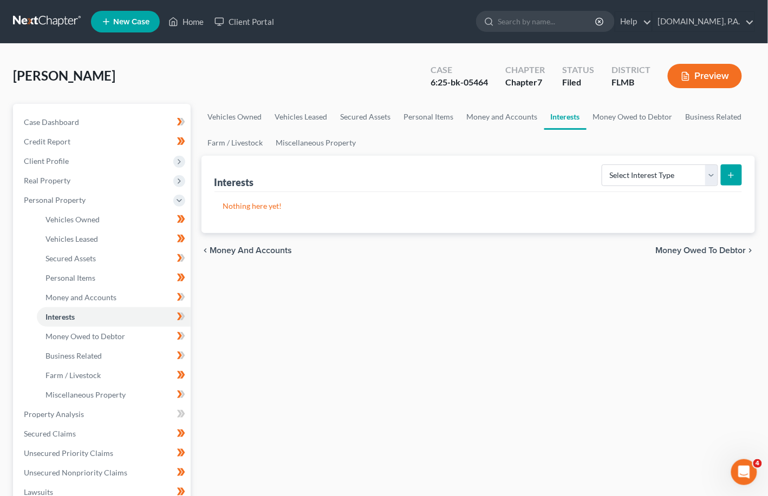
click at [515, 250] on span "Money Owed to Debtor" at bounding box center [701, 250] width 90 height 9
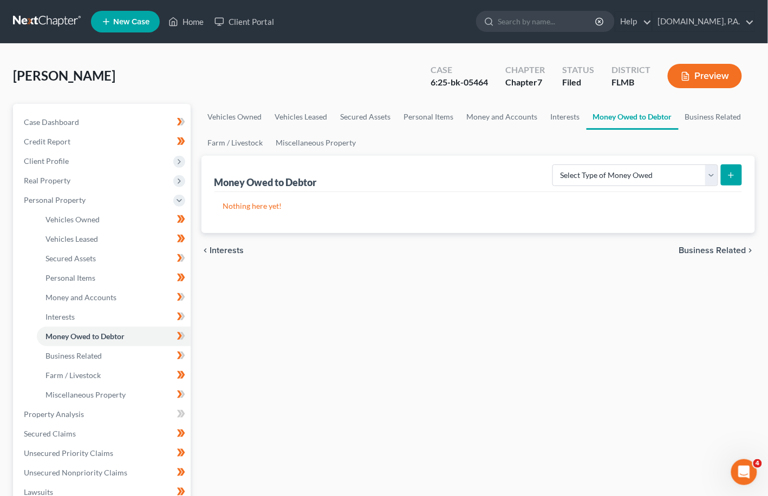
click at [515, 248] on span "Business Related" at bounding box center [712, 250] width 67 height 9
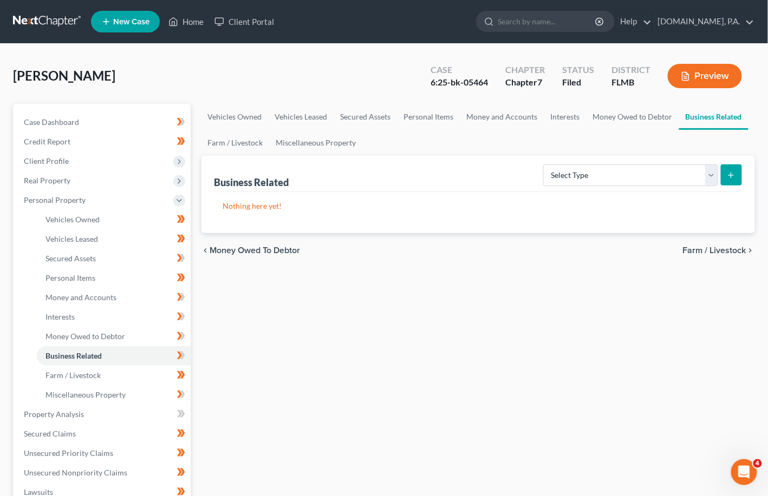
click at [515, 248] on span "Farm / Livestock" at bounding box center [714, 250] width 63 height 9
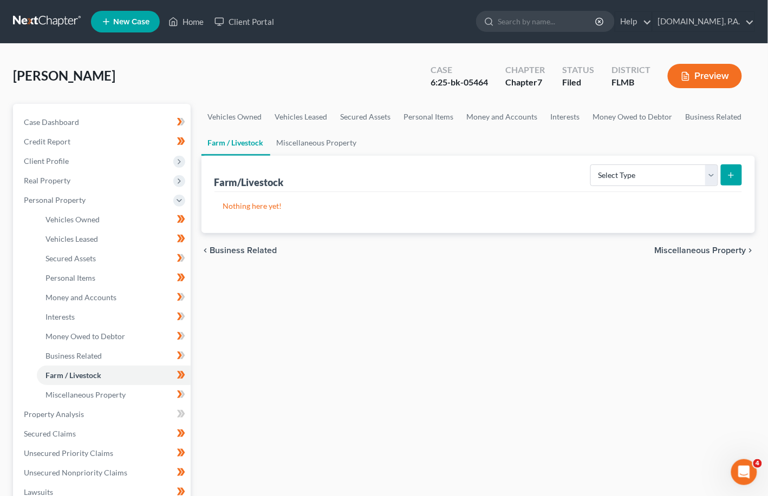
click at [515, 247] on span "Miscellaneous Property" at bounding box center [699, 250] width 91 height 9
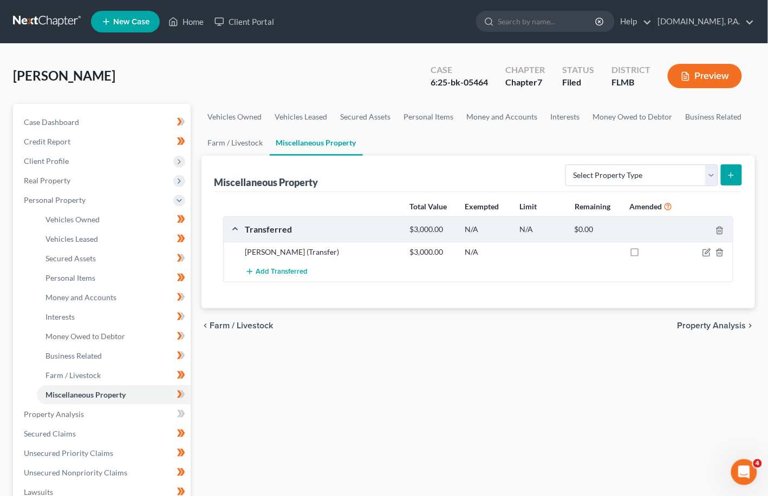
click at [515, 325] on span "Property Analysis" at bounding box center [711, 326] width 69 height 9
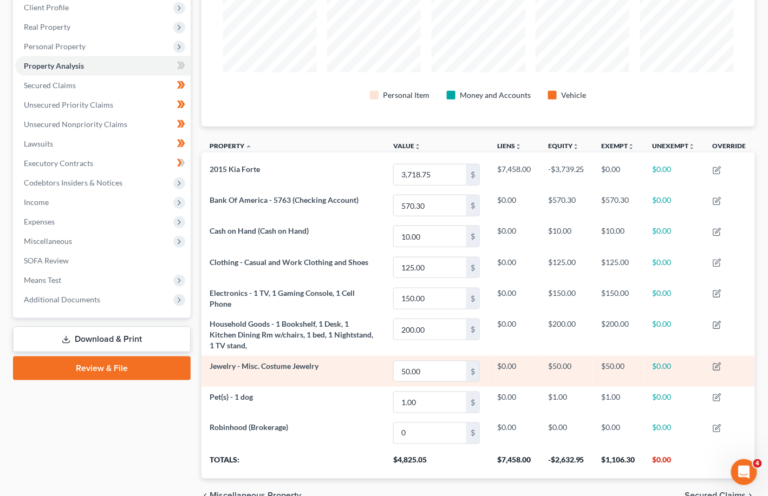
scroll to position [212, 0]
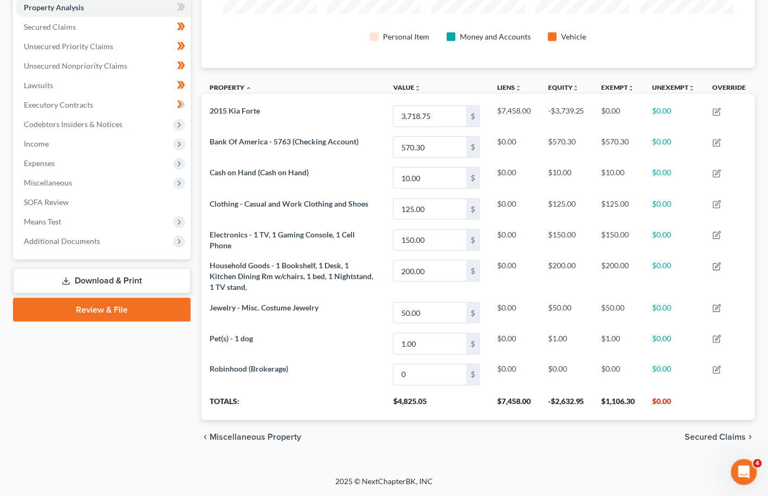
click at [515, 438] on span "Secured Claims" at bounding box center [715, 438] width 61 height 9
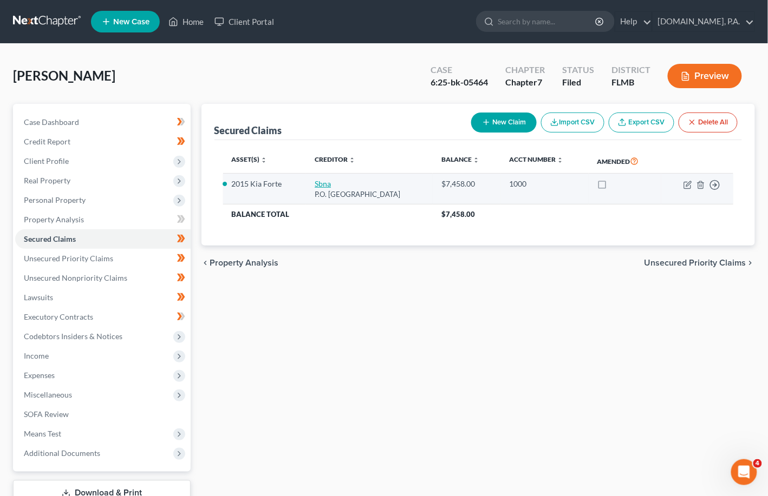
click at [318, 185] on link "Sbna" at bounding box center [322, 183] width 16 height 9
select select "45"
select select "4"
select select "3"
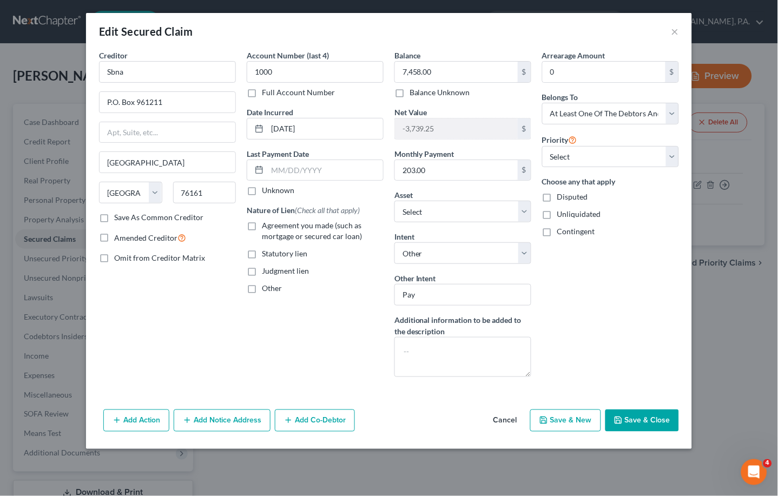
click at [262, 225] on label "Agreement you made (such as mortgage or secured car loan)" at bounding box center [323, 231] width 122 height 22
click at [266, 225] on input "Agreement you made (such as mortgage or secured car loan)" at bounding box center [269, 223] width 7 height 7
checkbox input "true"
click at [515, 416] on button "Save & Close" at bounding box center [643, 421] width 74 height 23
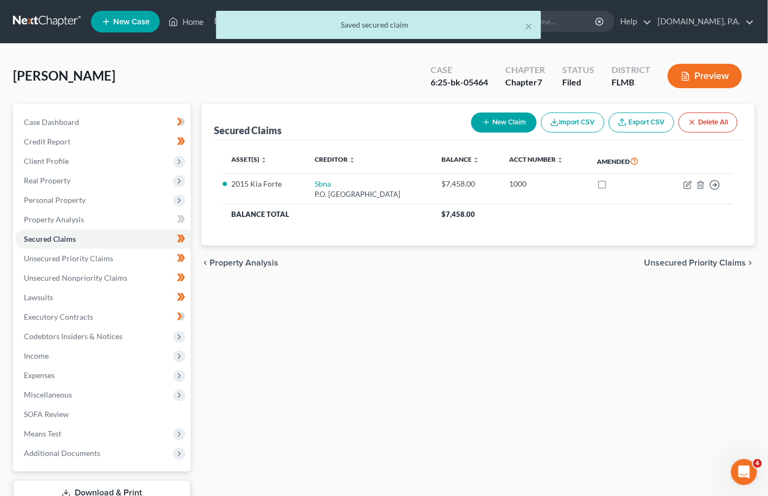
click at [515, 263] on span "Unsecured Priority Claims" at bounding box center [695, 263] width 102 height 9
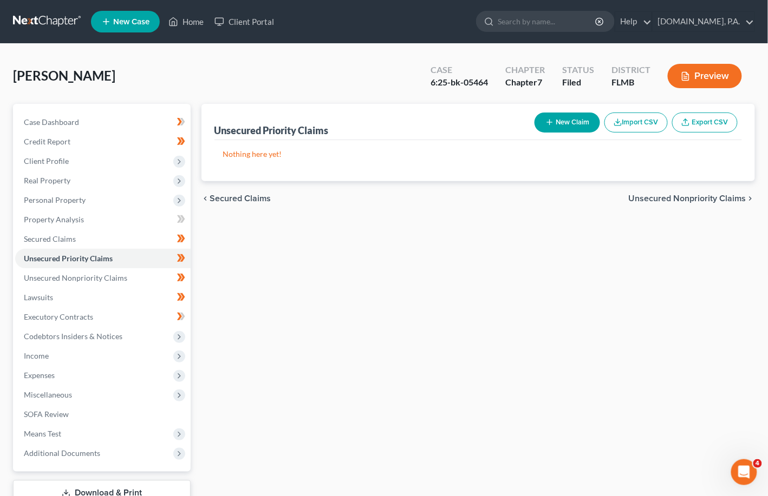
click at [515, 197] on span "Unsecured Nonpriority Claims" at bounding box center [686, 198] width 117 height 9
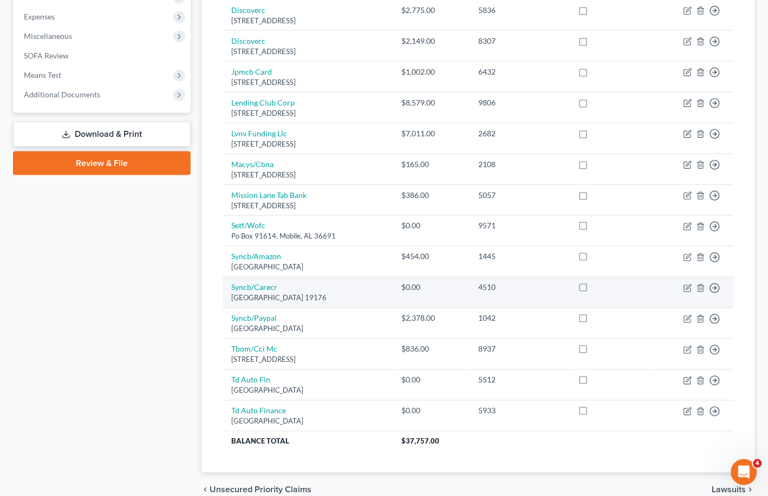
scroll to position [411, 0]
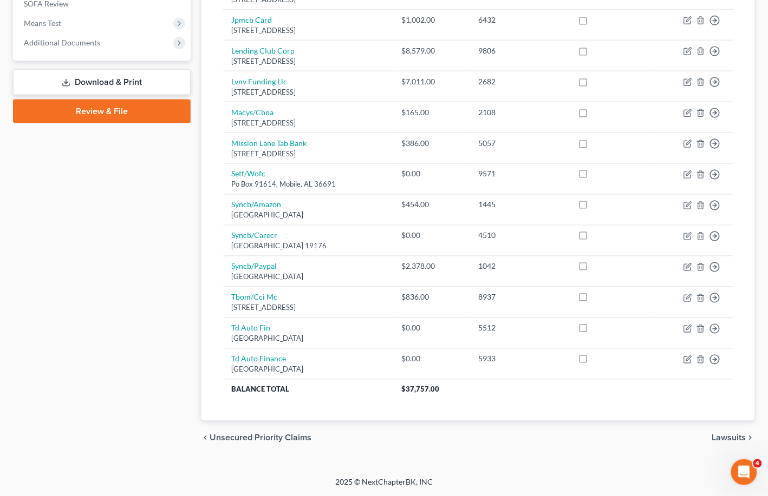
click at [515, 435] on span "Lawsuits" at bounding box center [729, 438] width 34 height 9
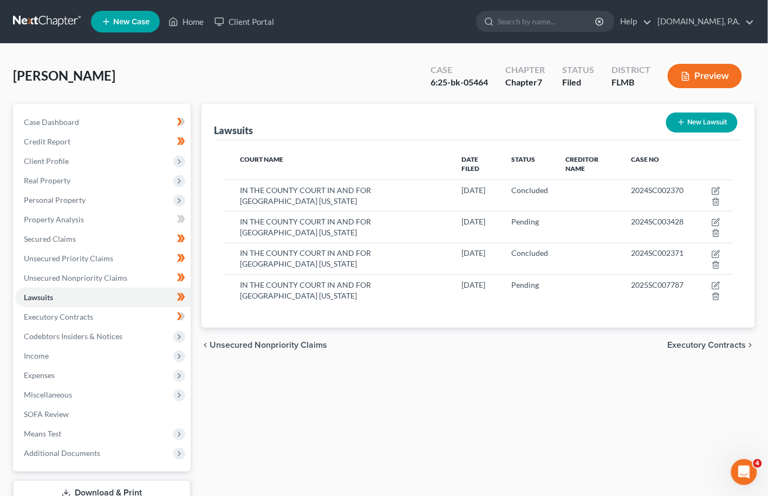
click at [515, 342] on span "Executory Contracts" at bounding box center [706, 345] width 78 height 9
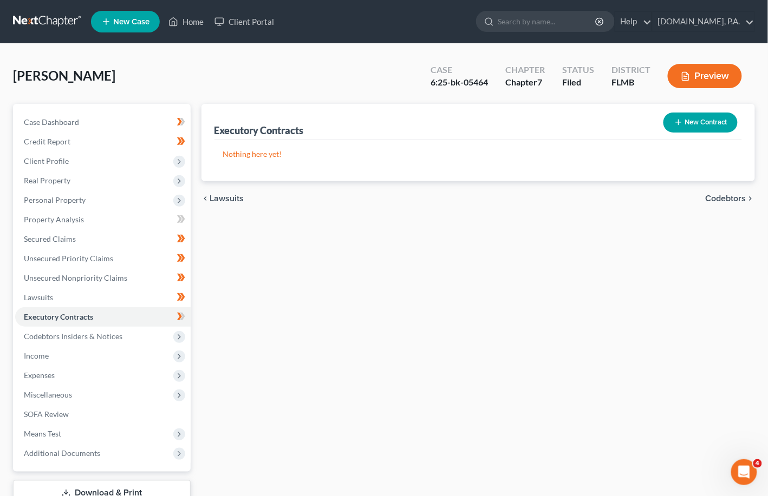
click at [515, 195] on span "Codebtors" at bounding box center [725, 198] width 41 height 9
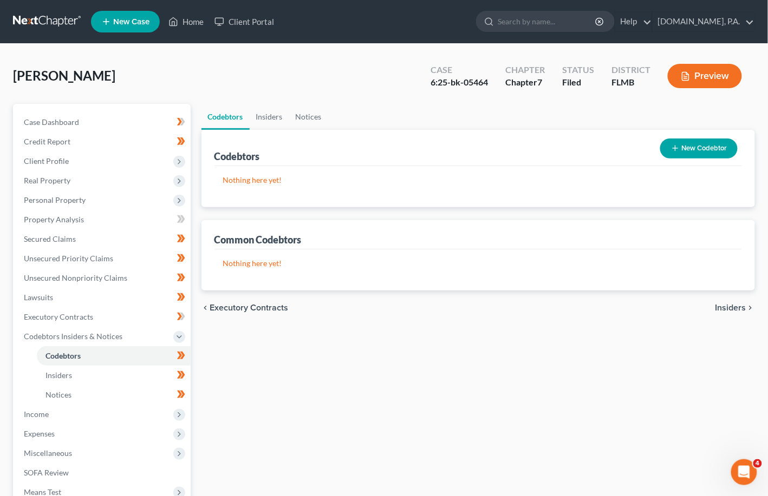
click at [515, 309] on span "Insiders" at bounding box center [730, 308] width 31 height 9
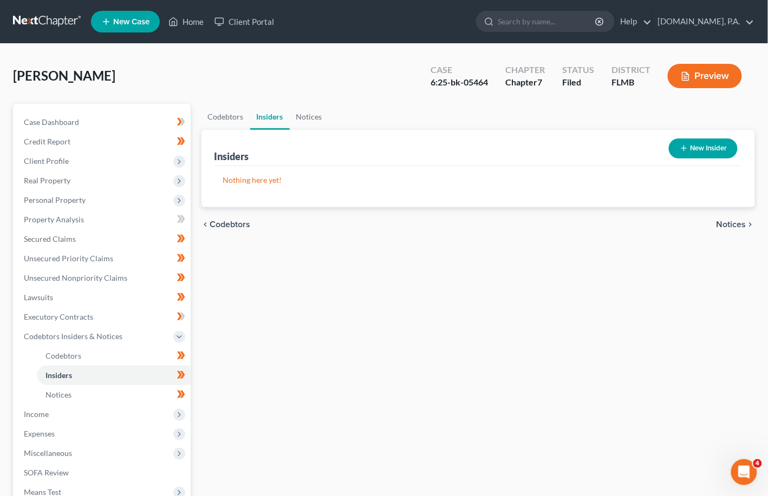
click at [515, 220] on span "Notices" at bounding box center [731, 224] width 30 height 9
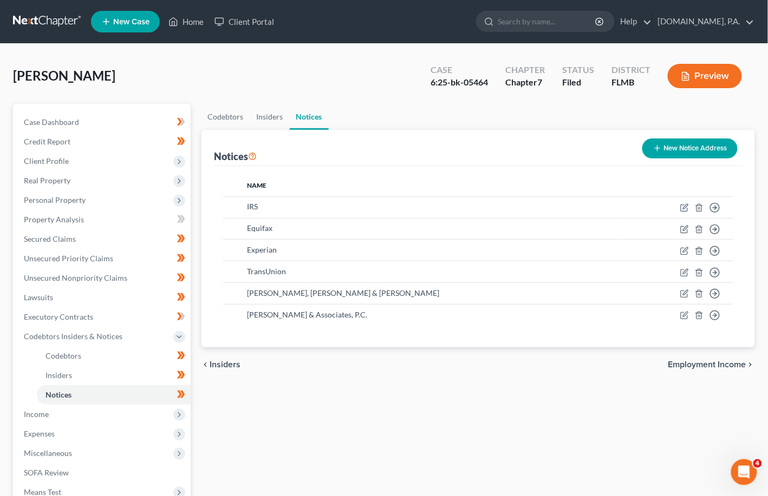
click at [515, 362] on span "Employment Income" at bounding box center [707, 365] width 78 height 9
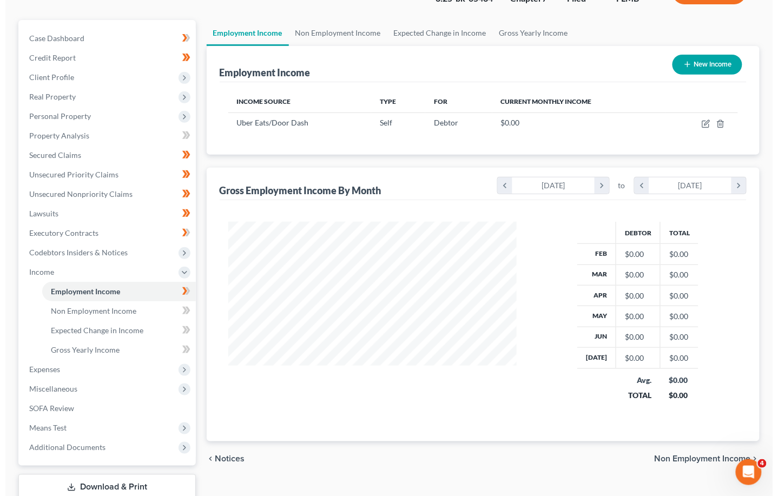
scroll to position [12, 0]
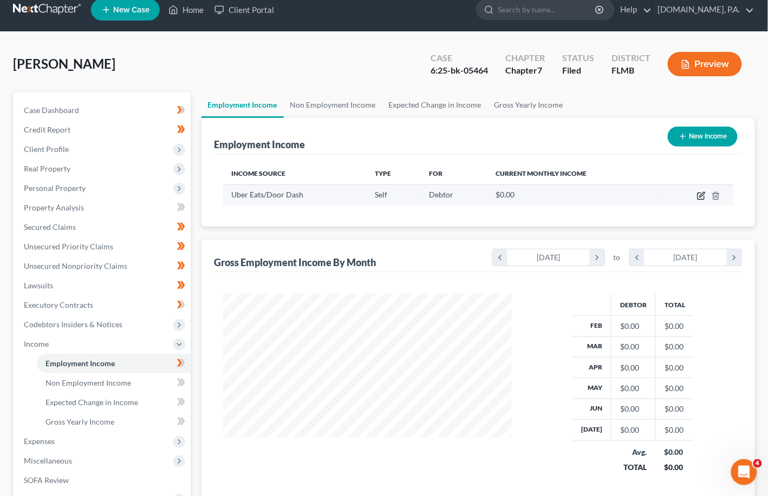
click at [515, 193] on icon "button" at bounding box center [701, 196] width 9 height 9
select select "1"
select select "9"
select select "3"
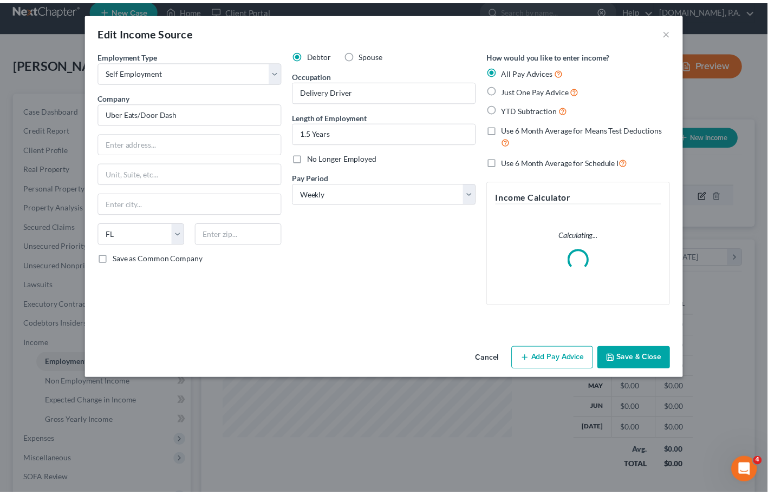
scroll to position [194, 315]
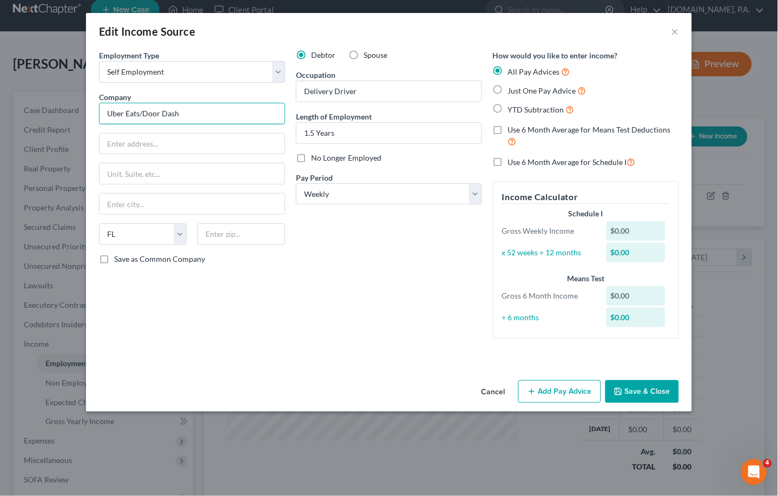
click at [191, 117] on input "Uber Eats/Door Dash" at bounding box center [192, 114] width 186 height 22
type input "Uber Eats"
click at [508, 89] on label "Just One Pay Advice" at bounding box center [547, 90] width 78 height 12
click at [513, 89] on input "Just One Pay Advice" at bounding box center [516, 87] width 7 height 7
radio input "true"
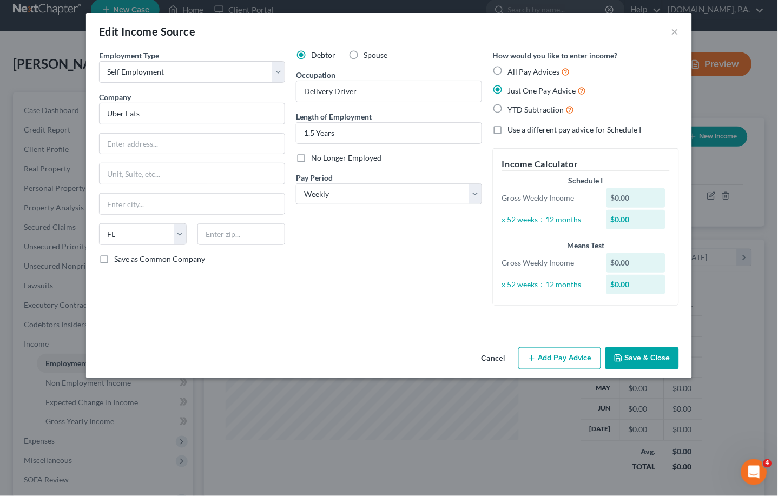
click at [515, 355] on button "Add Pay Advice" at bounding box center [560, 359] width 83 height 23
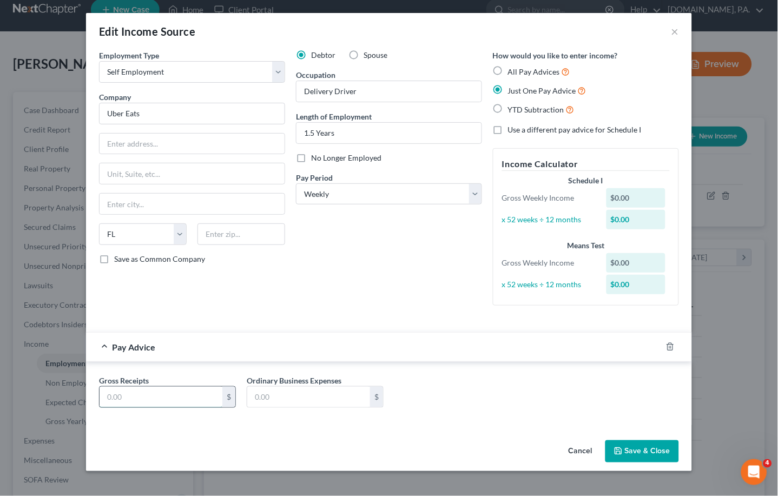
click at [130, 396] on input "text" at bounding box center [161, 397] width 123 height 21
type input "1,268.25"
type input "223.31"
click at [478, 192] on select "Select Monthly Twice Monthly Every Other Week Weekly" at bounding box center [389, 195] width 186 height 22
select select "0"
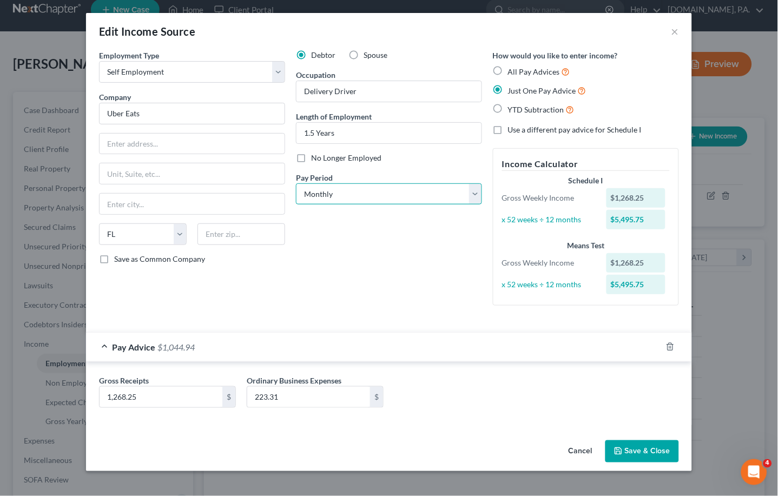
click at [296, 184] on select "Select Monthly Twice Monthly Every Other Week Weekly" at bounding box center [389, 195] width 186 height 22
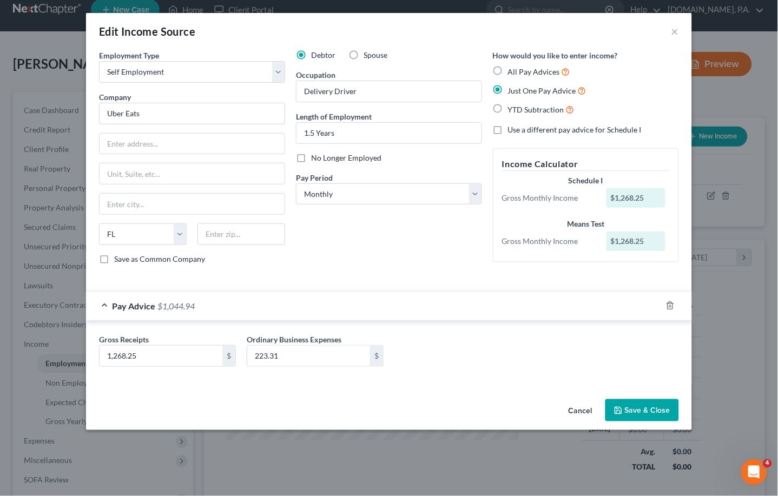
click at [515, 410] on button "Save & Close" at bounding box center [643, 410] width 74 height 23
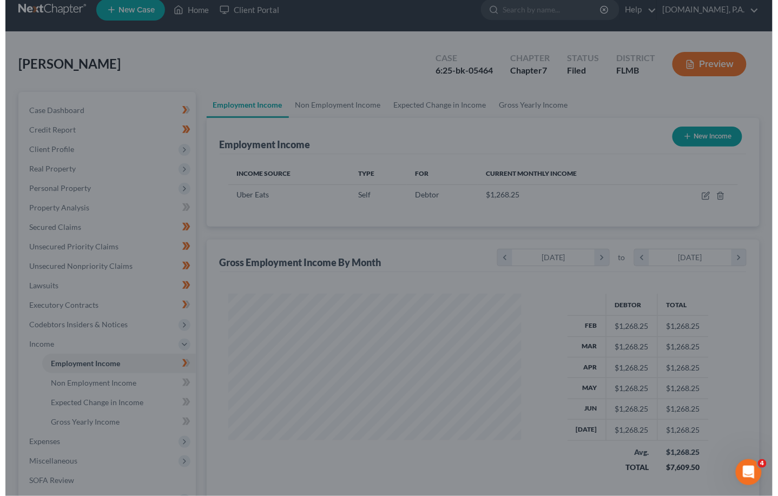
scroll to position [541105, 540989]
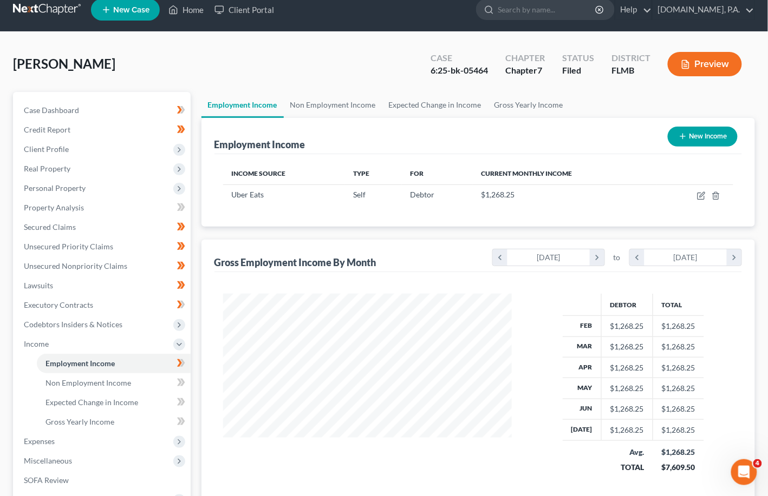
click at [515, 131] on button "New Income" at bounding box center [702, 137] width 70 height 20
select select "0"
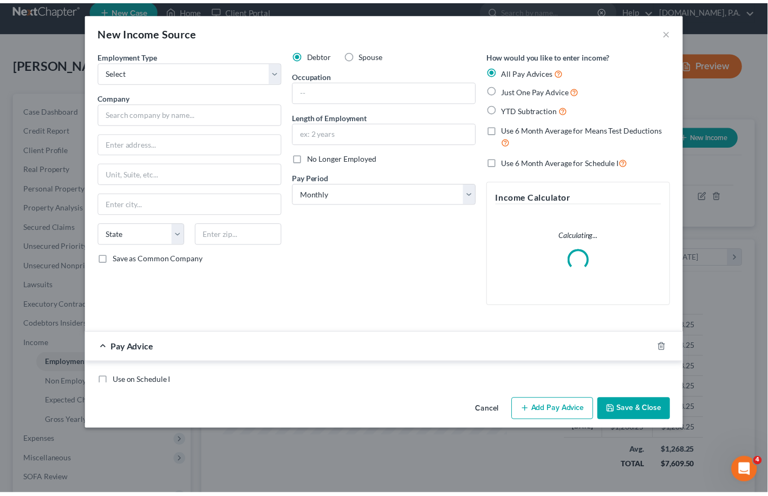
scroll to position [194, 315]
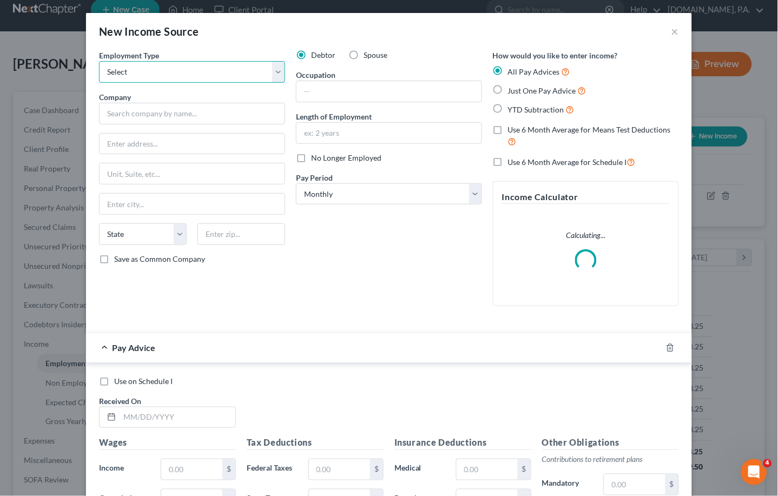
click at [271, 69] on select "Select Full or [DEMOGRAPHIC_DATA] Employment Self Employment" at bounding box center [192, 72] width 186 height 22
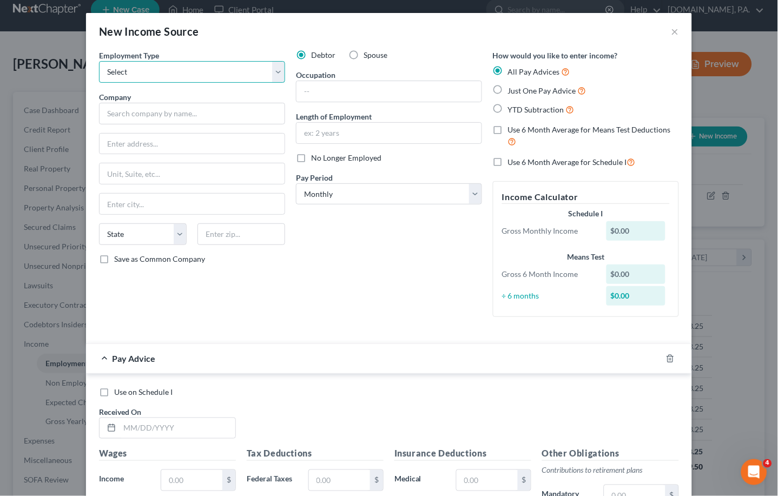
select select "1"
click at [99, 61] on select "Select Full or [DEMOGRAPHIC_DATA] Employment Self Employment" at bounding box center [192, 72] width 186 height 22
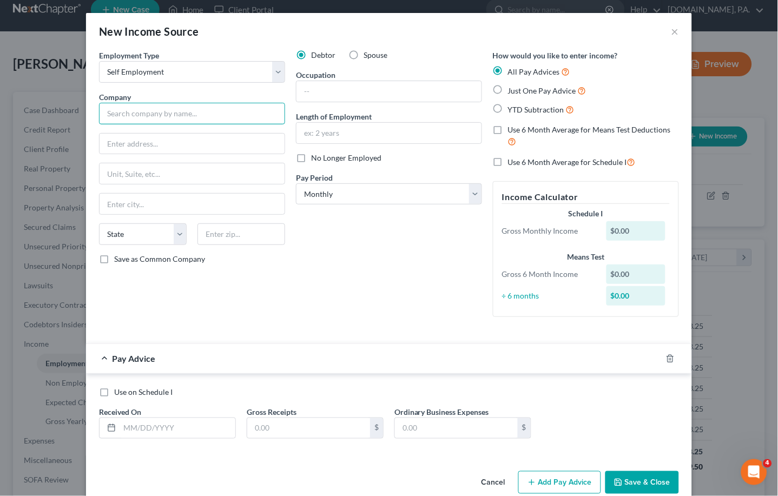
click at [150, 109] on input "text" at bounding box center [192, 114] width 186 height 22
type input "Doordash"
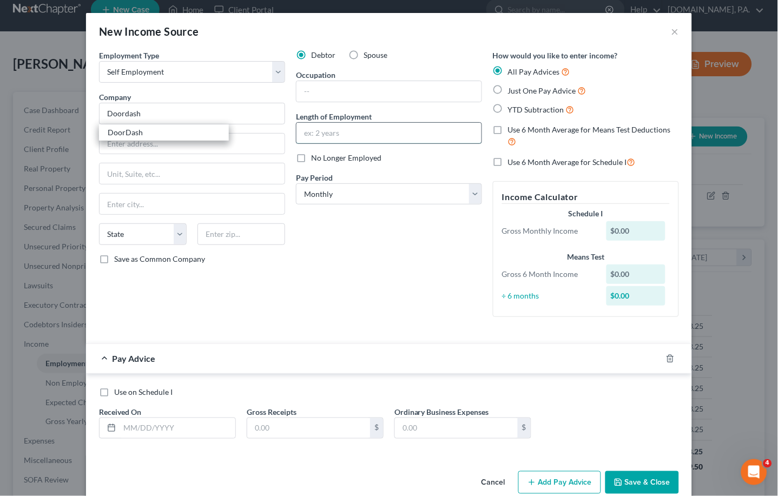
click at [337, 134] on input "text" at bounding box center [389, 133] width 185 height 21
type input "1.5 Years"
click at [315, 85] on input "text" at bounding box center [389, 91] width 185 height 21
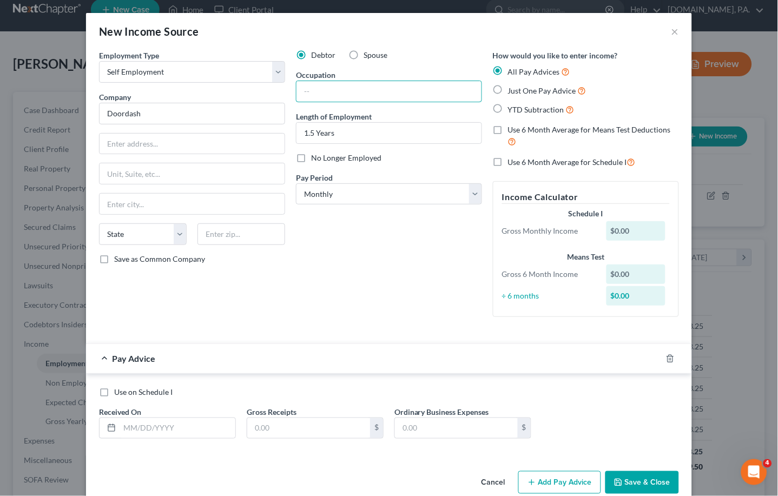
type input "Delivery Driver"
click at [508, 90] on label "Just One Pay Advice" at bounding box center [547, 90] width 78 height 12
click at [513, 90] on input "Just One Pay Advice" at bounding box center [516, 87] width 7 height 7
radio input "true"
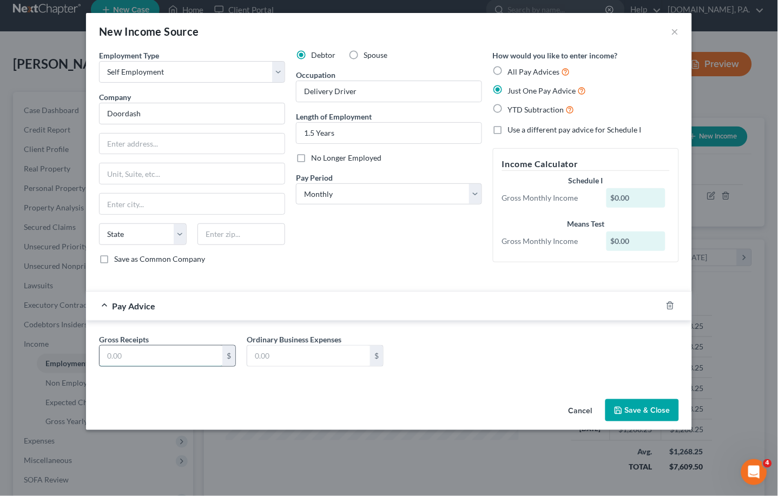
click at [132, 355] on input "text" at bounding box center [161, 356] width 123 height 21
type input "308.59"
type input "1.35"
click at [515, 408] on button "Save & Close" at bounding box center [643, 410] width 74 height 23
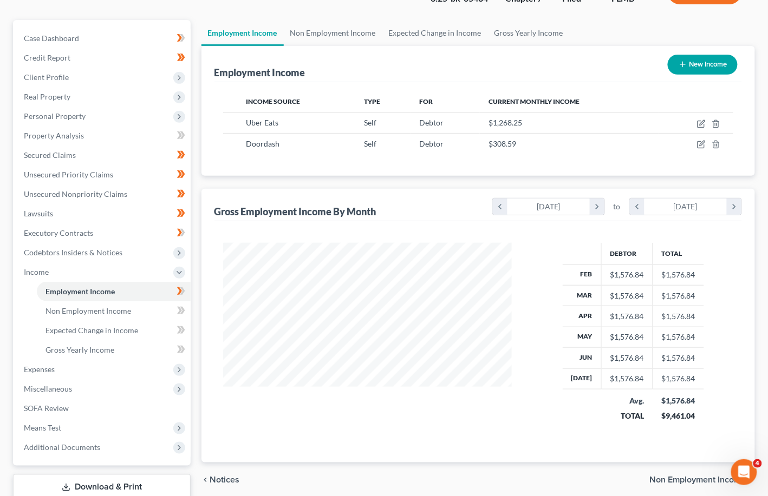
scroll to position [156, 0]
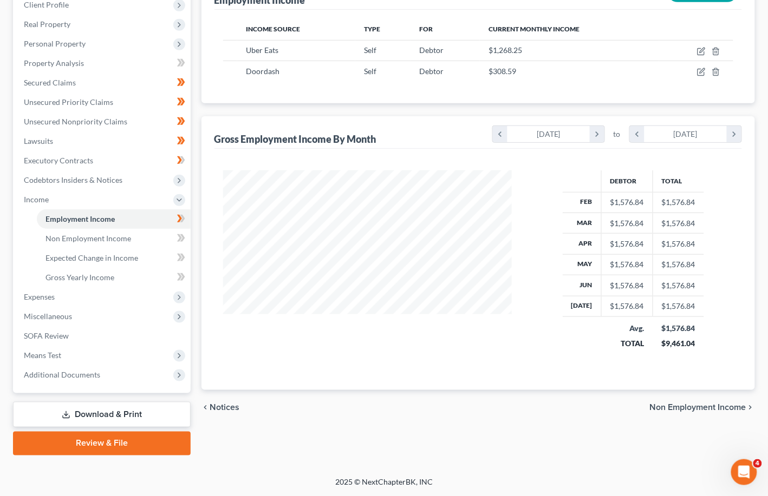
click at [515, 406] on span "Non Employment Income" at bounding box center [698, 407] width 96 height 9
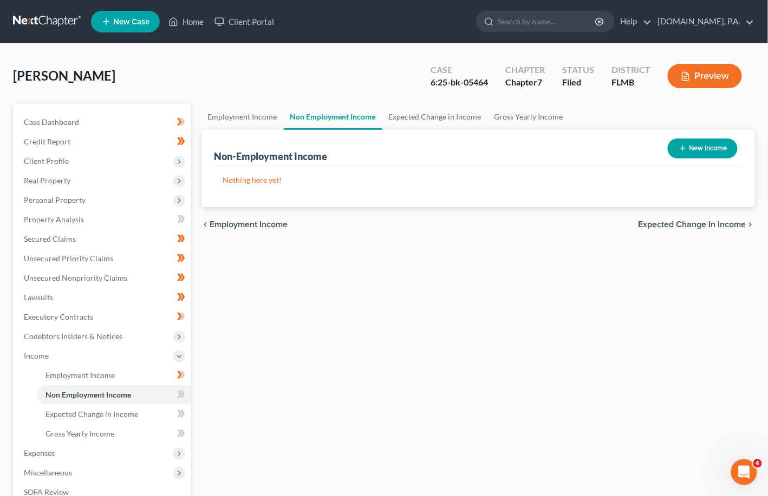
click at [515, 146] on button "New Income" at bounding box center [702, 149] width 70 height 20
select select "0"
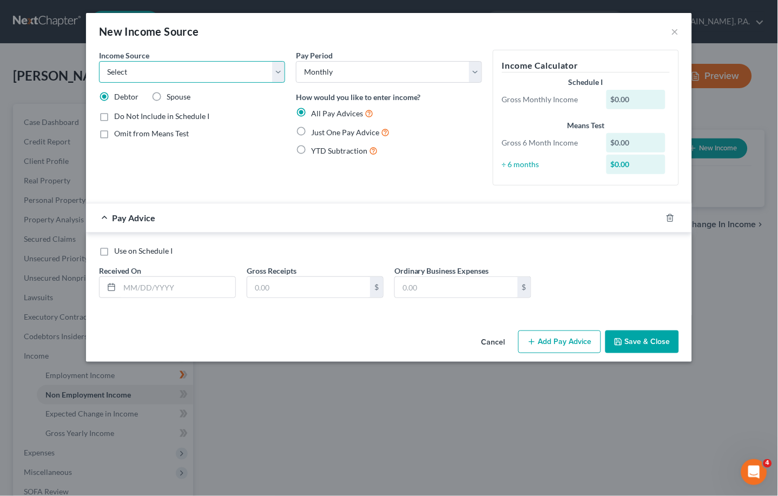
click at [279, 68] on select "Select Unemployment Disability (from employer) Pension Retirement Social Securi…" at bounding box center [192, 72] width 186 height 22
select select "8"
click at [99, 61] on select "Select Unemployment Disability (from employer) Pension Retirement Social Securi…" at bounding box center [192, 72] width 186 height 22
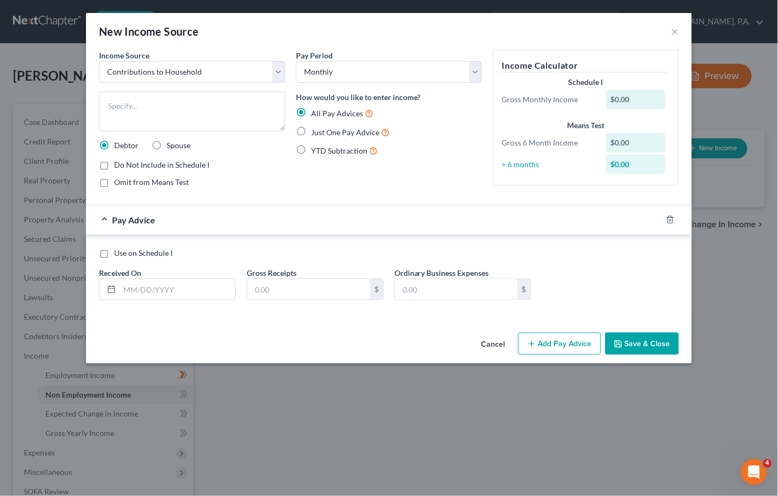
drag, startPoint x: 303, startPoint y: 133, endPoint x: 314, endPoint y: 141, distance: 13.2
click at [311, 135] on label "Just One Pay Advice" at bounding box center [350, 132] width 78 height 12
click at [316, 133] on input "Just One Pay Advice" at bounding box center [319, 129] width 7 height 7
radio input "true"
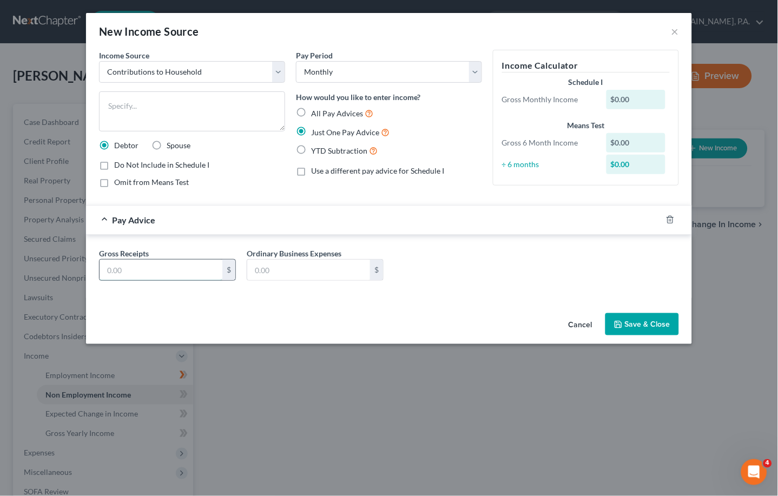
click at [127, 266] on input "text" at bounding box center [161, 270] width 123 height 21
type input "575.00"
click at [515, 319] on button "Save & Close" at bounding box center [643, 324] width 74 height 23
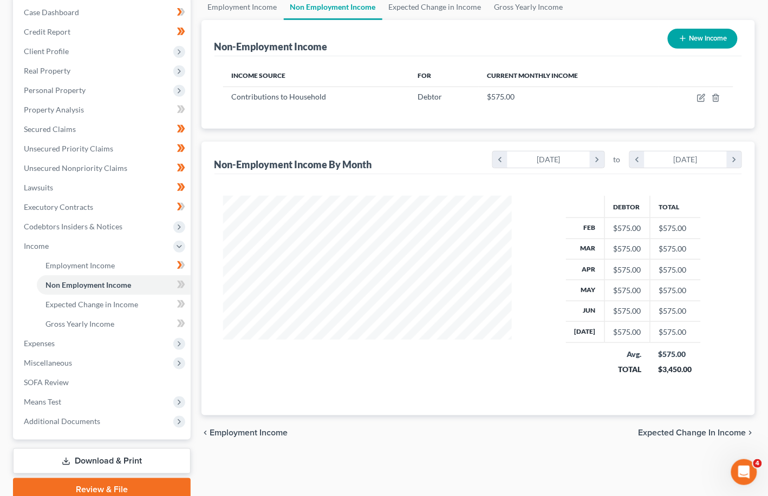
scroll to position [144, 0]
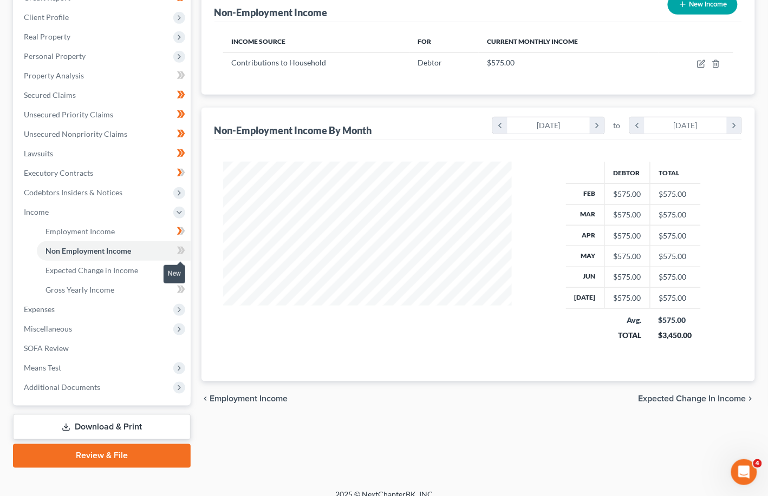
click at [176, 250] on span at bounding box center [181, 252] width 19 height 16
click at [515, 401] on span "Expected Change in Income" at bounding box center [692, 399] width 108 height 9
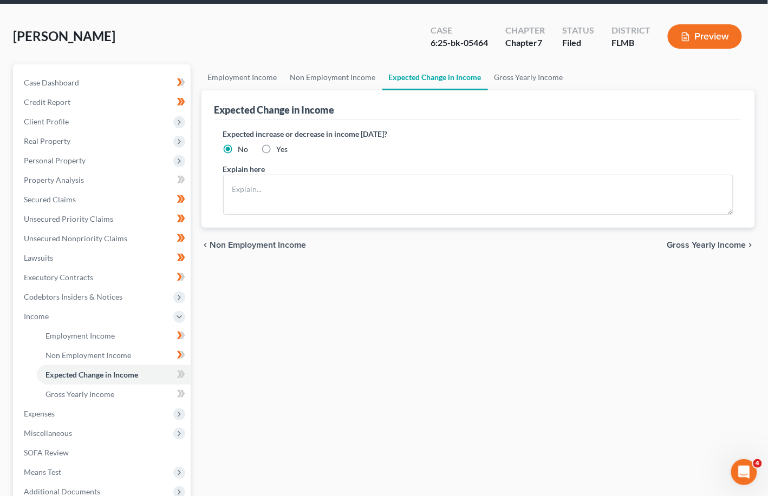
scroll to position [72, 0]
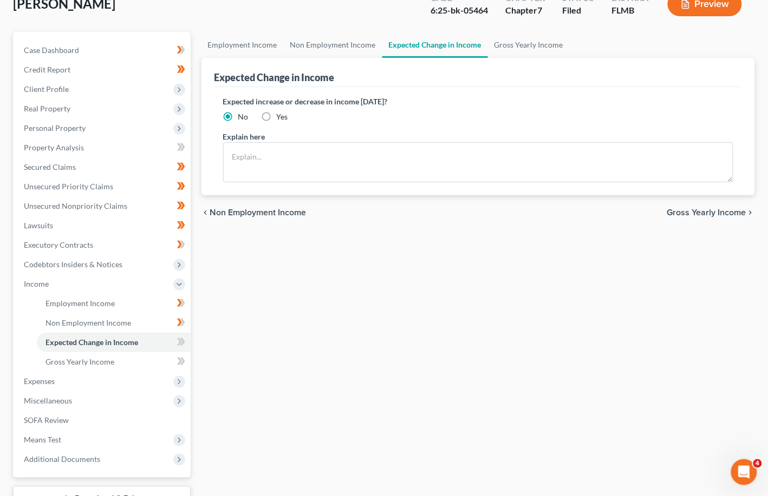
click at [515, 213] on span "Gross Yearly Income" at bounding box center [706, 212] width 79 height 9
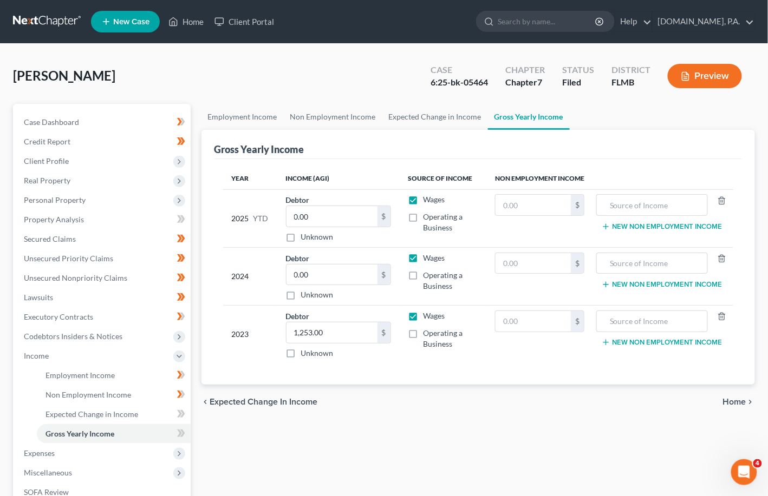
scroll to position [72, 0]
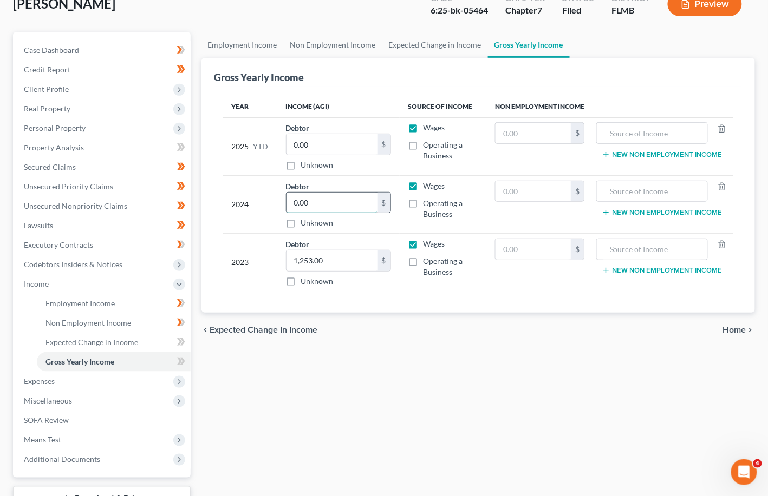
click at [316, 205] on input "0.00" at bounding box center [331, 203] width 91 height 21
type input "0"
click at [214, 223] on div "Year Income (AGI) Source of Income Non Employment Income 2025 YTD Debtor 0.00 $…" at bounding box center [478, 200] width 528 height 226
click at [316, 147] on input "0.00" at bounding box center [331, 144] width 91 height 21
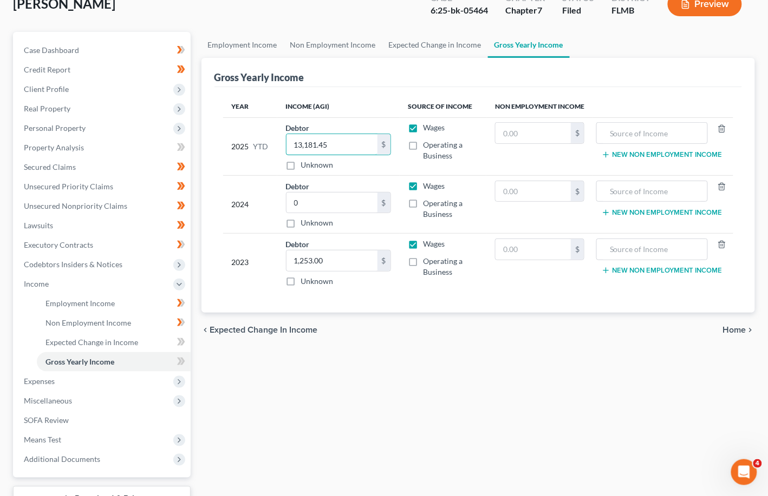
type input "13,181.45"
click at [267, 385] on div "Employment Income Non Employment Income Expected Change in Income Gross Yearly …" at bounding box center [478, 286] width 565 height 508
click at [179, 340] on icon at bounding box center [179, 342] width 5 height 8
click at [179, 361] on icon at bounding box center [181, 362] width 8 height 14
click at [515, 326] on span "Home" at bounding box center [734, 330] width 23 height 9
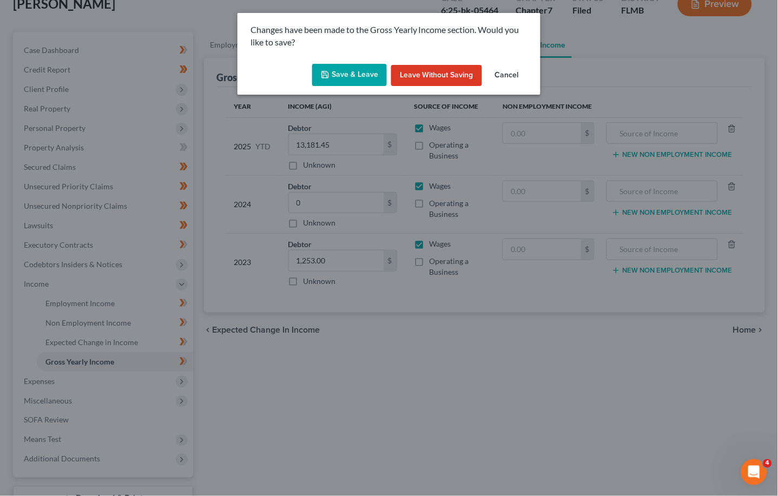
click at [341, 75] on button "Save & Leave" at bounding box center [349, 75] width 75 height 23
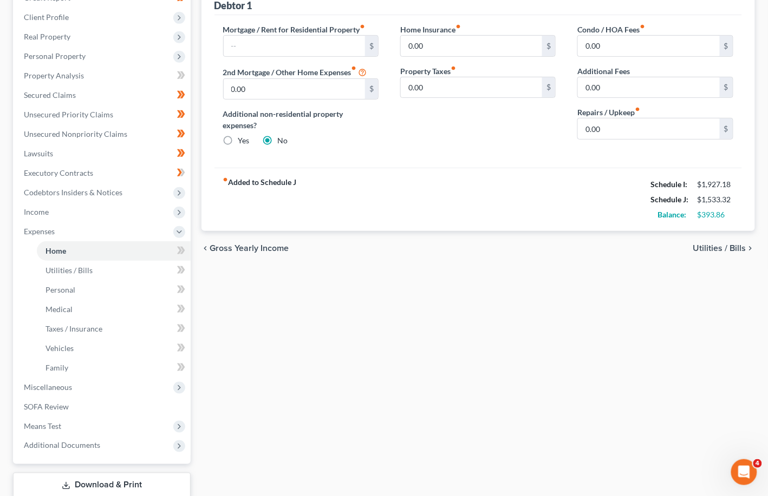
scroll to position [72, 0]
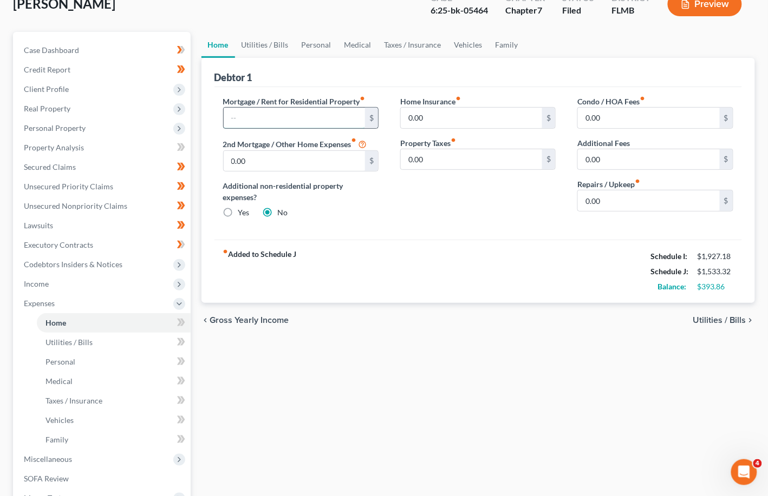
click at [249, 113] on input "text" at bounding box center [295, 118] width 142 height 21
type input "100.00"
click at [474, 209] on div "Home Insurance fiber_manual_record 0.00 $ Property Taxes fiber_manual_record 0.…" at bounding box center [477, 162] width 177 height 132
click at [515, 320] on span "Utilities / Bills" at bounding box center [719, 320] width 53 height 9
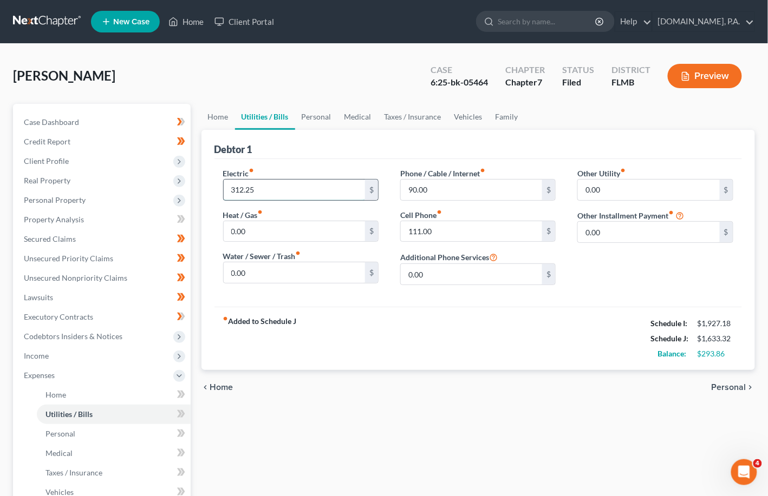
click at [260, 190] on input "312.25" at bounding box center [295, 190] width 142 height 21
type input "125.00"
click at [470, 334] on div "fiber_manual_record Added to Schedule J Schedule I: $1,927.18 Schedule J: $1,44…" at bounding box center [478, 338] width 528 height 63
click at [430, 229] on input "111.00" at bounding box center [472, 231] width 142 height 21
type input "222.00"
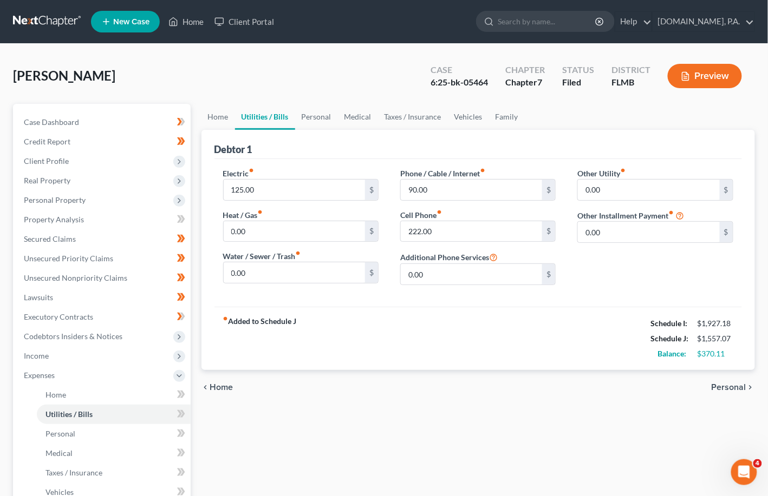
click at [421, 327] on div "fiber_manual_record Added to Schedule J Schedule I: $1,927.18 Schedule J: $1,55…" at bounding box center [478, 338] width 528 height 63
click at [515, 191] on input "0.00" at bounding box center [649, 190] width 142 height 21
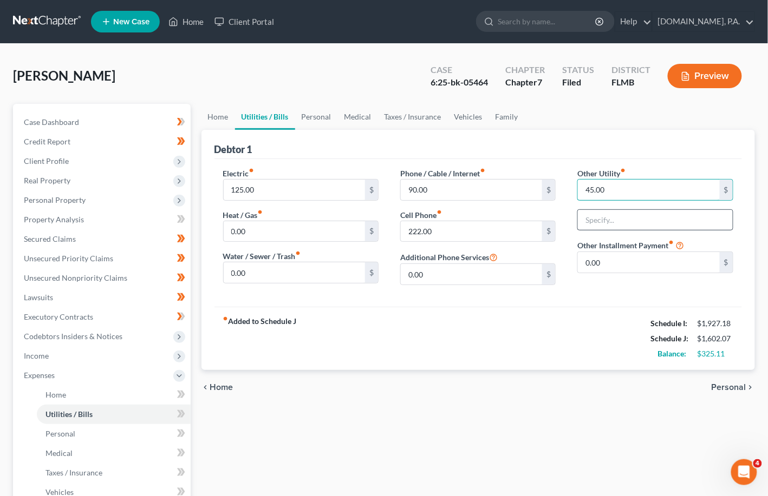
type input "45.00"
click at [515, 215] on input "text" at bounding box center [655, 220] width 154 height 21
type input "Streaming & Gaming"
click at [515, 388] on span "Personal" at bounding box center [728, 387] width 35 height 9
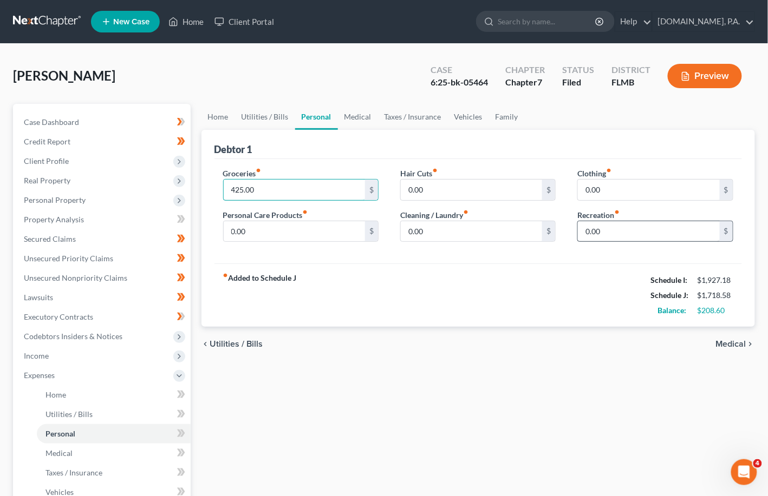
type input "425.00"
click at [515, 235] on input "0.00" at bounding box center [649, 231] width 142 height 21
type input "120.00"
click at [258, 187] on input "425.00" at bounding box center [295, 190] width 142 height 21
type input "375.00"
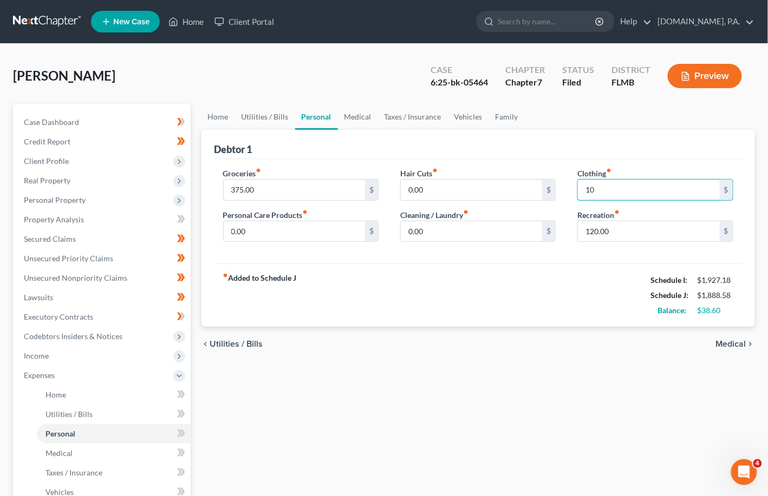
type input "1"
type input "80.00"
click at [260, 231] on input "0.00" at bounding box center [295, 231] width 142 height 21
type input "10.00"
click at [515, 344] on span "Medical" at bounding box center [731, 344] width 30 height 9
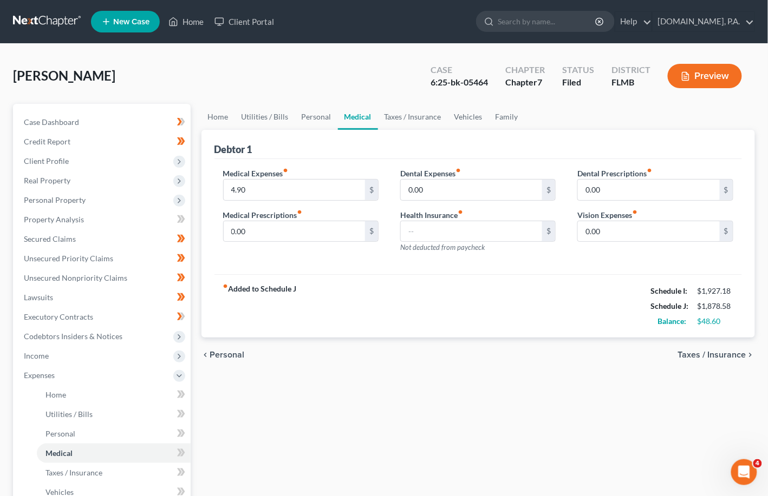
click at [515, 355] on span "Taxes / Insurance" at bounding box center [712, 355] width 68 height 9
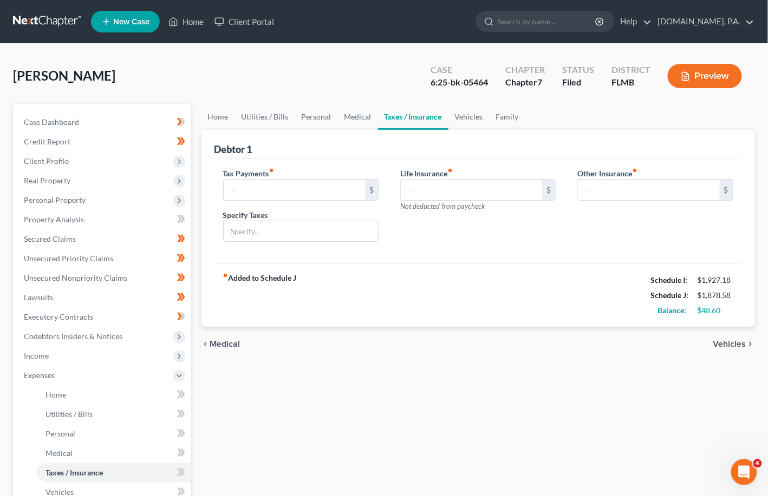
click at [515, 341] on span "Vehicles" at bounding box center [729, 344] width 33 height 9
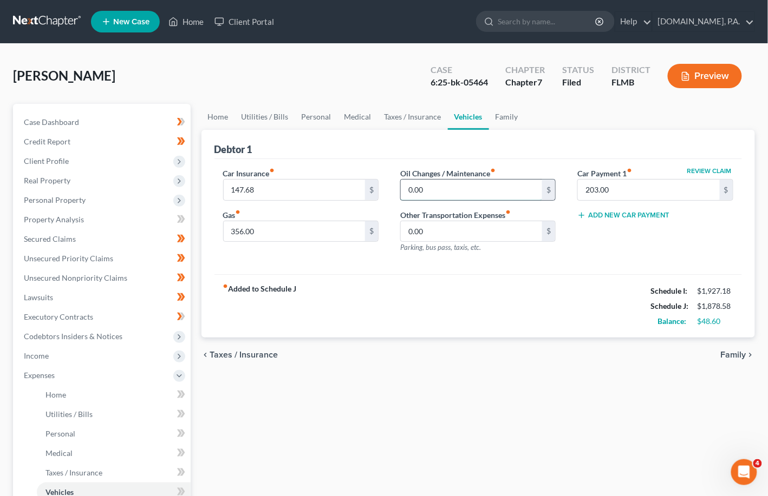
click at [433, 188] on input "0.00" at bounding box center [472, 190] width 142 height 21
type input "20.00"
click at [428, 231] on input "0.00" at bounding box center [472, 231] width 142 height 21
type input "40.00"
click at [515, 260] on div "Car Insurance fiber_manual_record 147.68 $ Gas fiber_manual_record 356.00 $ Oil…" at bounding box center [478, 217] width 528 height 116
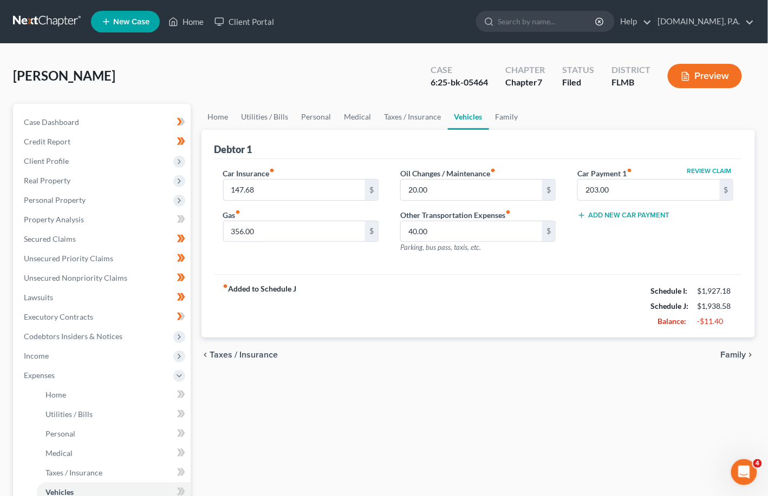
click at [515, 355] on span "Family" at bounding box center [732, 355] width 25 height 9
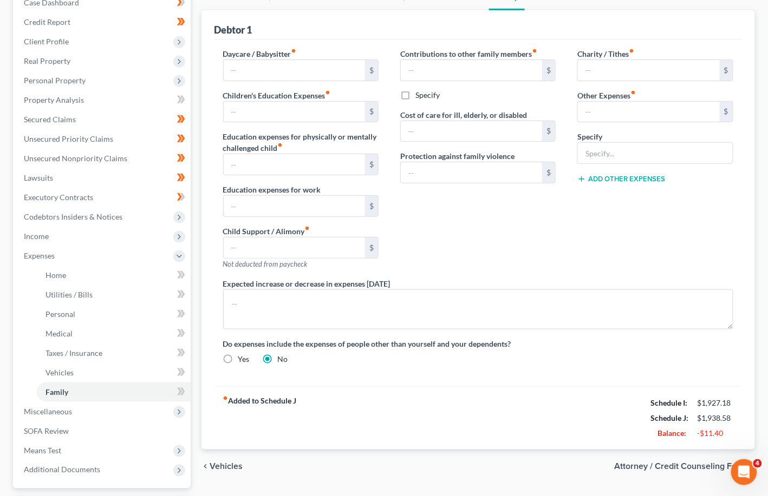
scroll to position [144, 0]
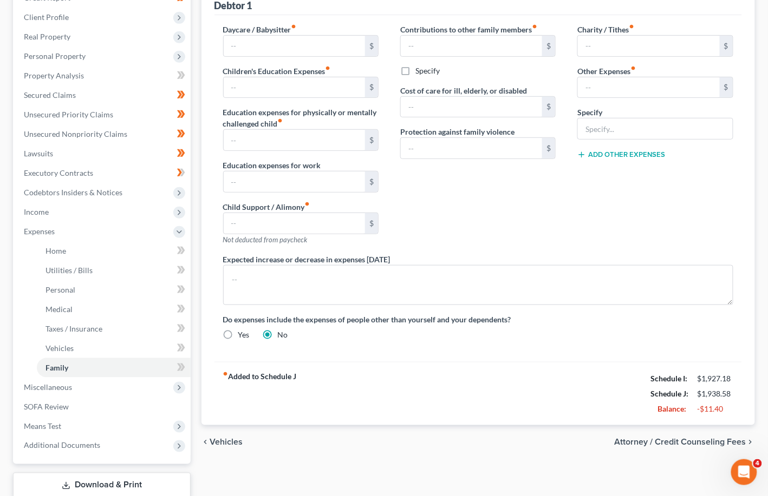
click at [226, 441] on span "Vehicles" at bounding box center [226, 442] width 33 height 9
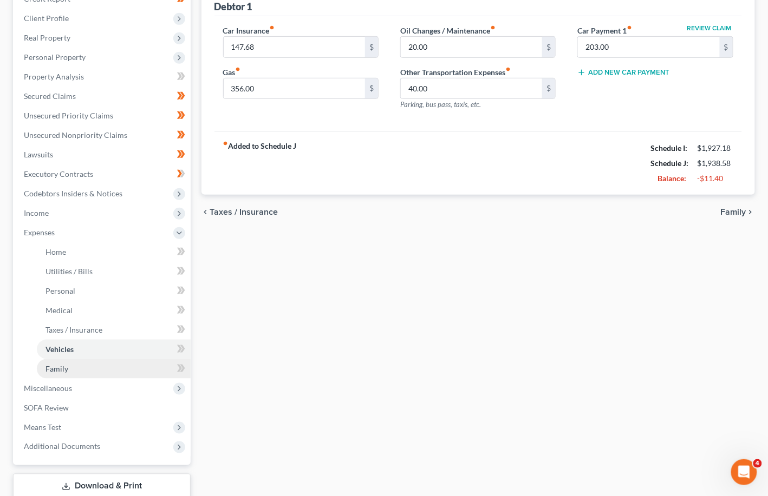
scroll to position [144, 0]
drag, startPoint x: 181, startPoint y: 251, endPoint x: 181, endPoint y: 257, distance: 6.0
click at [181, 252] on icon at bounding box center [182, 251] width 5 height 8
click at [175, 272] on span at bounding box center [181, 272] width 19 height 16
click at [175, 291] on span at bounding box center [181, 291] width 19 height 16
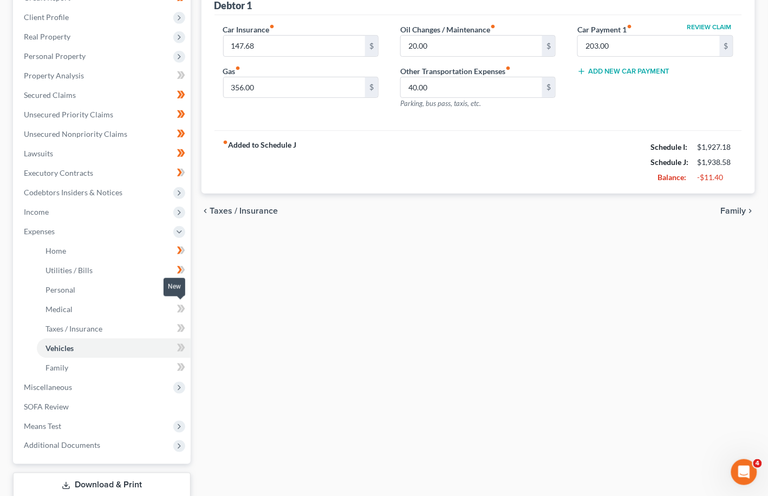
drag, startPoint x: 178, startPoint y: 311, endPoint x: 179, endPoint y: 317, distance: 6.2
click at [179, 312] on icon at bounding box center [181, 310] width 8 height 14
drag, startPoint x: 180, startPoint y: 326, endPoint x: 180, endPoint y: 334, distance: 7.6
click at [180, 327] on icon at bounding box center [179, 329] width 5 height 8
click at [179, 342] on icon at bounding box center [181, 349] width 8 height 14
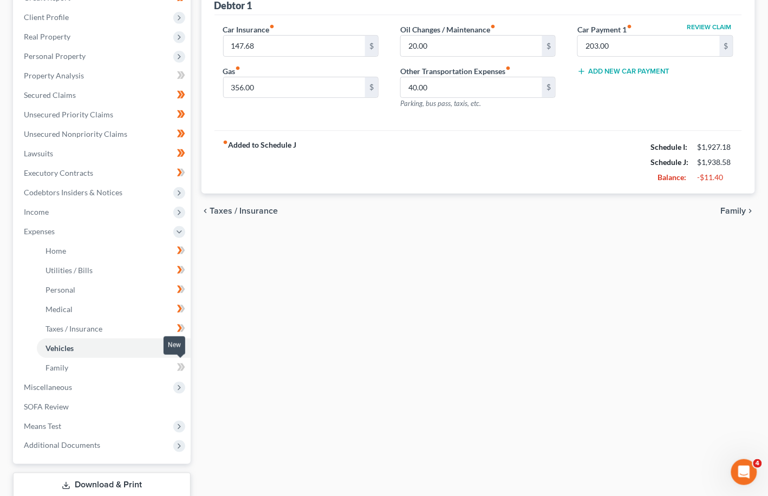
click at [182, 366] on icon at bounding box center [181, 368] width 8 height 14
click at [515, 207] on span "Family" at bounding box center [732, 211] width 25 height 9
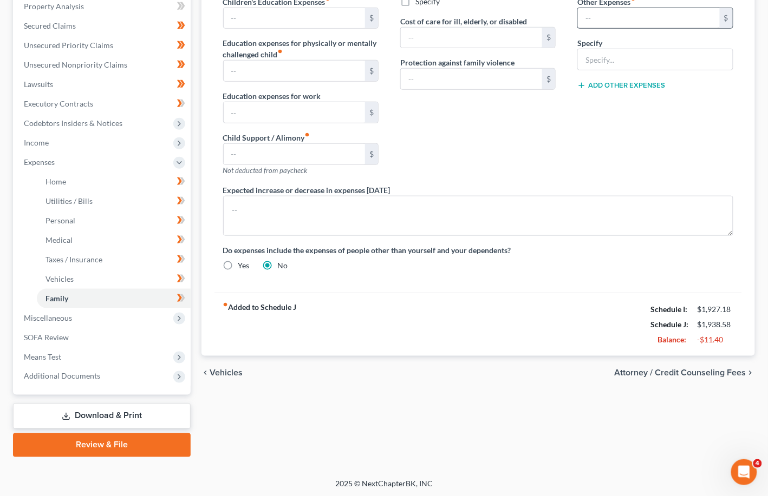
scroll to position [214, 0]
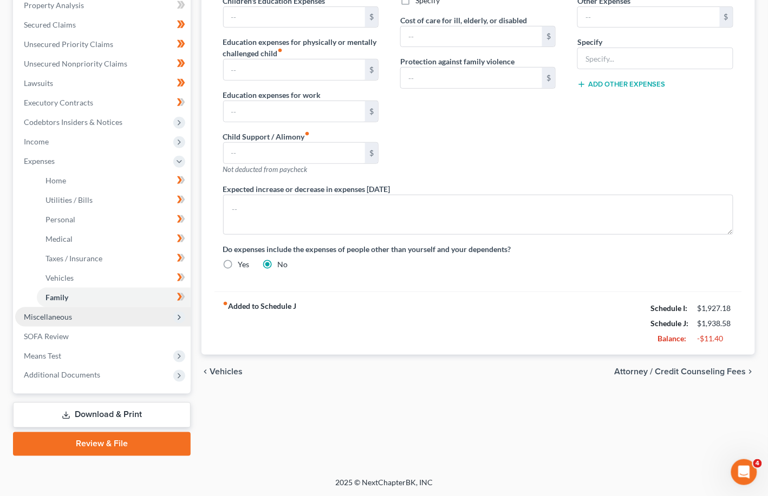
click at [50, 316] on span "Miscellaneous" at bounding box center [48, 316] width 48 height 9
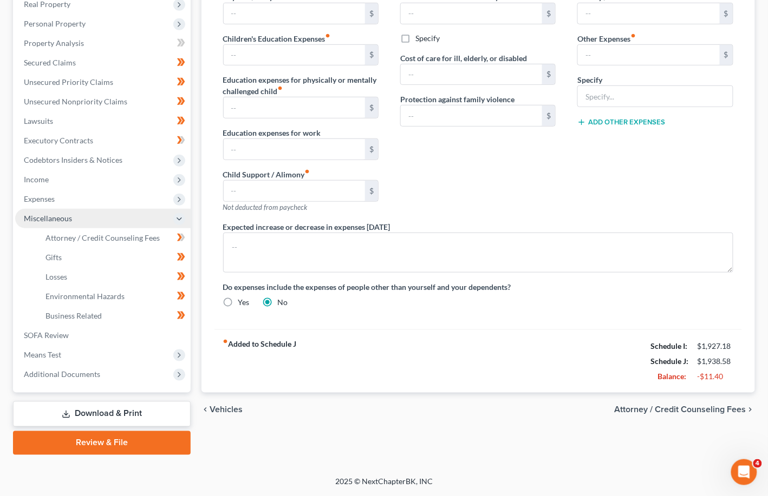
scroll to position [175, 0]
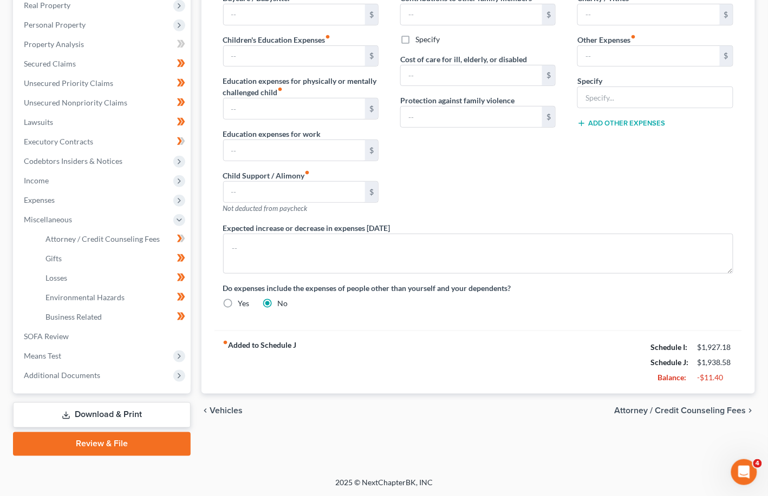
click at [515, 412] on span "Attorney / Credit Counseling Fees" at bounding box center [680, 411] width 132 height 9
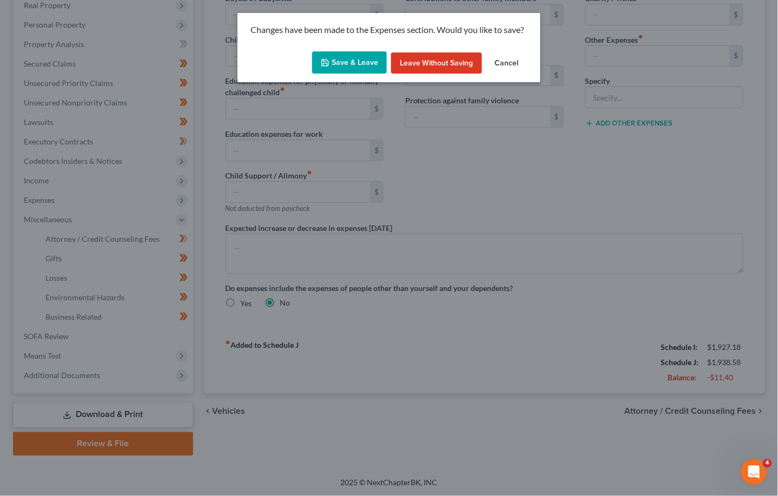
click at [339, 65] on button "Save & Leave" at bounding box center [349, 62] width 75 height 23
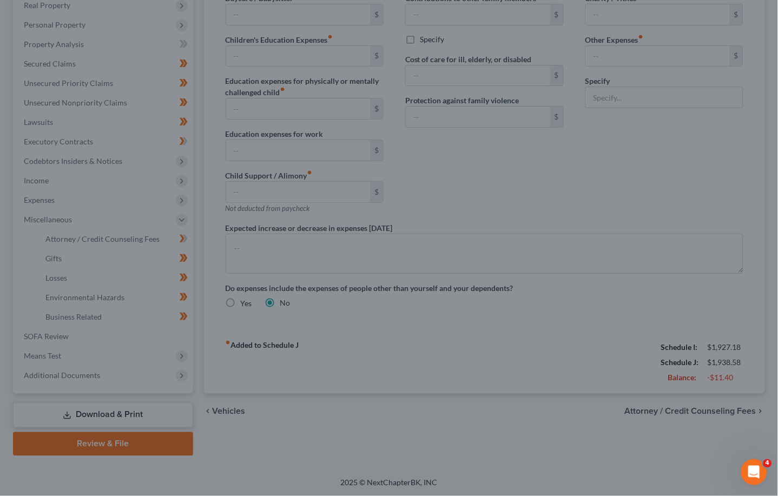
select select "3"
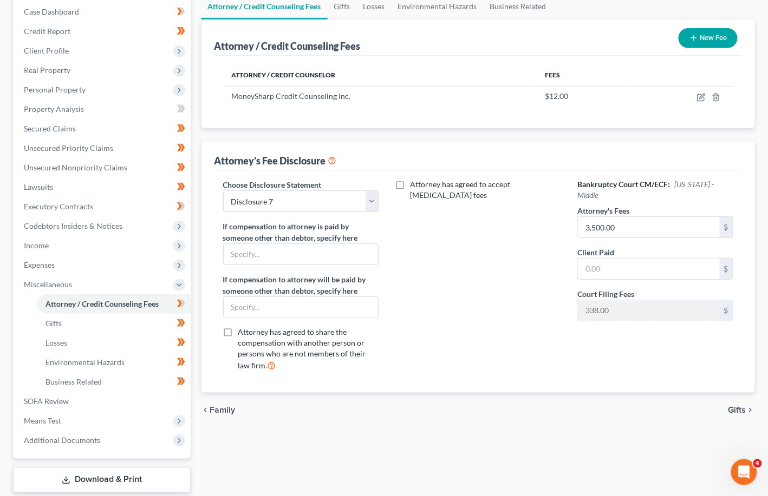
scroll to position [144, 0]
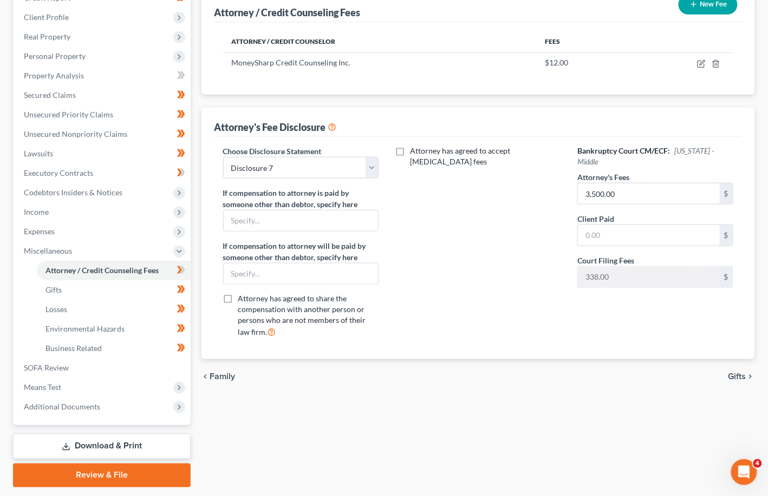
click at [515, 376] on span "Gifts" at bounding box center [737, 376] width 18 height 9
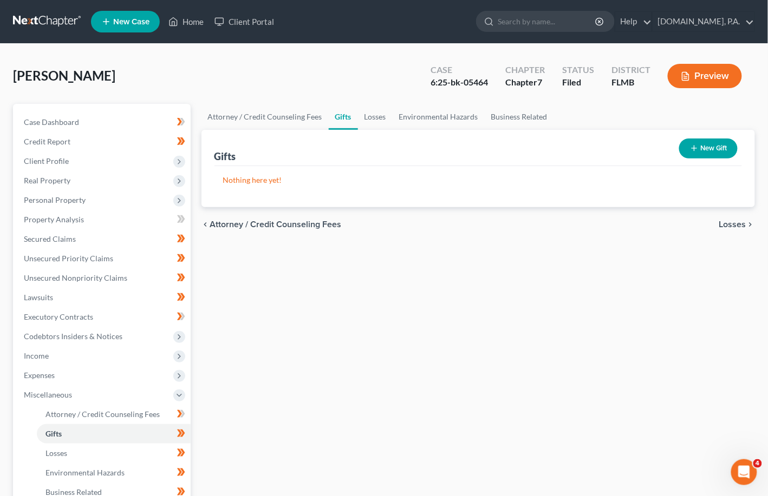
click at [515, 226] on span "Losses" at bounding box center [732, 224] width 27 height 9
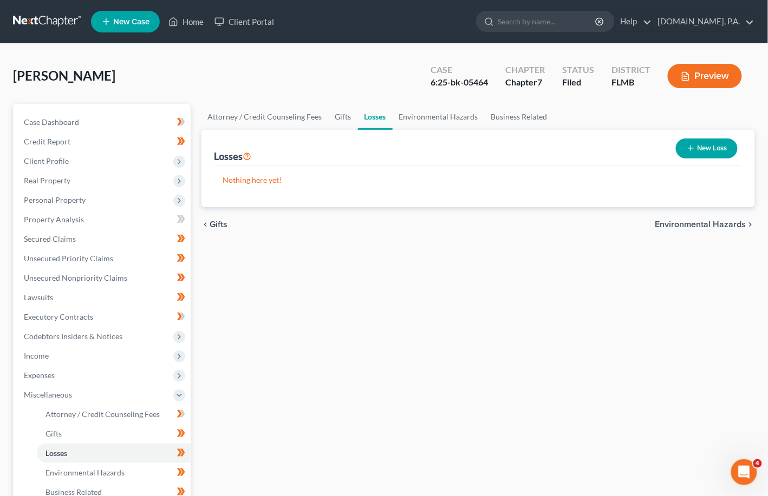
click at [515, 222] on span "Environmental Hazards" at bounding box center [700, 224] width 91 height 9
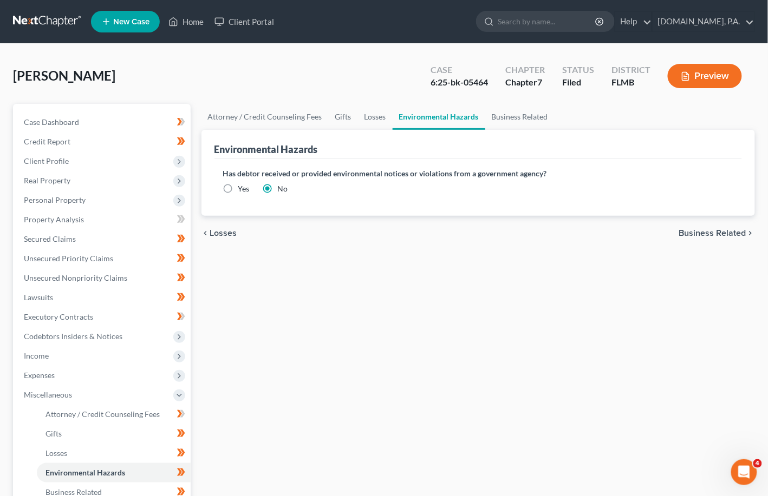
click at [515, 235] on span "Business Related" at bounding box center [712, 233] width 67 height 9
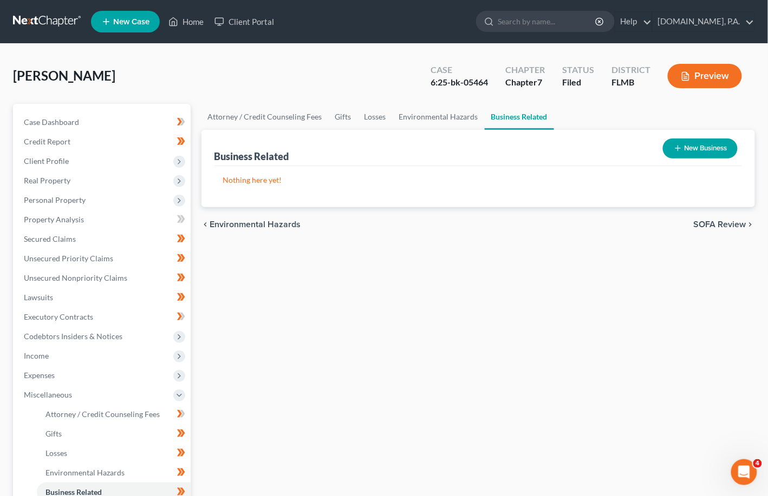
click at [515, 226] on span "SOFA Review" at bounding box center [719, 224] width 53 height 9
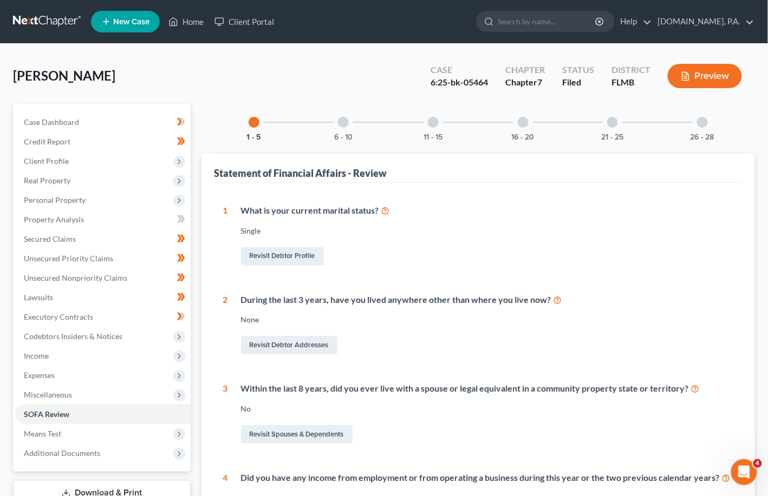
click at [345, 123] on div at bounding box center [343, 122] width 11 height 11
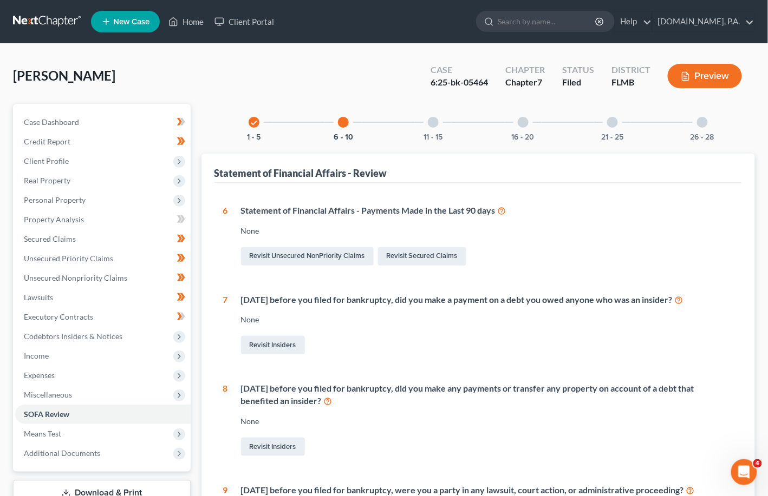
click at [438, 126] on div "11 - 15" at bounding box center [433, 122] width 37 height 37
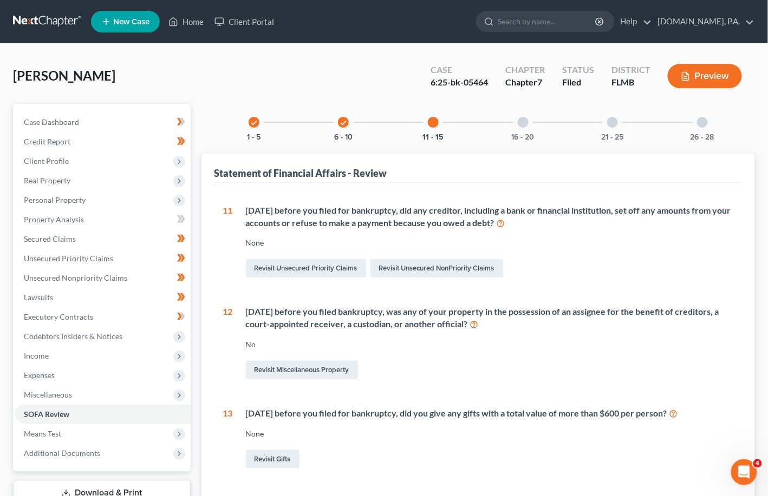
drag, startPoint x: 519, startPoint y: 116, endPoint x: 523, endPoint y: 121, distance: 6.9
click at [515, 119] on div "16 - 20" at bounding box center [522, 122] width 37 height 37
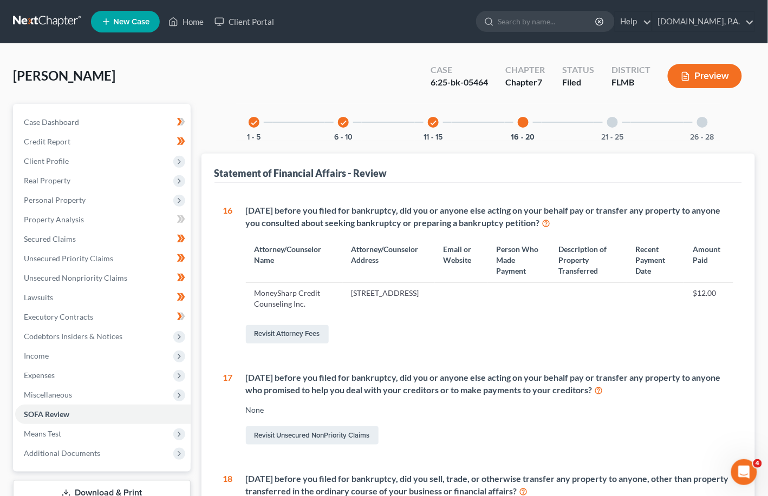
click at [515, 124] on div at bounding box center [612, 122] width 11 height 11
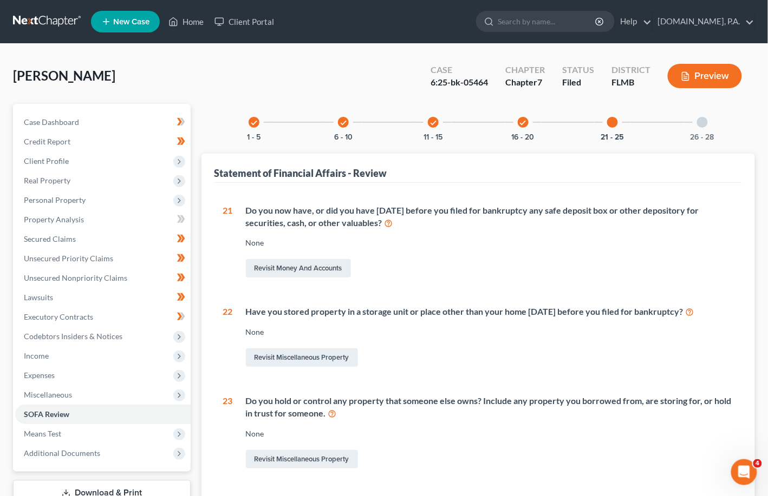
drag, startPoint x: 700, startPoint y: 121, endPoint x: 710, endPoint y: 126, distance: 10.7
click at [515, 122] on div at bounding box center [702, 122] width 11 height 11
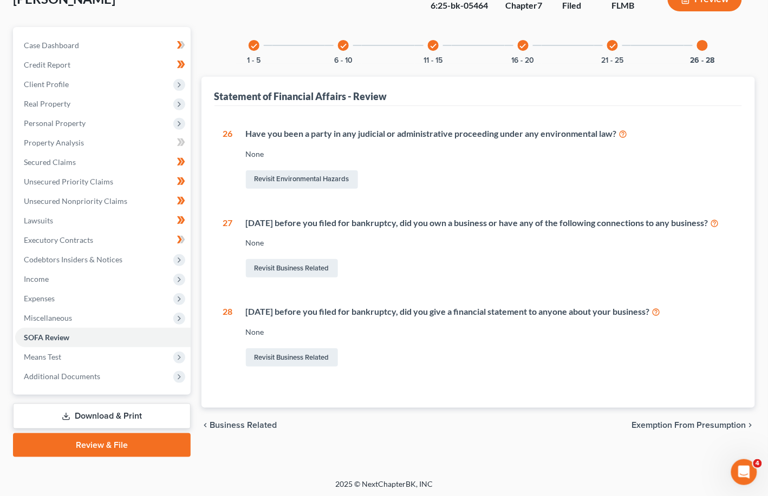
scroll to position [78, 0]
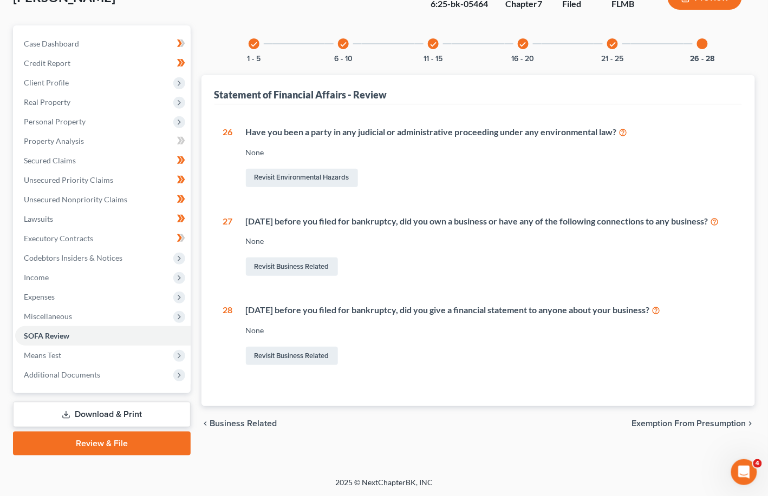
click at [515, 428] on span "Exemption from Presumption" at bounding box center [689, 424] width 114 height 9
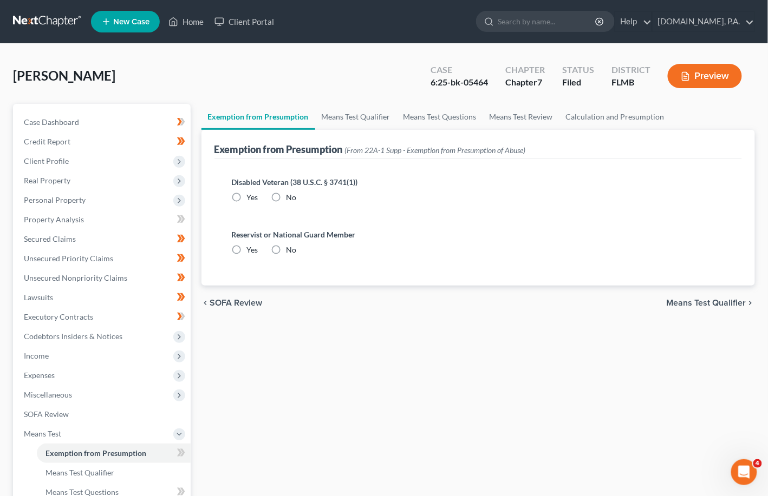
click at [286, 197] on label "No" at bounding box center [291, 197] width 10 height 11
click at [291, 197] on input "No" at bounding box center [294, 195] width 7 height 7
radio input "true"
click at [286, 250] on label "No" at bounding box center [291, 250] width 10 height 11
click at [291, 250] on input "No" at bounding box center [294, 248] width 7 height 7
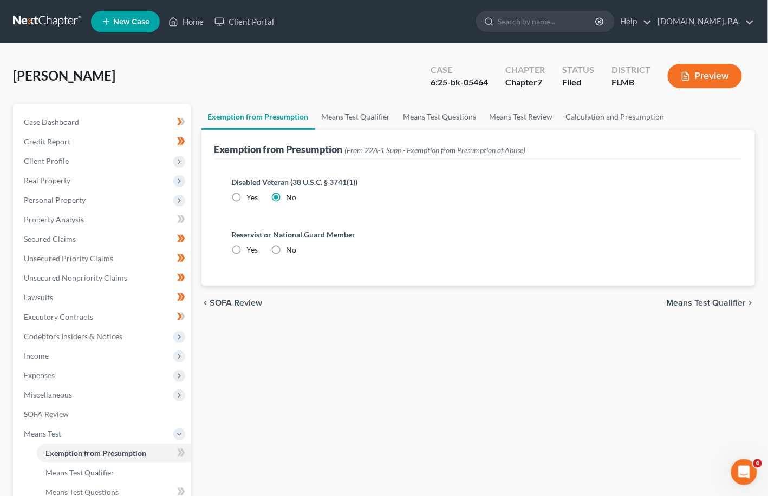
radio input "true"
click at [515, 300] on span "Means Test Qualifier" at bounding box center [706, 303] width 80 height 9
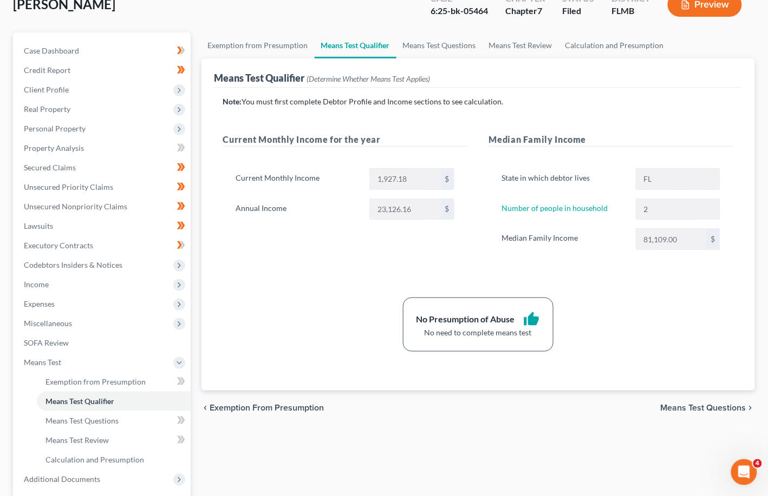
scroll to position [72, 0]
click at [515, 410] on span "Means Test Questions" at bounding box center [703, 407] width 86 height 9
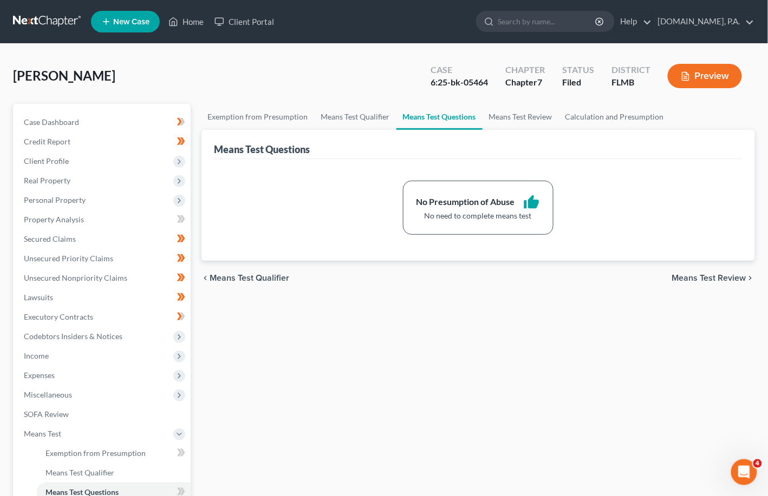
click at [515, 276] on span "Means Test Review" at bounding box center [709, 278] width 74 height 9
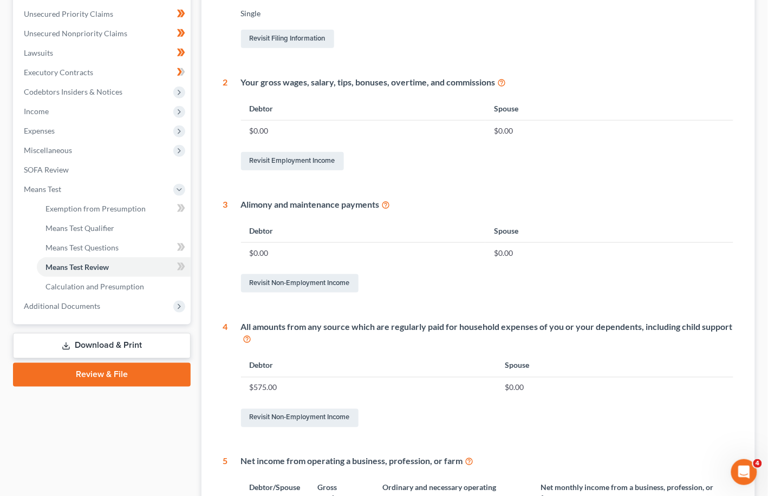
scroll to position [13, 0]
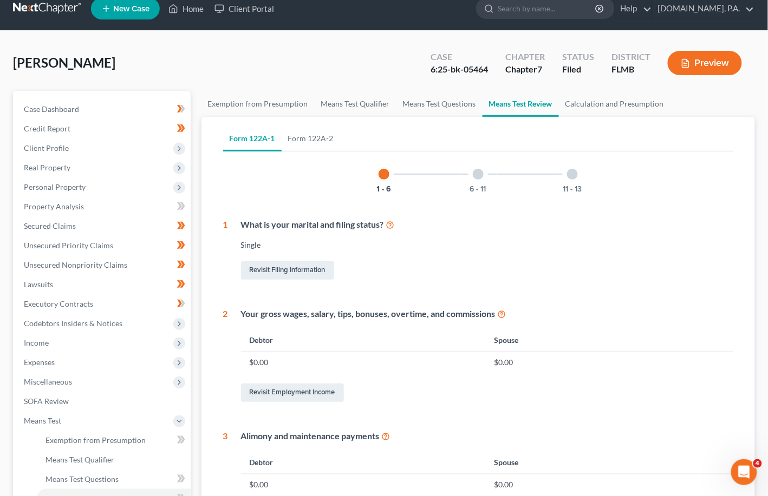
drag, startPoint x: 482, startPoint y: 174, endPoint x: 512, endPoint y: 194, distance: 35.7
click at [484, 175] on div "6 - 11" at bounding box center [478, 174] width 37 height 37
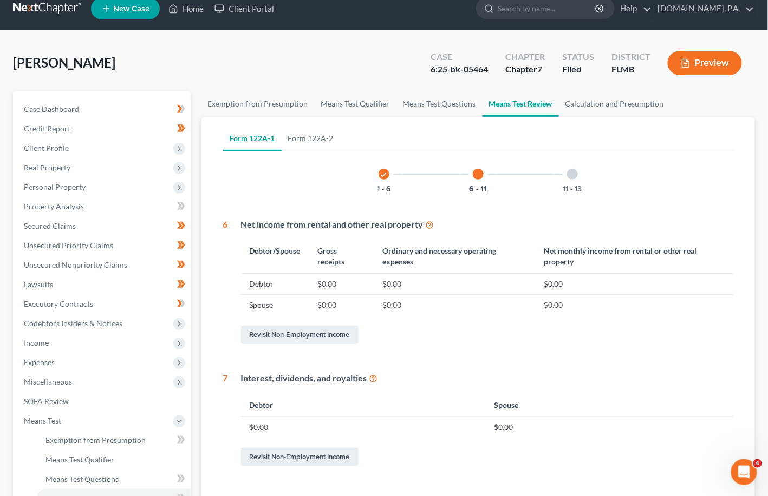
click at [515, 174] on div at bounding box center [572, 174] width 11 height 11
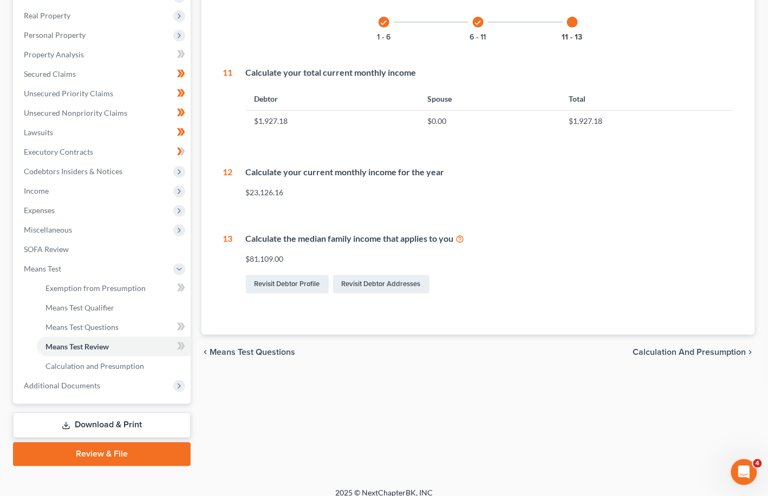
scroll to position [175, 0]
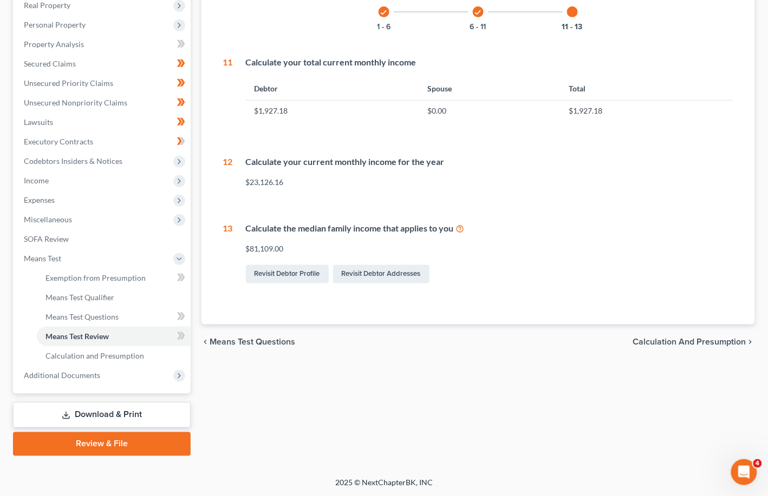
click at [515, 338] on span "Calculation and Presumption" at bounding box center [689, 342] width 113 height 9
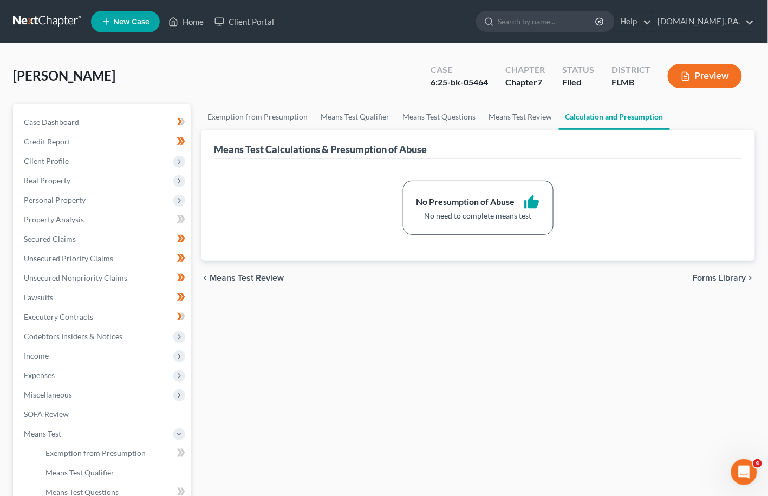
click at [515, 274] on span "Forms Library" at bounding box center [719, 278] width 54 height 9
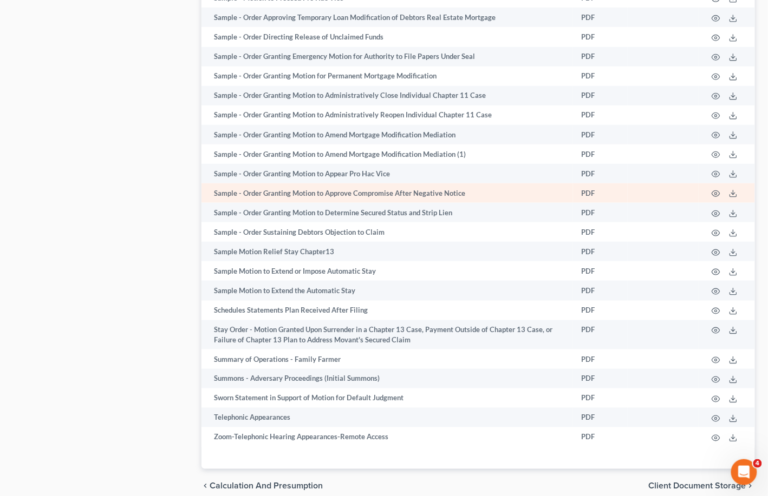
scroll to position [3692, 0]
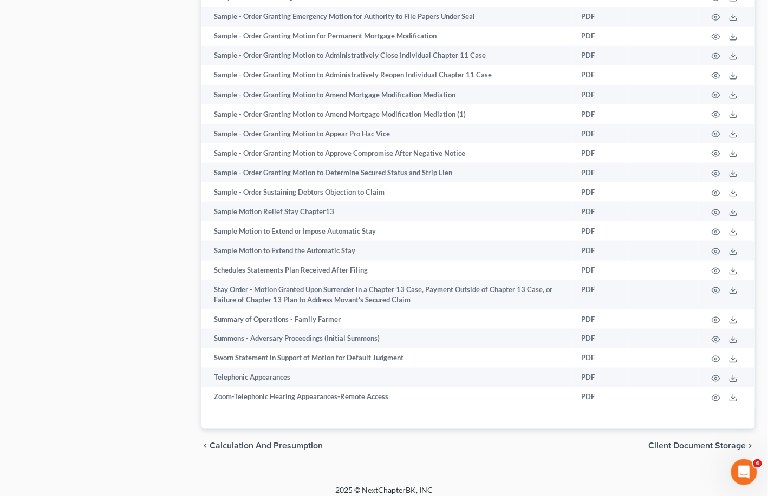
click at [515, 442] on span "Client Document Storage" at bounding box center [696, 446] width 97 height 9
select select "9"
select select "4"
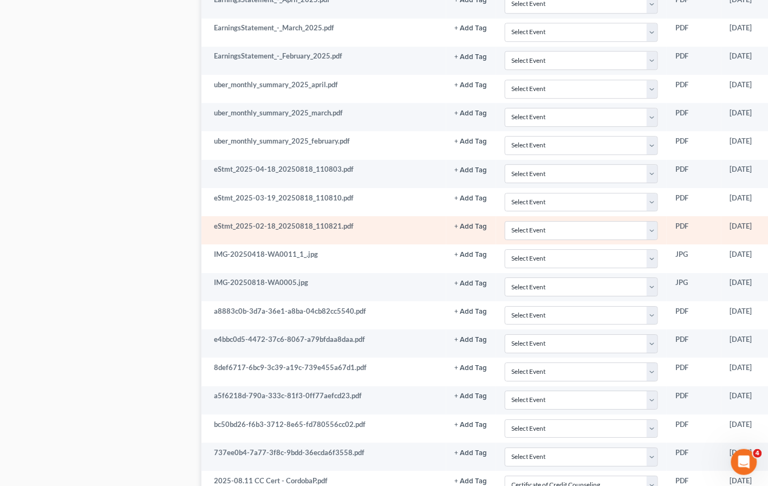
scroll to position [936, 0]
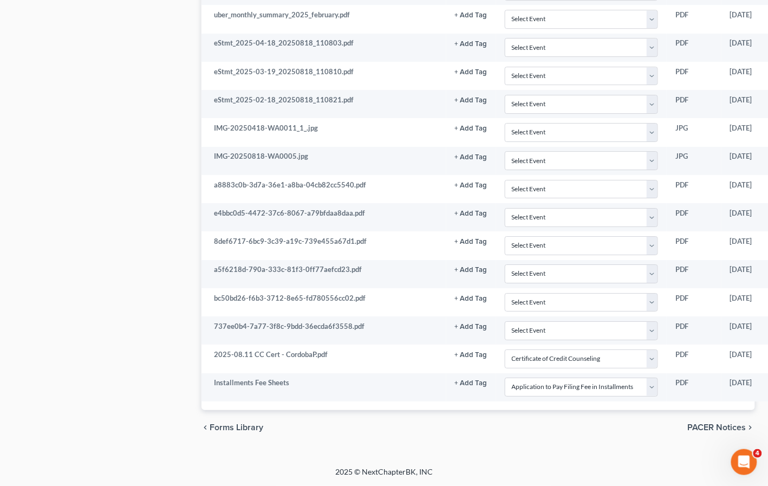
click at [515, 429] on span "PACER Notices" at bounding box center [716, 427] width 58 height 9
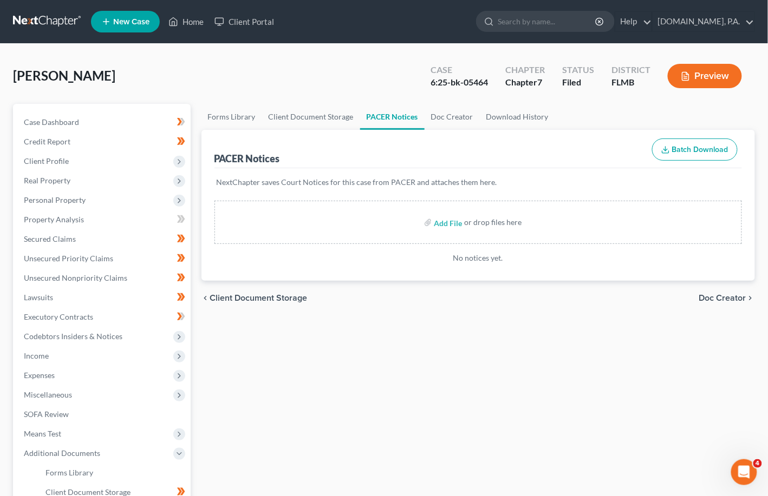
click at [515, 301] on span "Doc Creator" at bounding box center [722, 298] width 47 height 9
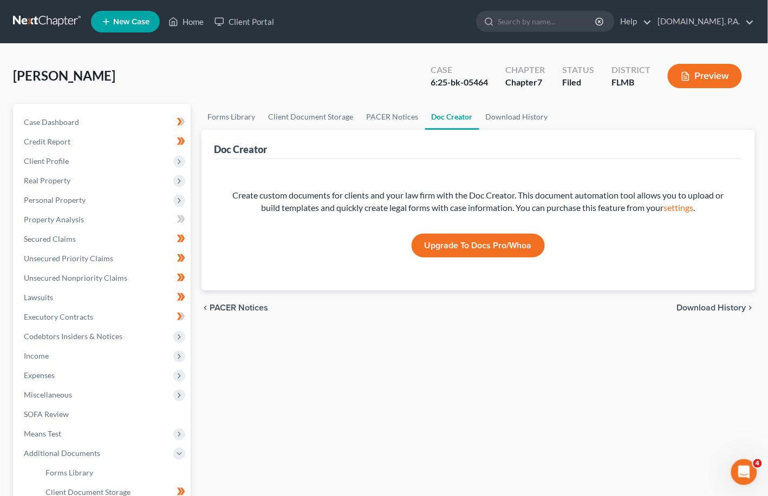
click at [515, 307] on span "Download History" at bounding box center [711, 308] width 69 height 9
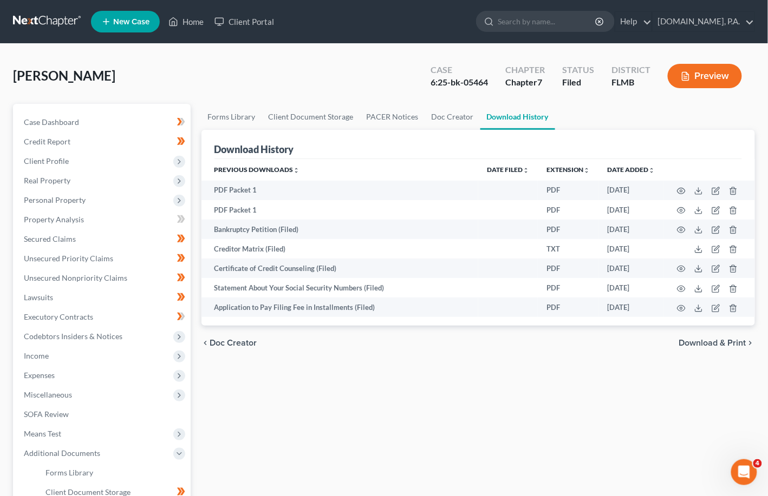
click at [515, 345] on span "Download & Print" at bounding box center [712, 343] width 67 height 9
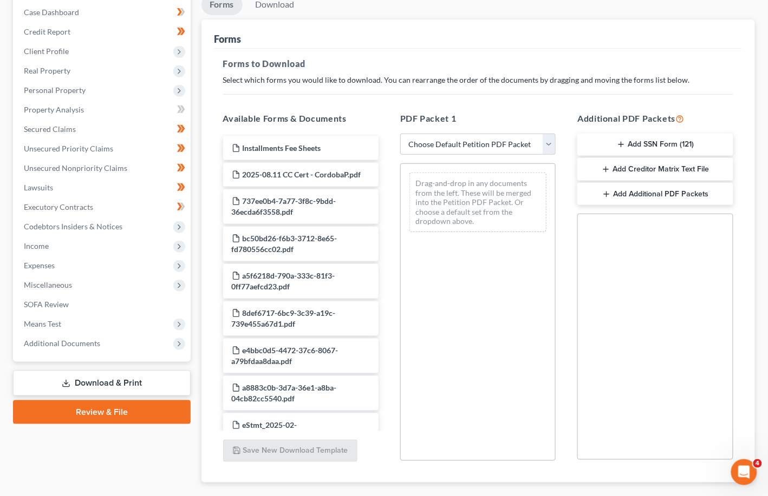
scroll to position [144, 0]
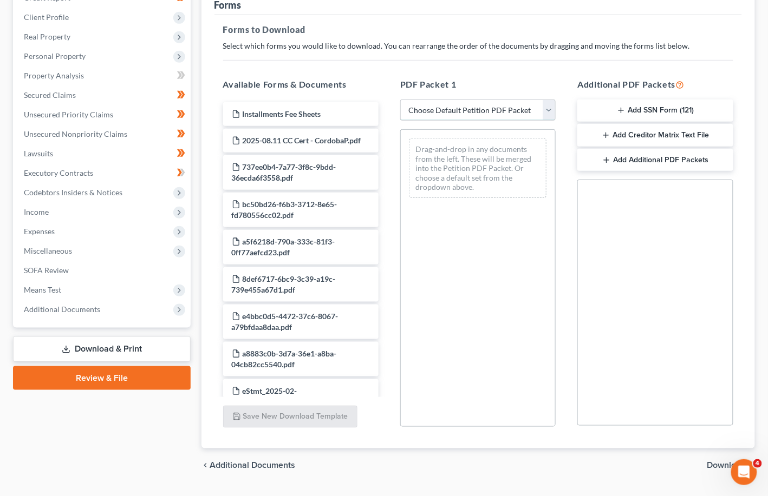
click at [515, 106] on select "Choose Default Petition PDF Packet Complete Bankruptcy Petition (all forms and …" at bounding box center [477, 111] width 155 height 22
select select "4"
click at [400, 100] on select "Choose Default Petition PDF Packet Complete Bankruptcy Petition (all forms and …" at bounding box center [477, 111] width 155 height 22
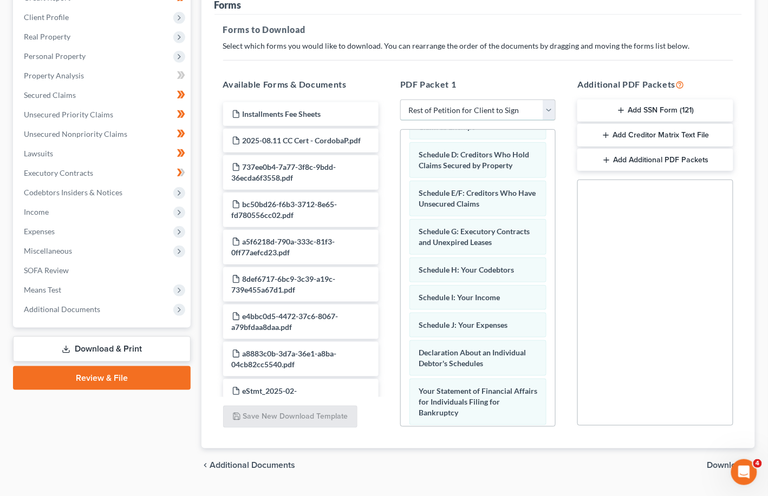
scroll to position [0, 0]
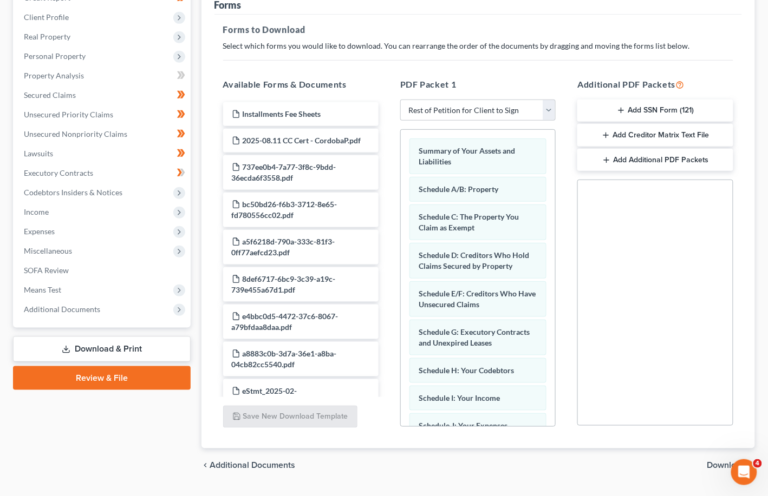
click at [515, 462] on span "Download" at bounding box center [726, 466] width 39 height 9
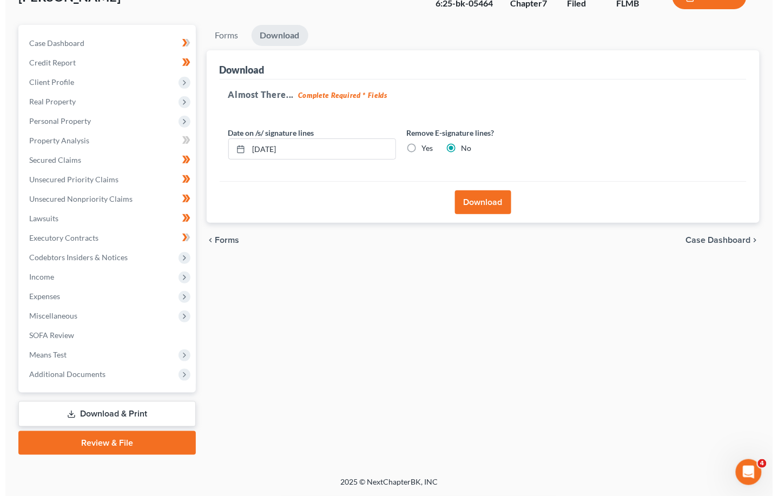
scroll to position [78, 0]
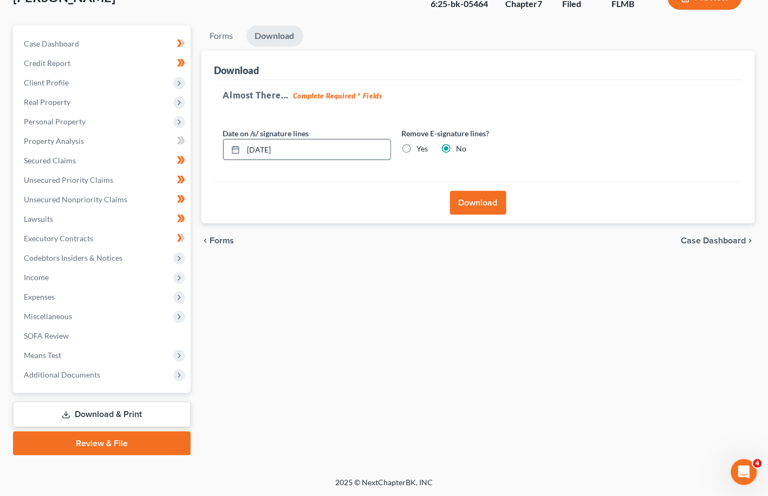
click at [298, 145] on input "[DATE]" at bounding box center [317, 150] width 147 height 21
type input "[DATE]"
click at [480, 199] on button "Download" at bounding box center [478, 203] width 56 height 24
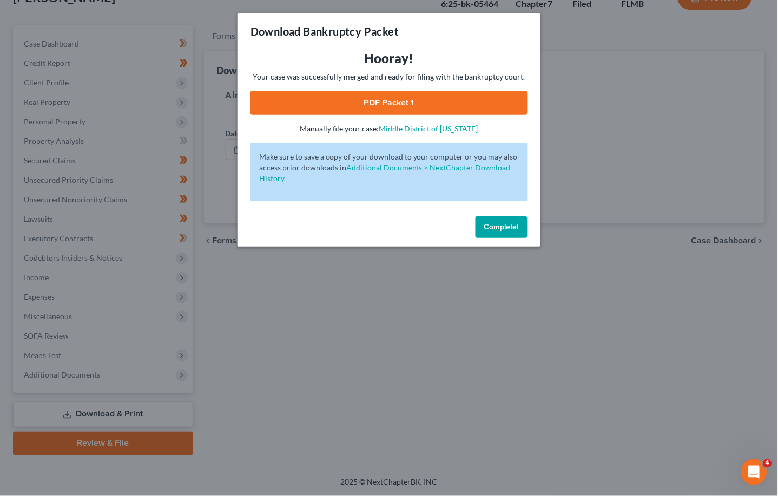
click at [378, 100] on link "PDF Packet 1" at bounding box center [389, 103] width 277 height 24
